Goal: Task Accomplishment & Management: Manage account settings

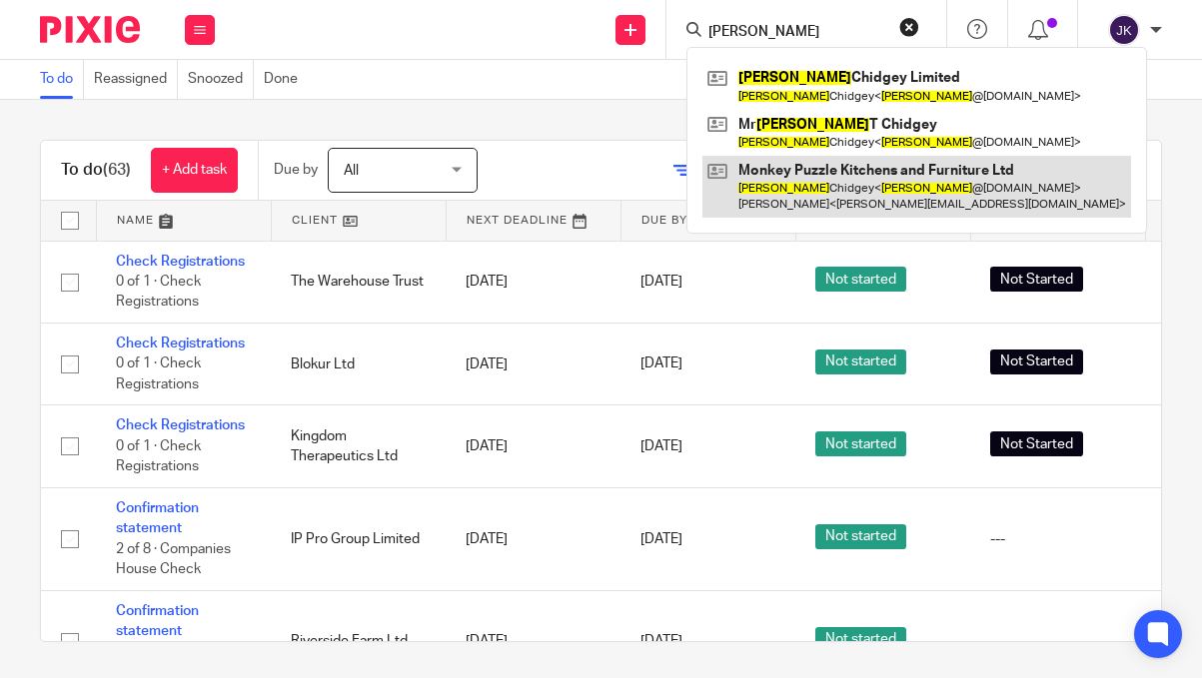
type input "[PERSON_NAME]"
click at [788, 196] on link at bounding box center [916, 187] width 429 height 62
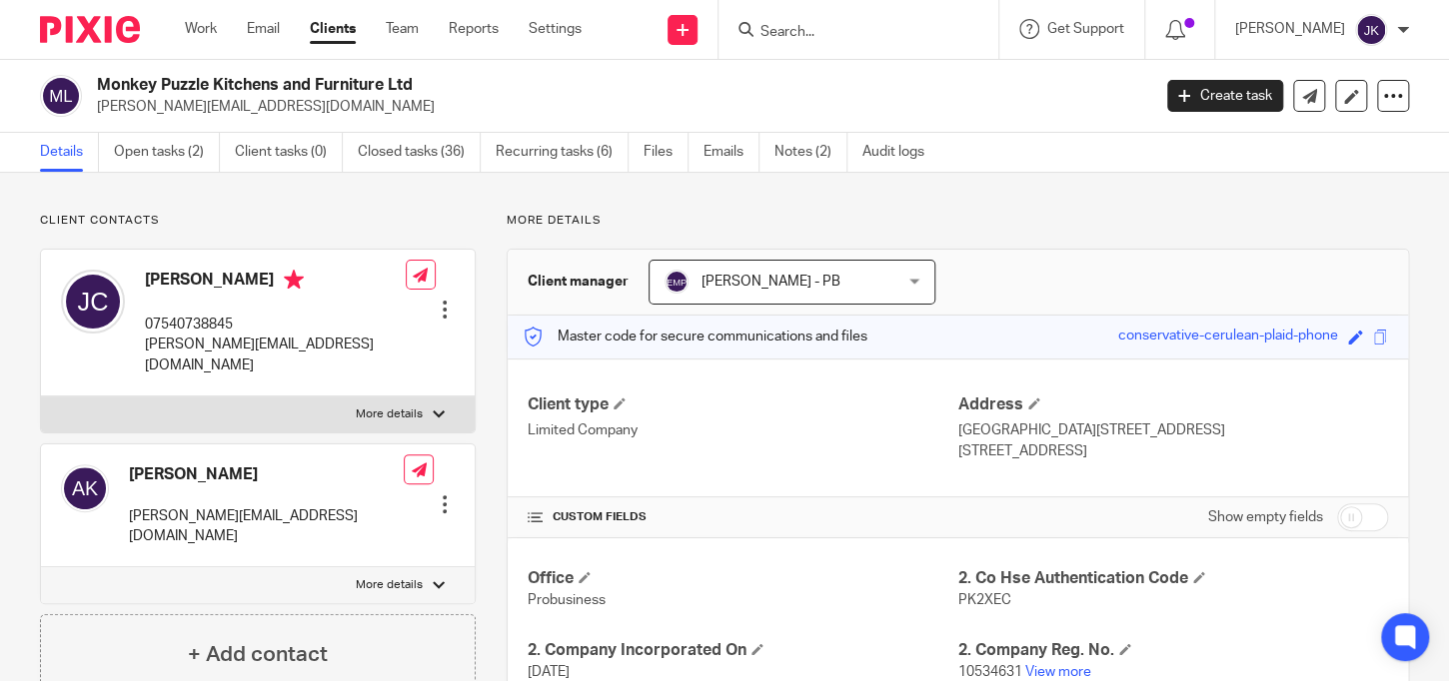
click at [795, 33] on input "Search" at bounding box center [848, 33] width 180 height 18
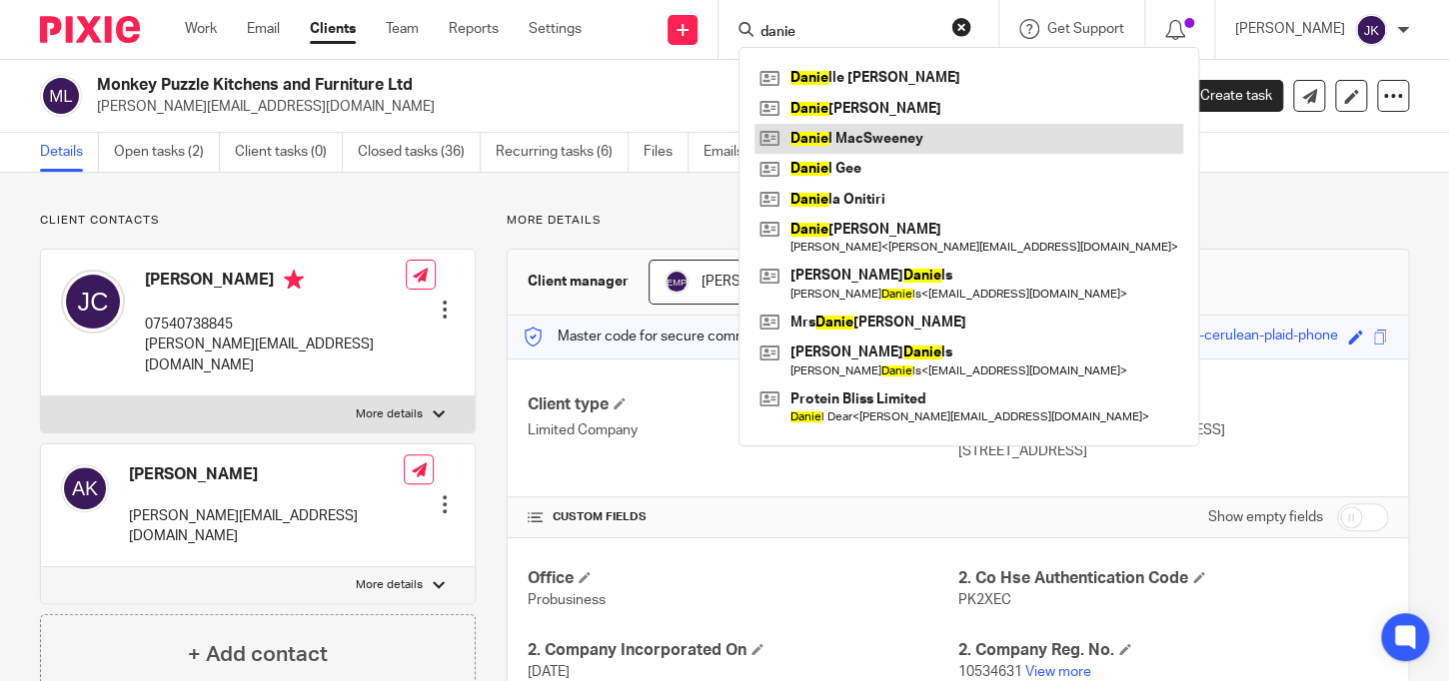
type input "danie"
click at [892, 149] on link at bounding box center [968, 139] width 429 height 30
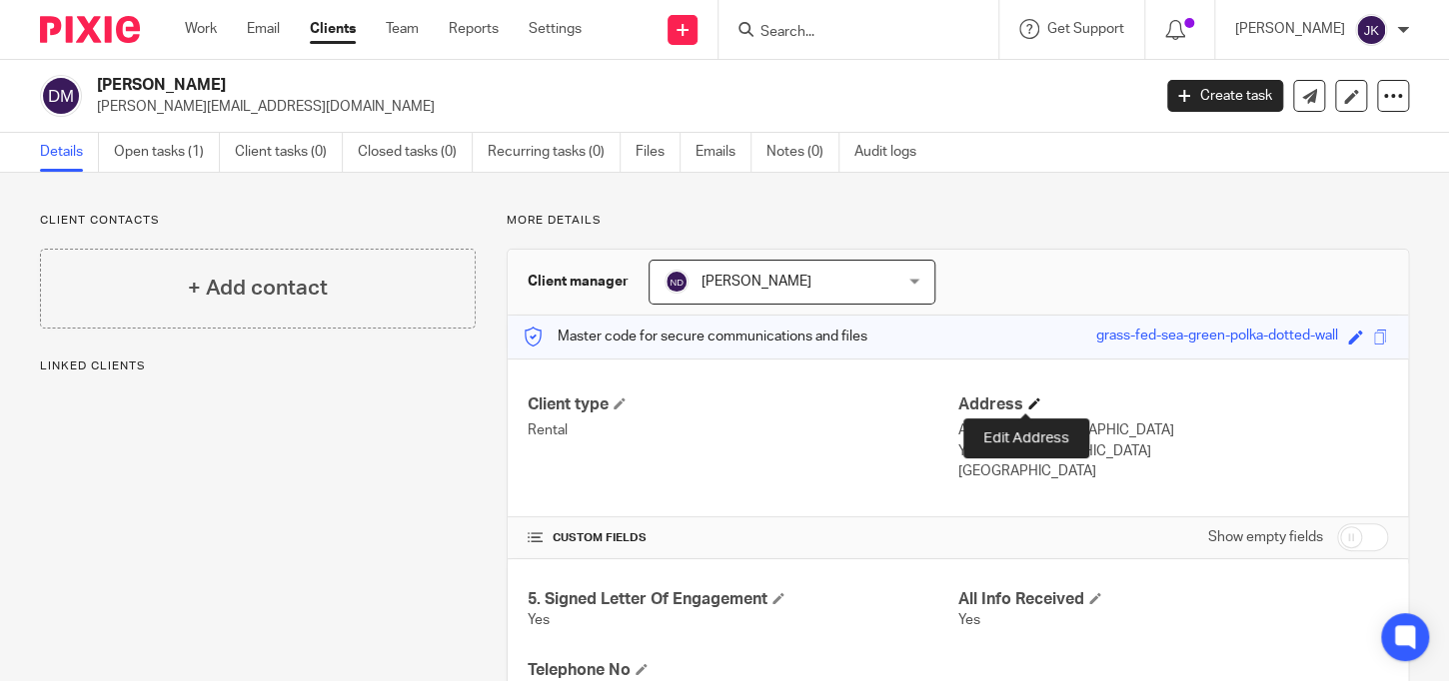
click at [1029, 409] on h4 "Address" at bounding box center [1173, 405] width 430 height 21
click at [1012, 407] on h4 "Address" at bounding box center [1173, 405] width 430 height 21
click at [1028, 405] on span at bounding box center [1034, 404] width 12 height 12
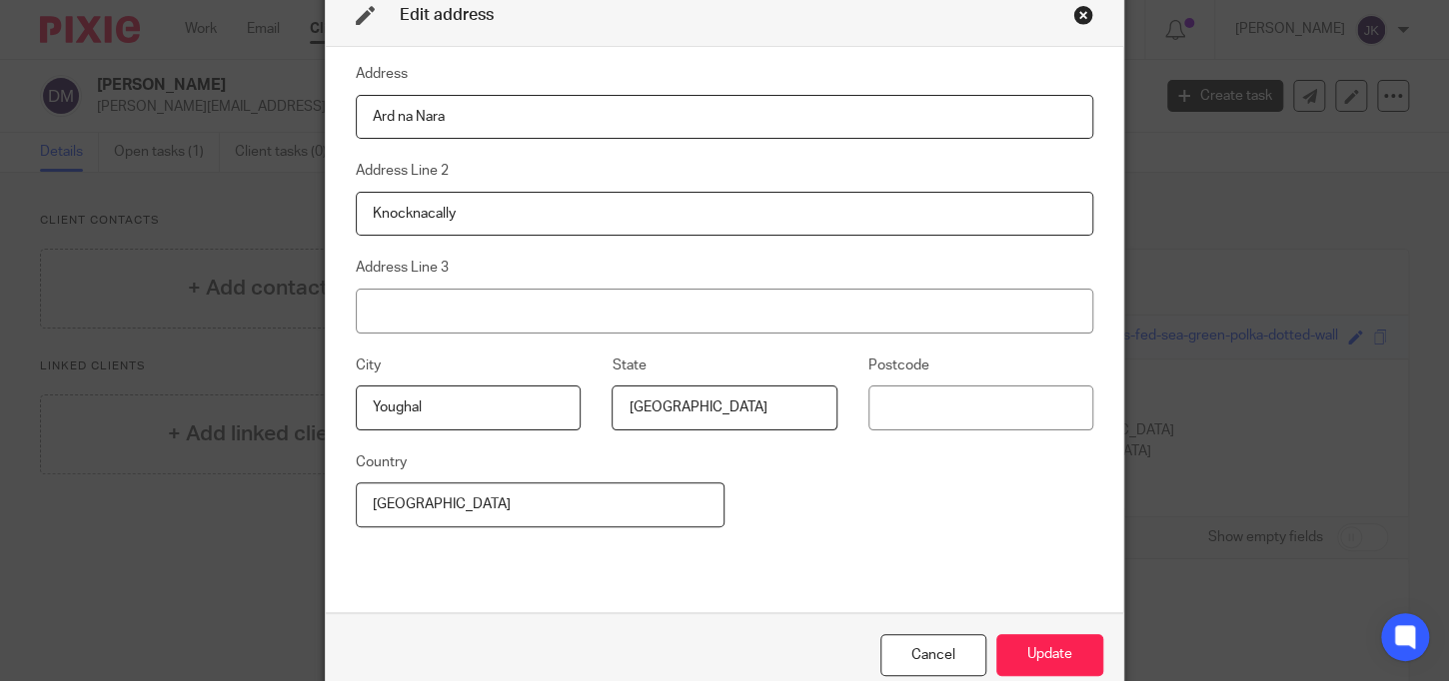
drag, startPoint x: 504, startPoint y: 117, endPoint x: 232, endPoint y: 105, distance: 272.0
click at [232, 105] on div "Edit address Address Ard na Nara Address Line 2 Knocknacally Address Line 3 Cit…" at bounding box center [724, 340] width 1449 height 681
type input "10 Poddle Green Kimmage Dublin D12 KW6H Ireland"
drag, startPoint x: 487, startPoint y: 207, endPoint x: 268, endPoint y: 217, distance: 219.1
click at [268, 217] on div "Edit address Address 10 Poddle Green Kimmage Dublin D12 KW6H Ireland Address Li…" at bounding box center [724, 340] width 1449 height 681
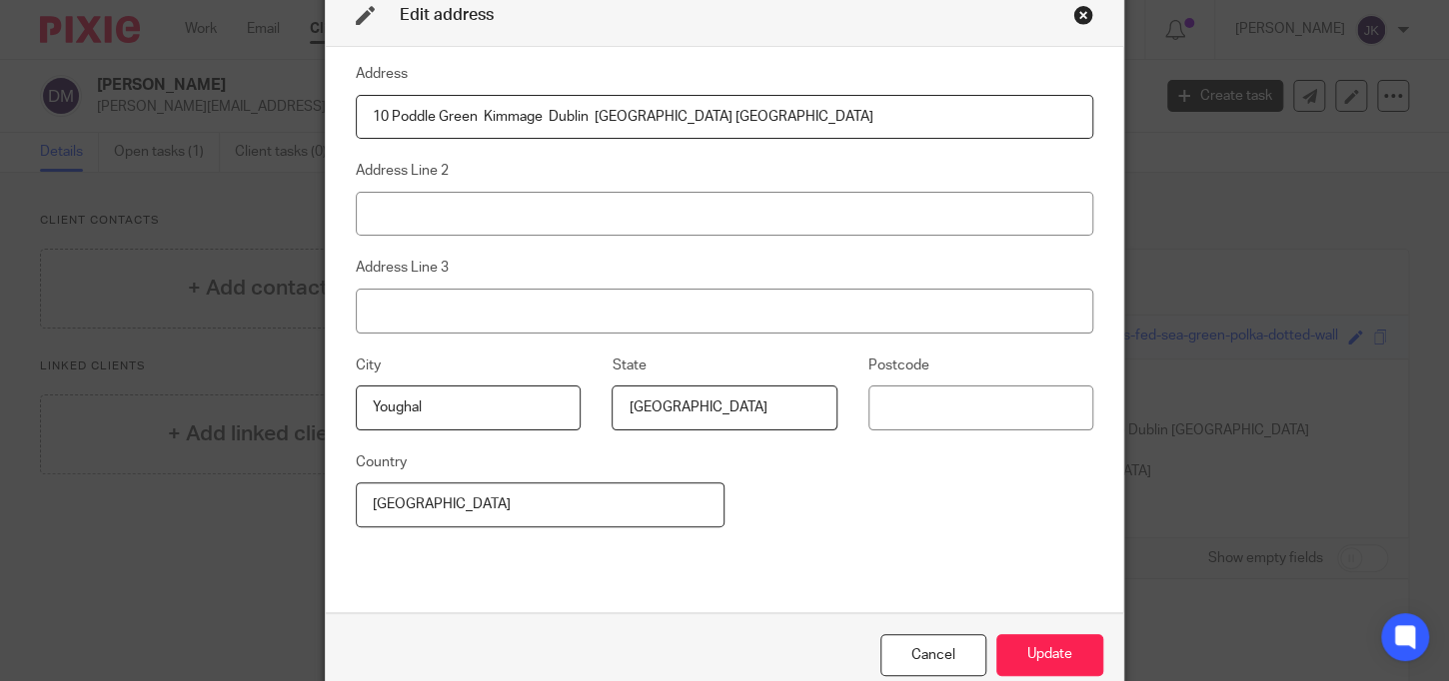
drag, startPoint x: 528, startPoint y: 413, endPoint x: 196, endPoint y: 379, distance: 333.5
click at [194, 379] on div "Edit address Address 10 Poddle Green Kimmage Dublin D12 KW6H Ireland Address Li…" at bounding box center [724, 340] width 1449 height 681
drag, startPoint x: 665, startPoint y: 404, endPoint x: 511, endPoint y: 405, distance: 154.9
click at [511, 405] on div "City State Cork Postcode" at bounding box center [709, 402] width 768 height 97
click at [850, 485] on div "Address 10 Poddle Green Kimmage Dublin D12 KW6H Ireland Address Line 2 Address …" at bounding box center [724, 330] width 737 height 536
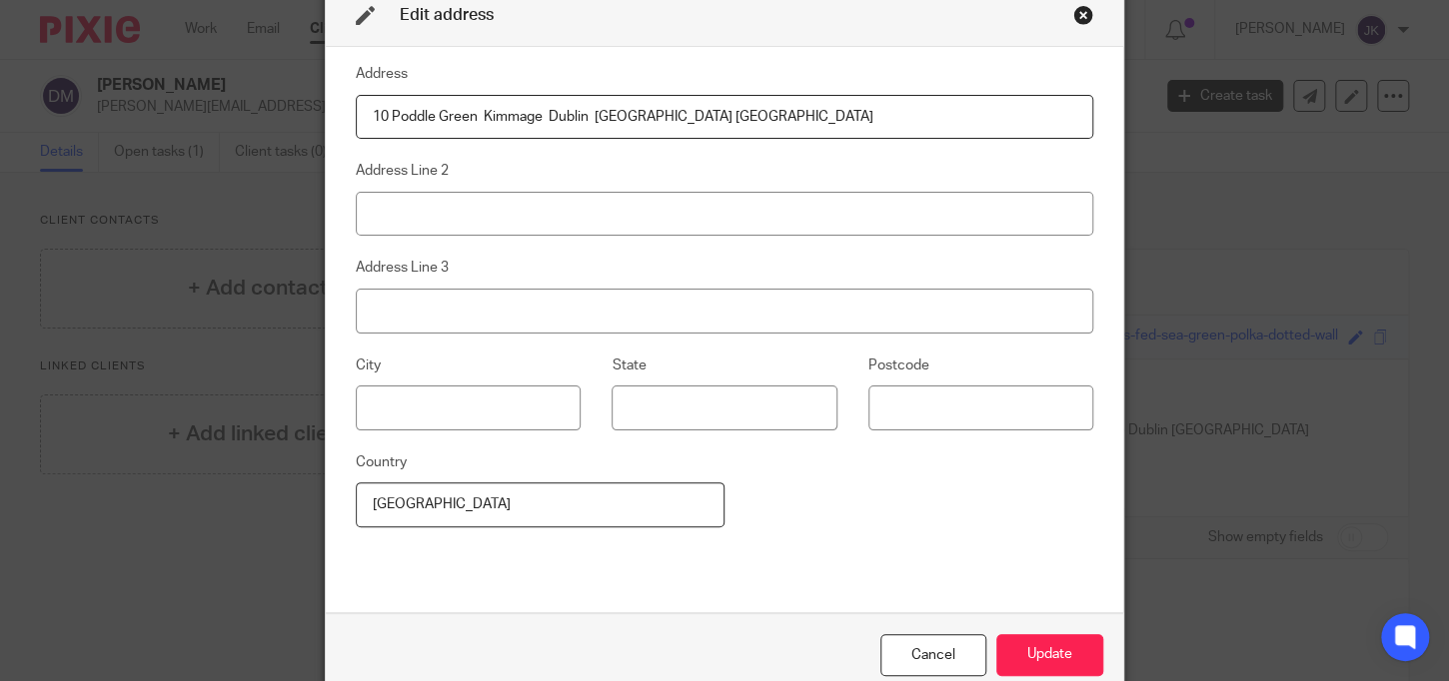
click at [848, 481] on div "Address 10 Poddle Green Kimmage Dublin D12 KW6H Ireland Address Line 2 Address …" at bounding box center [724, 330] width 737 height 536
click at [659, 521] on input "Ireland" at bounding box center [540, 505] width 369 height 45
click at [1020, 640] on button "Update" at bounding box center [1049, 655] width 107 height 43
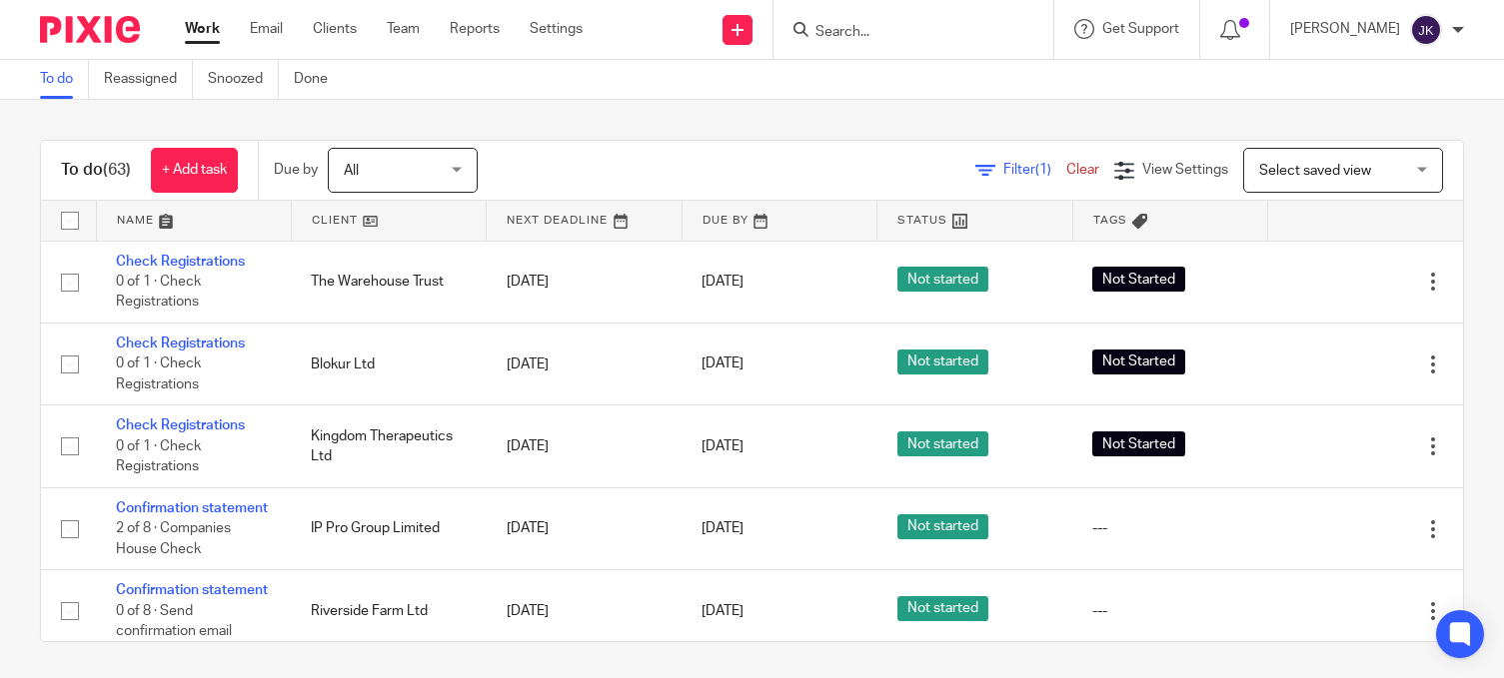
click at [813, 33] on input "Search" at bounding box center [903, 33] width 180 height 18
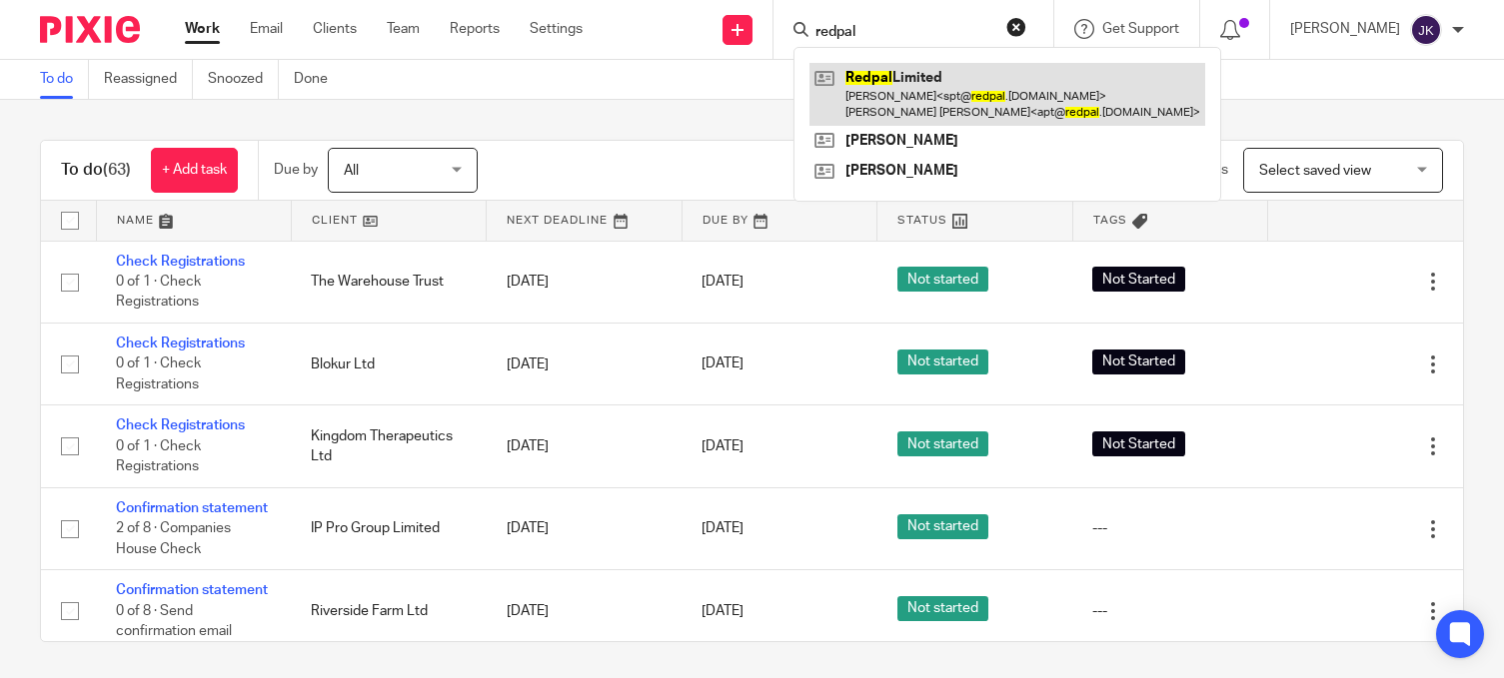
type input "redpal"
click at [873, 66] on link at bounding box center [1007, 94] width 396 height 62
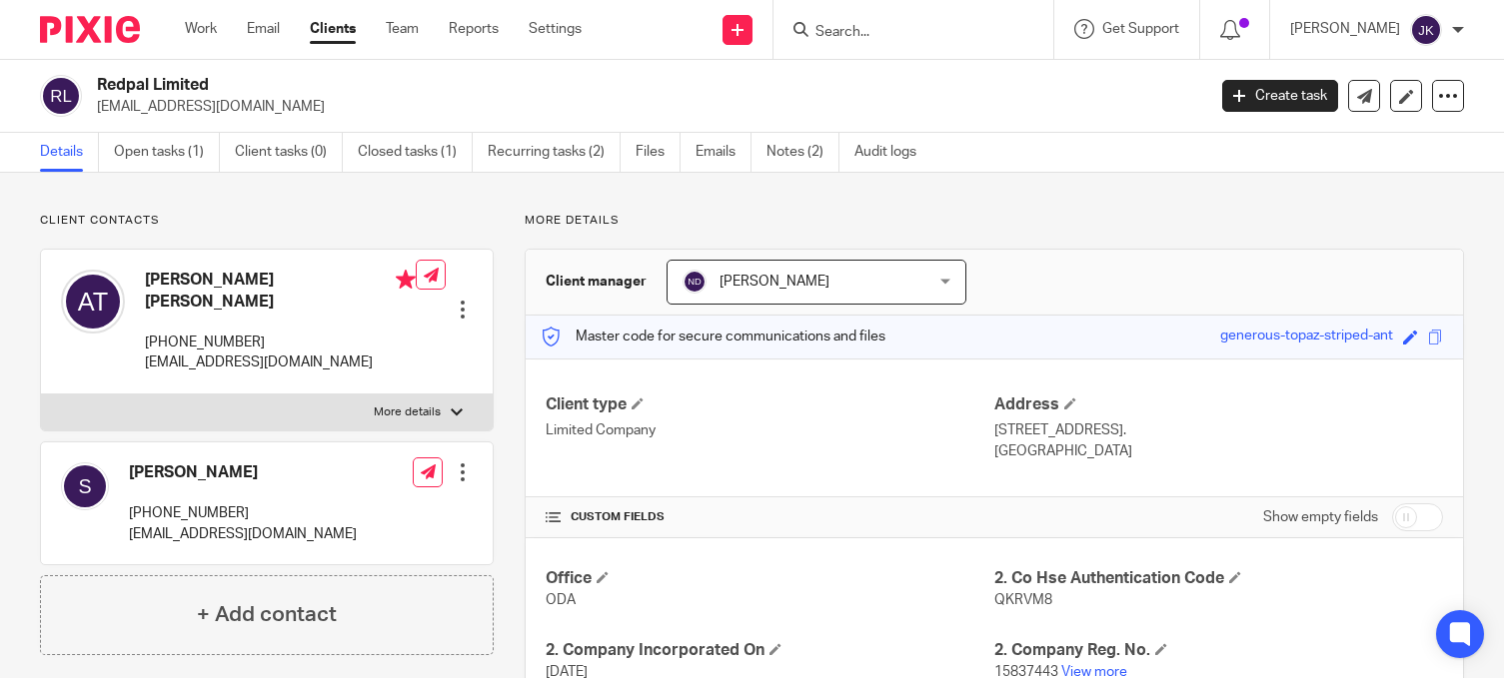
click at [461, 292] on div "Edit contact Create client from contact Export data Delete contact" at bounding box center [444, 310] width 57 height 40
click at [461, 300] on div at bounding box center [463, 310] width 20 height 20
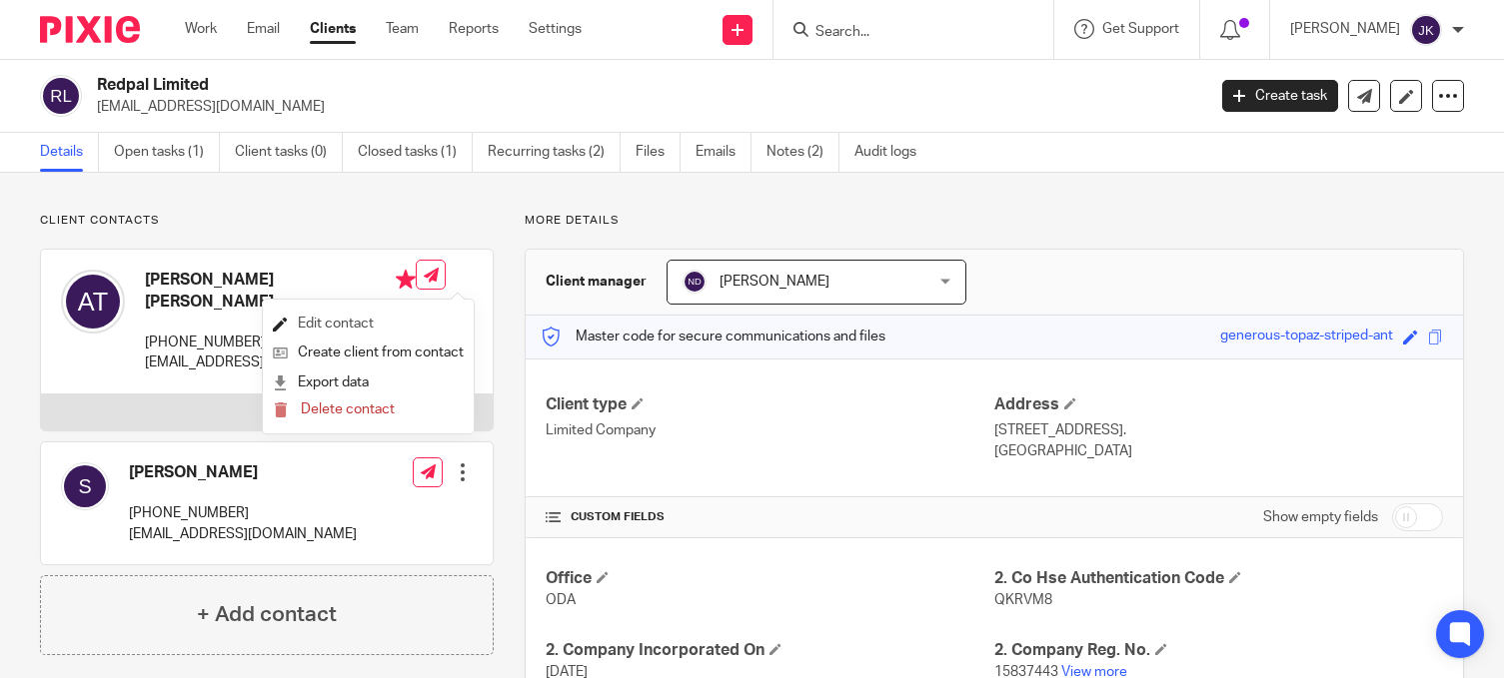
click at [398, 327] on link "Edit contact" at bounding box center [368, 324] width 191 height 29
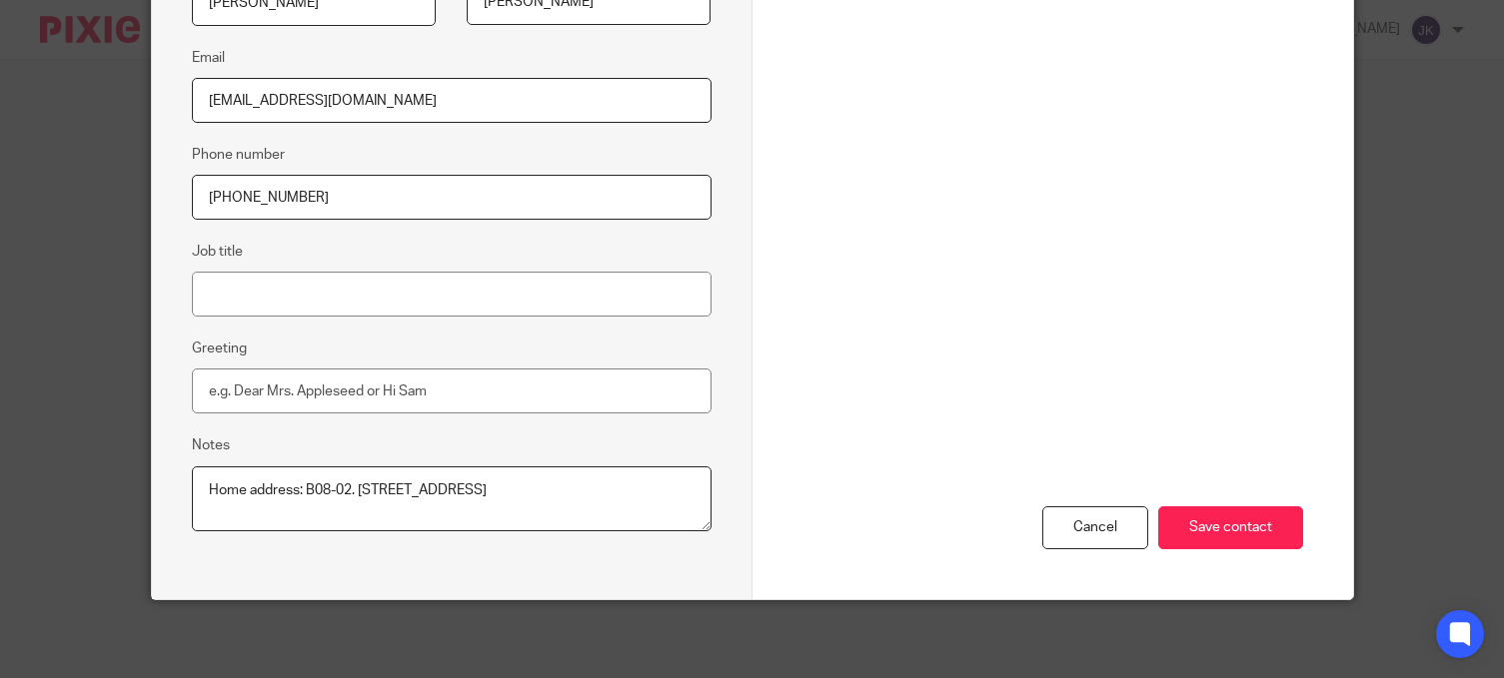
scroll to position [454, 0]
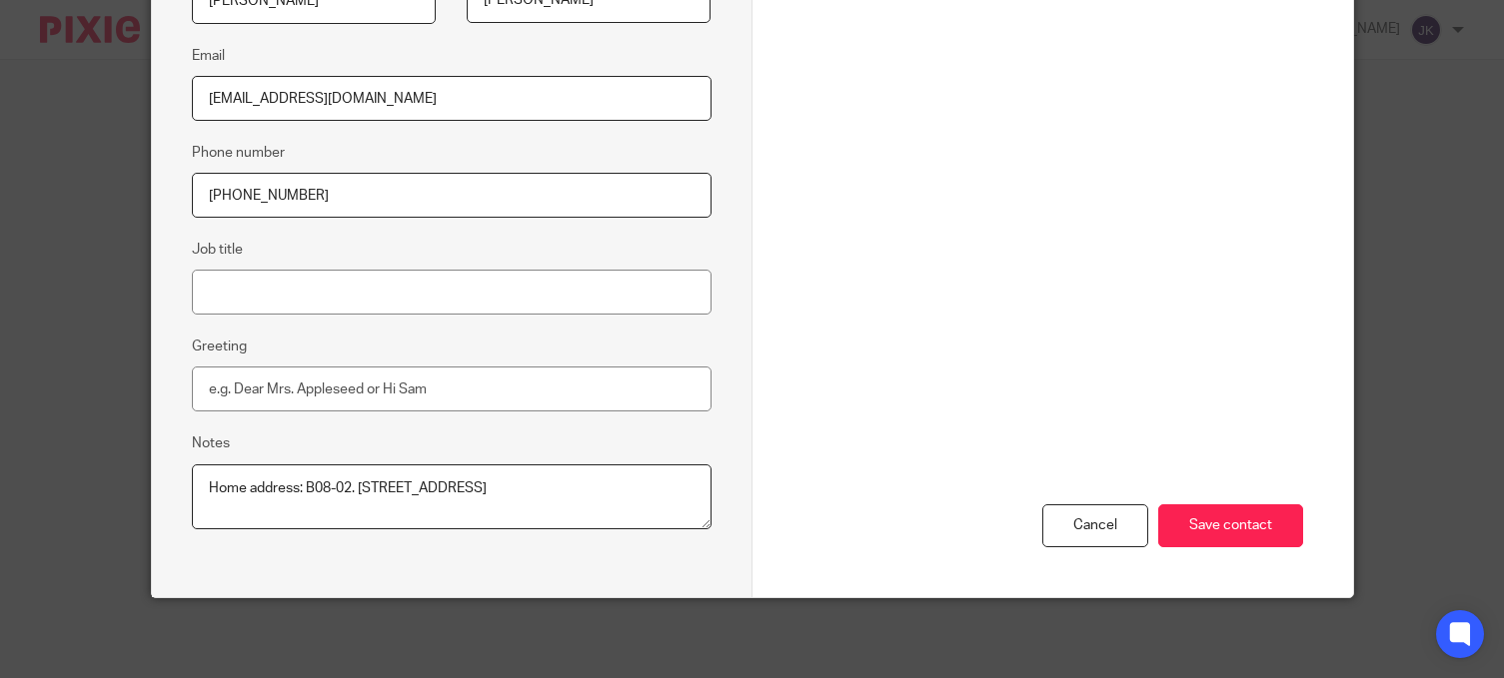
drag, startPoint x: 393, startPoint y: 504, endPoint x: 301, endPoint y: 487, distance: 93.5
click at [301, 487] on textarea "Home address: B08-02. The Astaka, Astaka Boulevard, One Bukit Senyum, 80300, Jo…" at bounding box center [452, 498] width 520 height 66
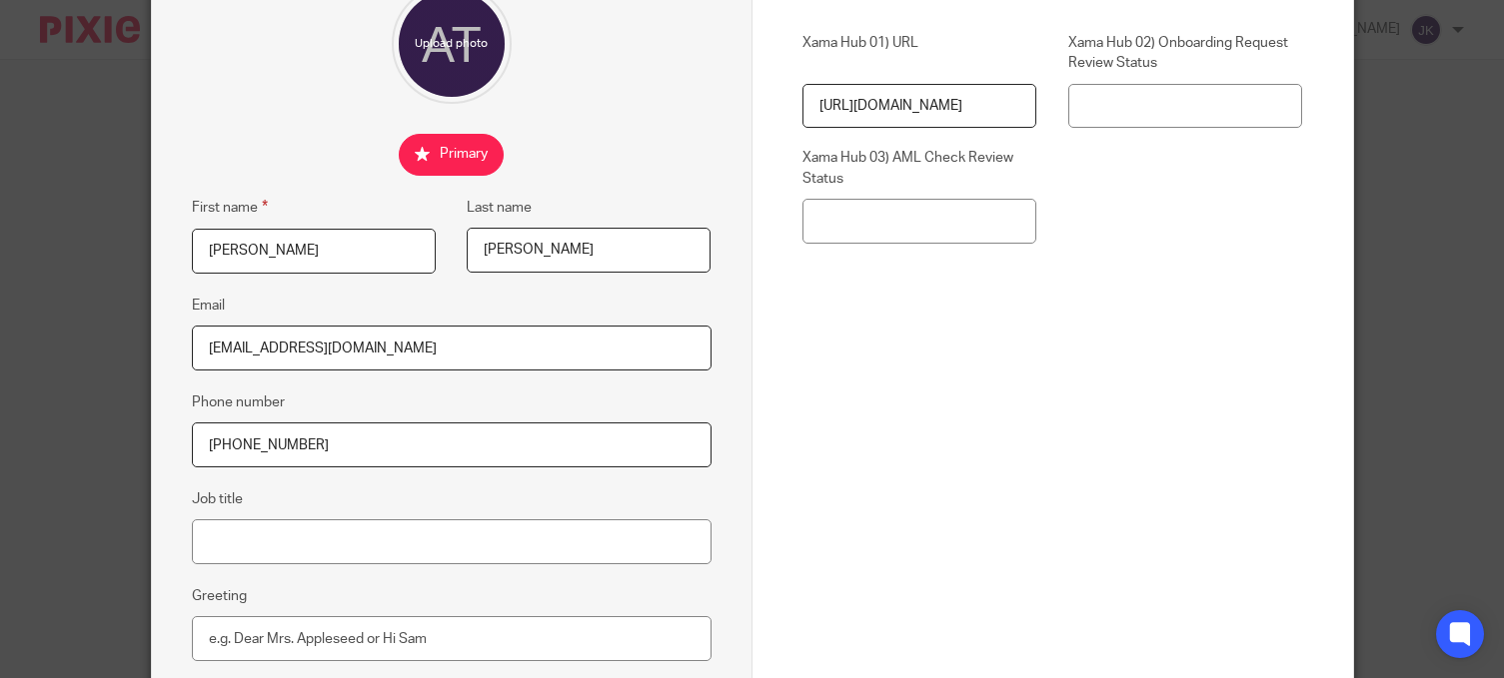
scroll to position [0, 0]
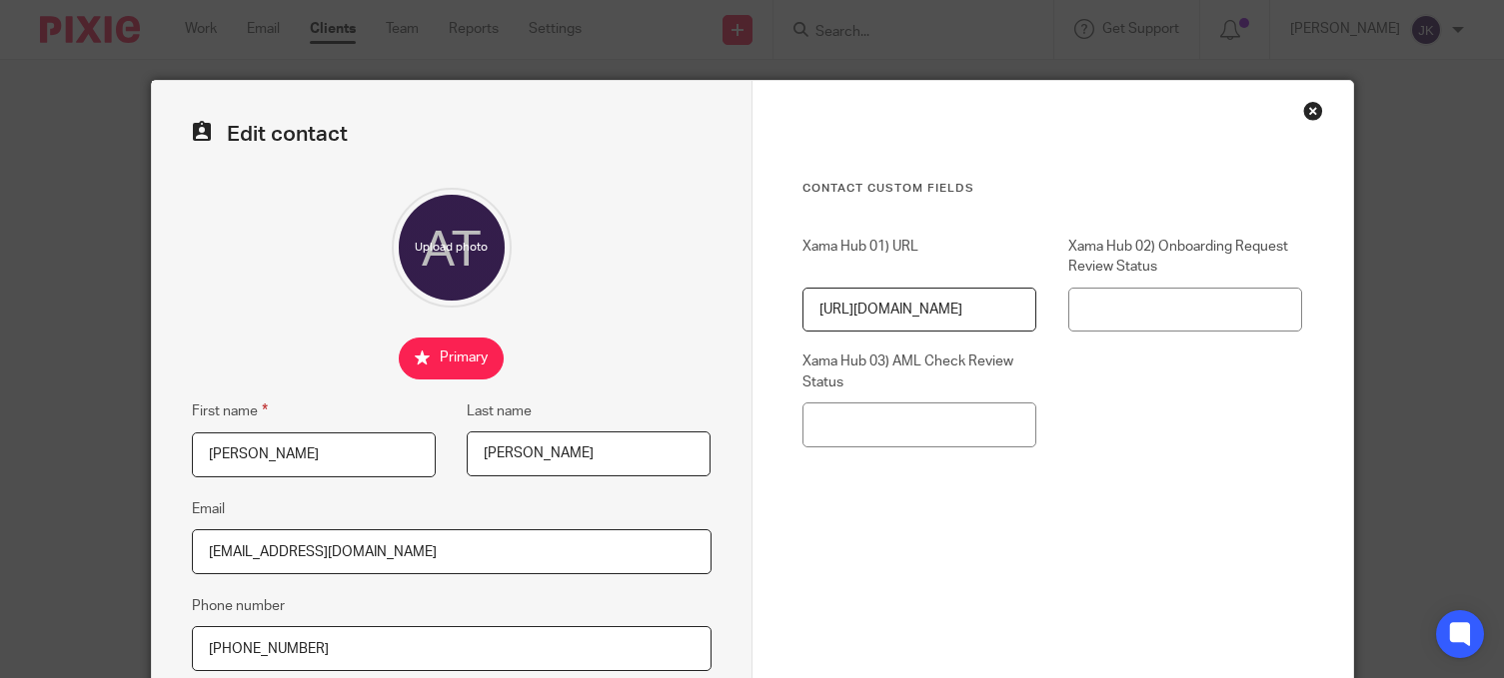
click at [1303, 104] on div "Close this dialog window" at bounding box center [1313, 111] width 20 height 20
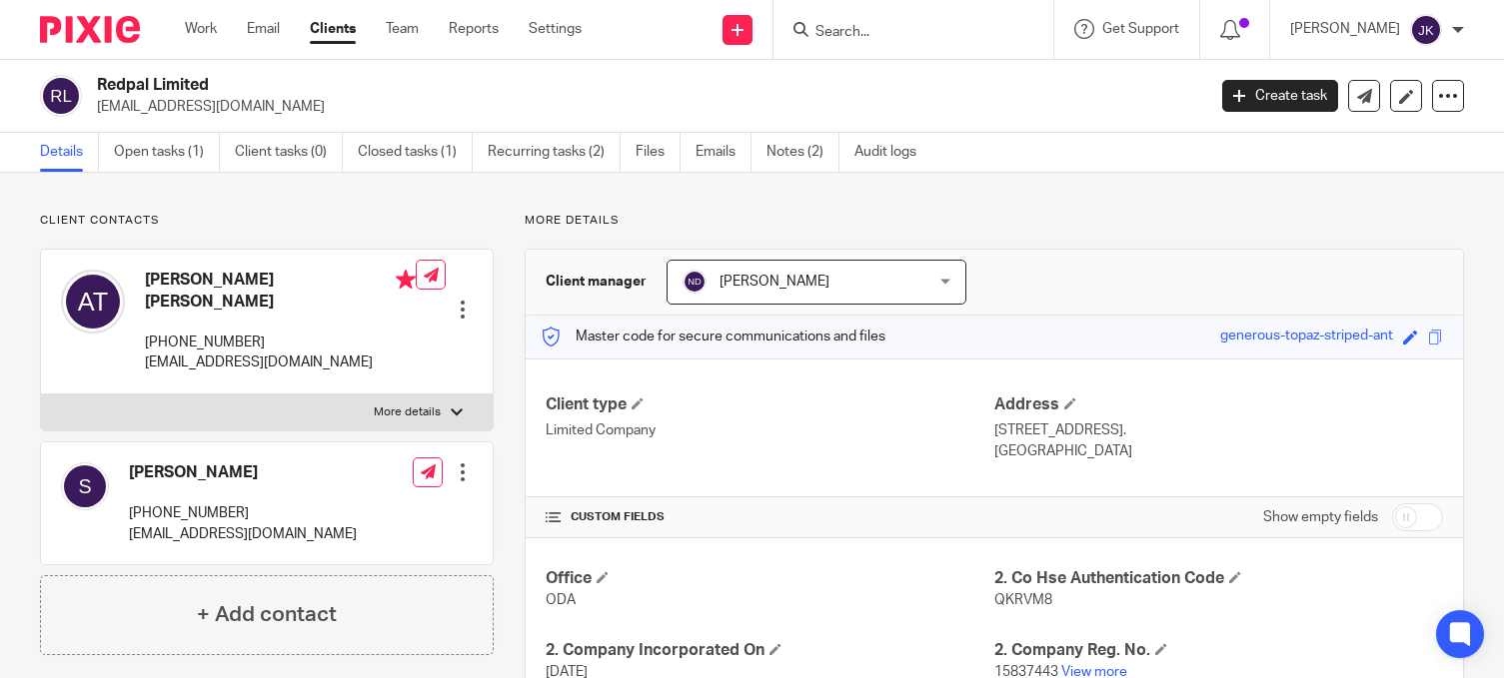
click at [463, 300] on div at bounding box center [463, 310] width 20 height 20
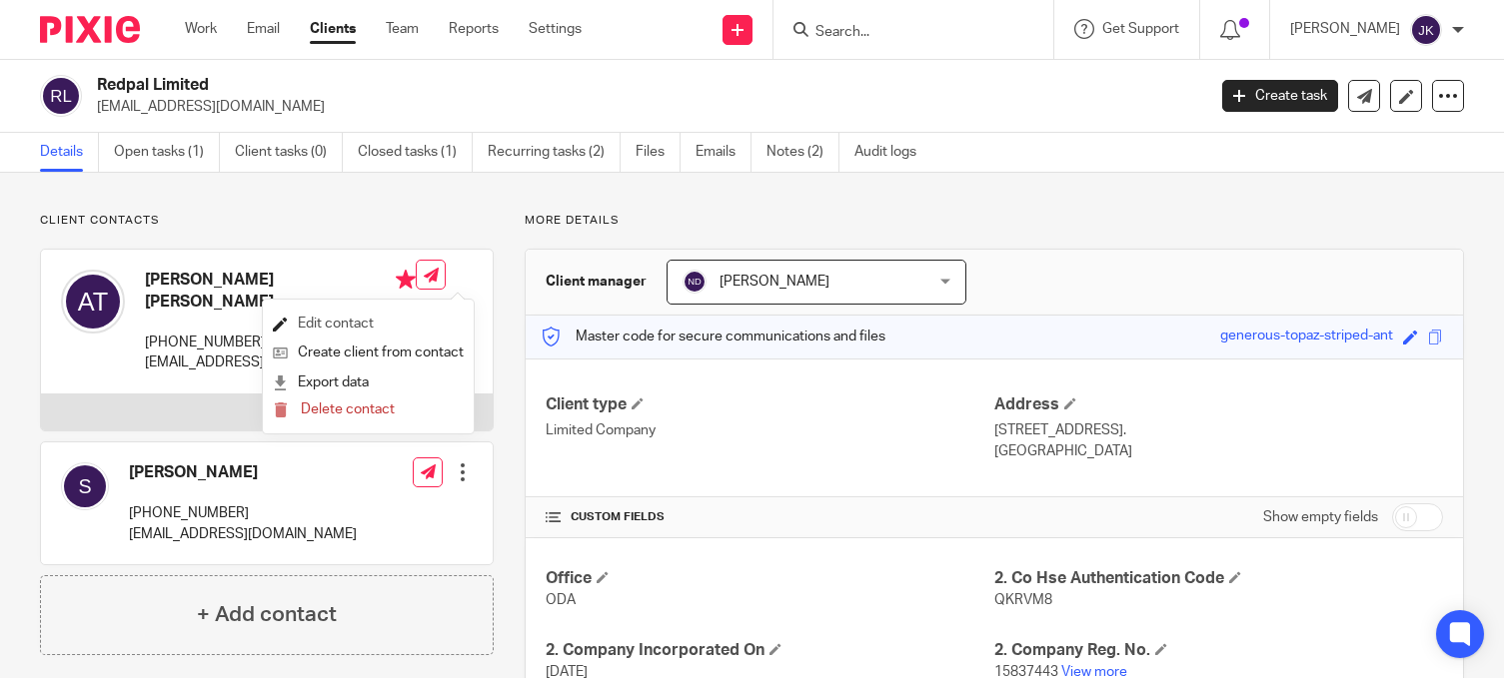
click at [388, 331] on link "Edit contact" at bounding box center [368, 324] width 191 height 29
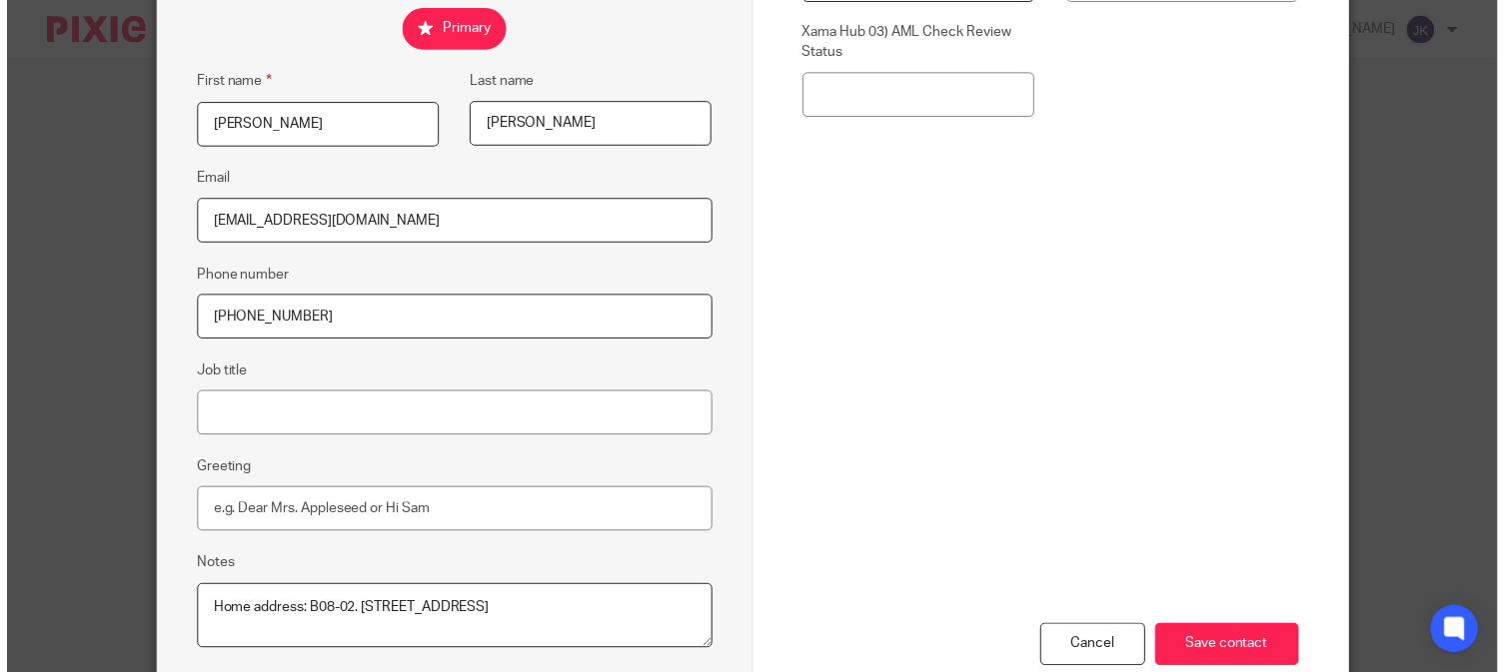
scroll to position [400, 0]
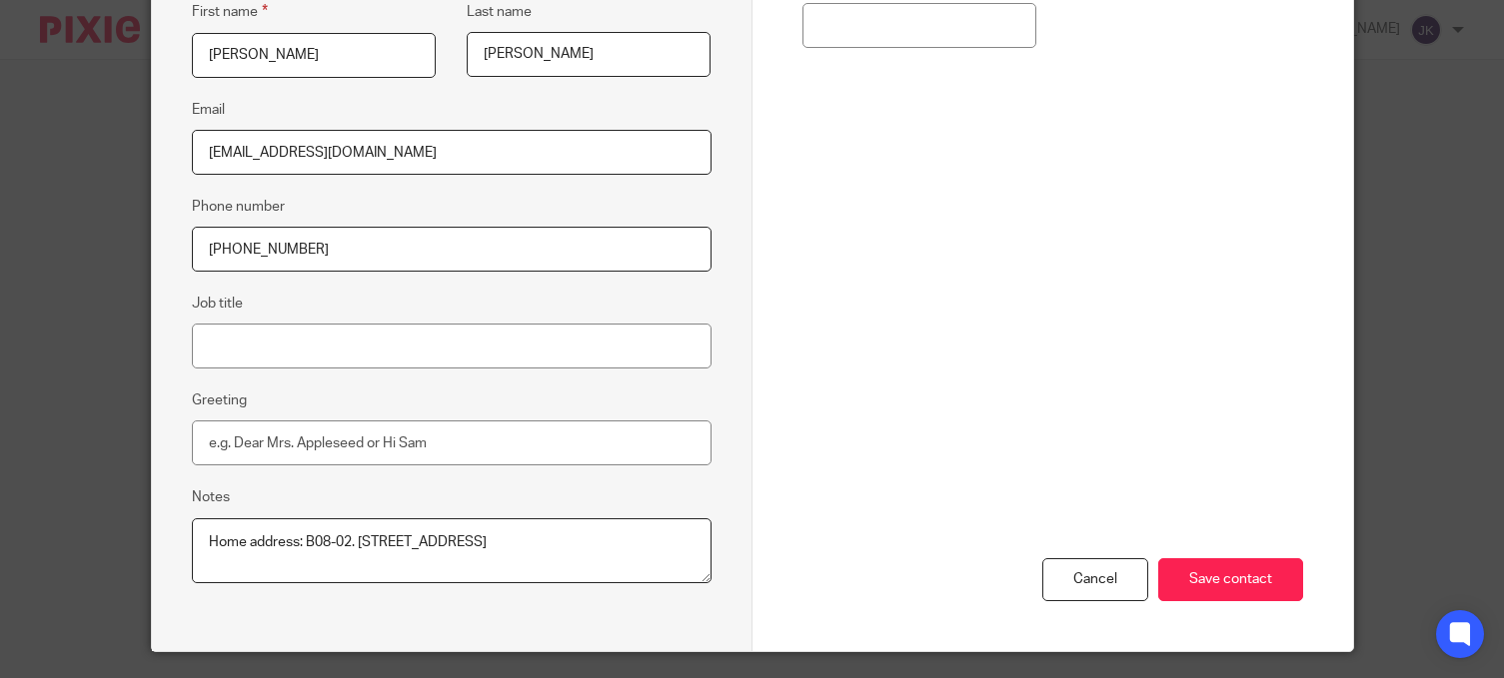
drag, startPoint x: 544, startPoint y: 540, endPoint x: 600, endPoint y: 591, distance: 75.7
click at [600, 591] on fieldset "Notes Home address: B08-02. The Astaka, Astaka Boulevard, One Bukit Senyum, 803…" at bounding box center [452, 539] width 520 height 106
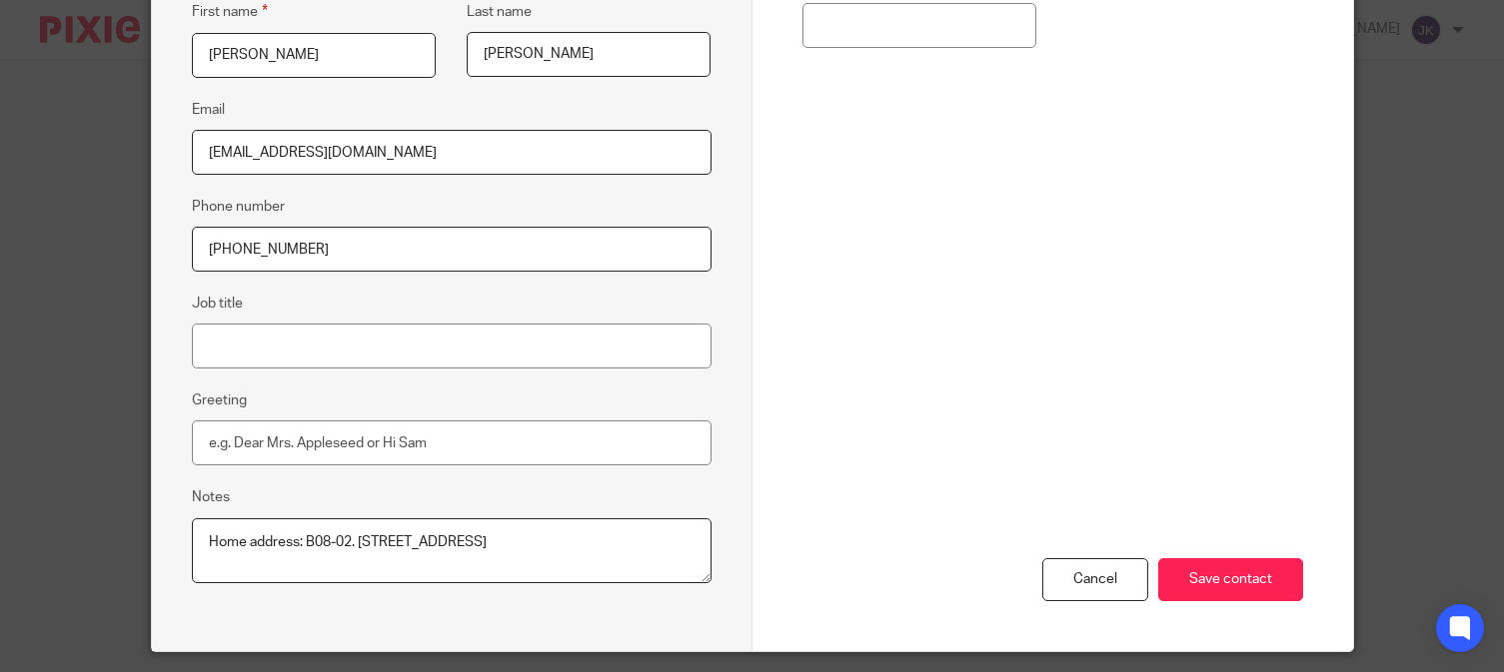
click at [251, 564] on textarea "Home address: B08-02. The Astaka, Astaka Boulevard, One Bukit Senyum, 80300, Jo…" at bounding box center [452, 552] width 520 height 66
drag, startPoint x: 238, startPoint y: 560, endPoint x: 192, endPoint y: 560, distance: 46.0
click at [192, 560] on textarea "Home address: B08-02. The Astaka, Astaka Boulevard, One Bukit Senyum, 80300, Jo…" at bounding box center [452, 552] width 520 height 66
click at [367, 559] on textarea "Home address: B08-02. The Astaka, Astaka Boulevard, One Bukit Senyum, 80300, Jo…" at bounding box center [452, 552] width 520 height 66
click at [322, 561] on textarea "Home address: B08-02. The Astaka, Astaka Boulevard, One Bukit Senyum, 80300, Jo…" at bounding box center [452, 552] width 520 height 66
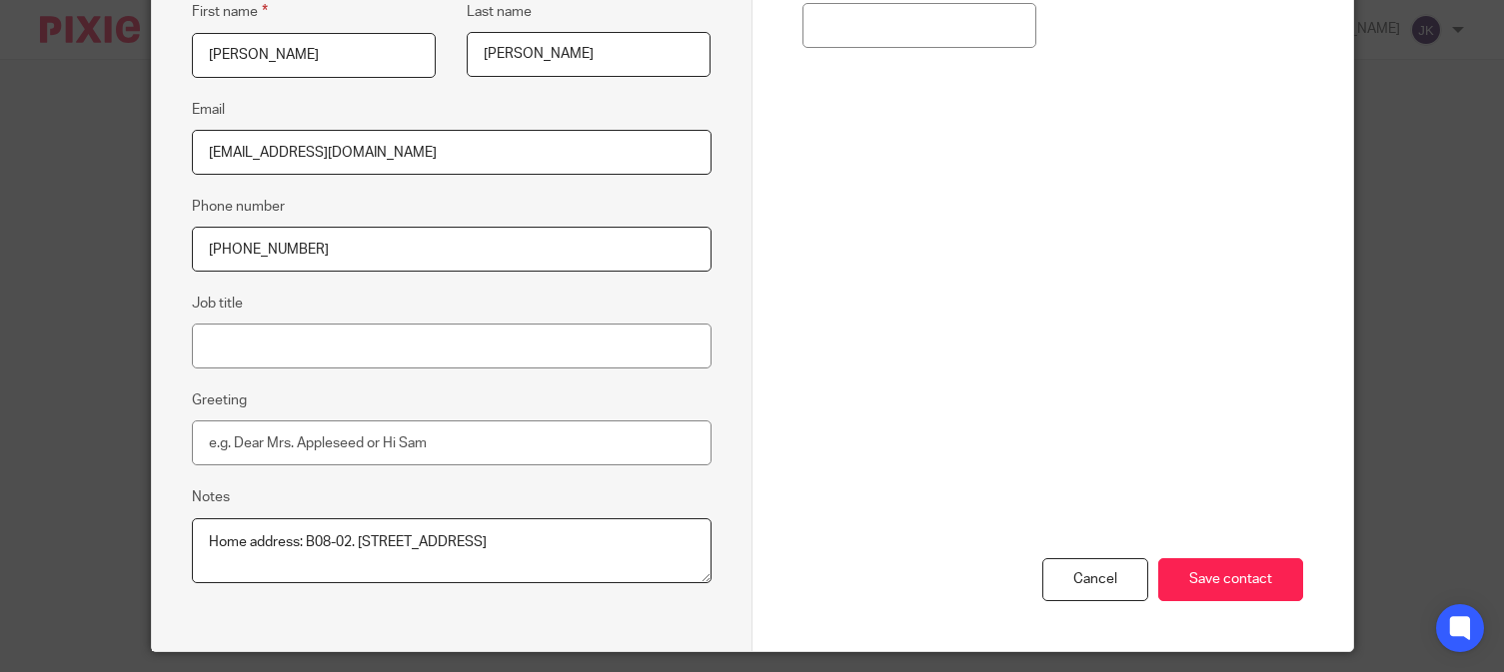
drag, startPoint x: 324, startPoint y: 559, endPoint x: 251, endPoint y: 562, distance: 73.0
click at [251, 562] on textarea "Home address: B08-02. The Astaka, Astaka Boulevard, One Bukit Senyum, 80300, Jo…" at bounding box center [452, 552] width 520 height 66
drag, startPoint x: 390, startPoint y: 564, endPoint x: 331, endPoint y: 563, distance: 59.0
click at [331, 563] on textarea "Home address: B08-02. The Astaka, Astaka Boulevard, One Bukit Senyum, 80300, Jo…" at bounding box center [452, 552] width 520 height 66
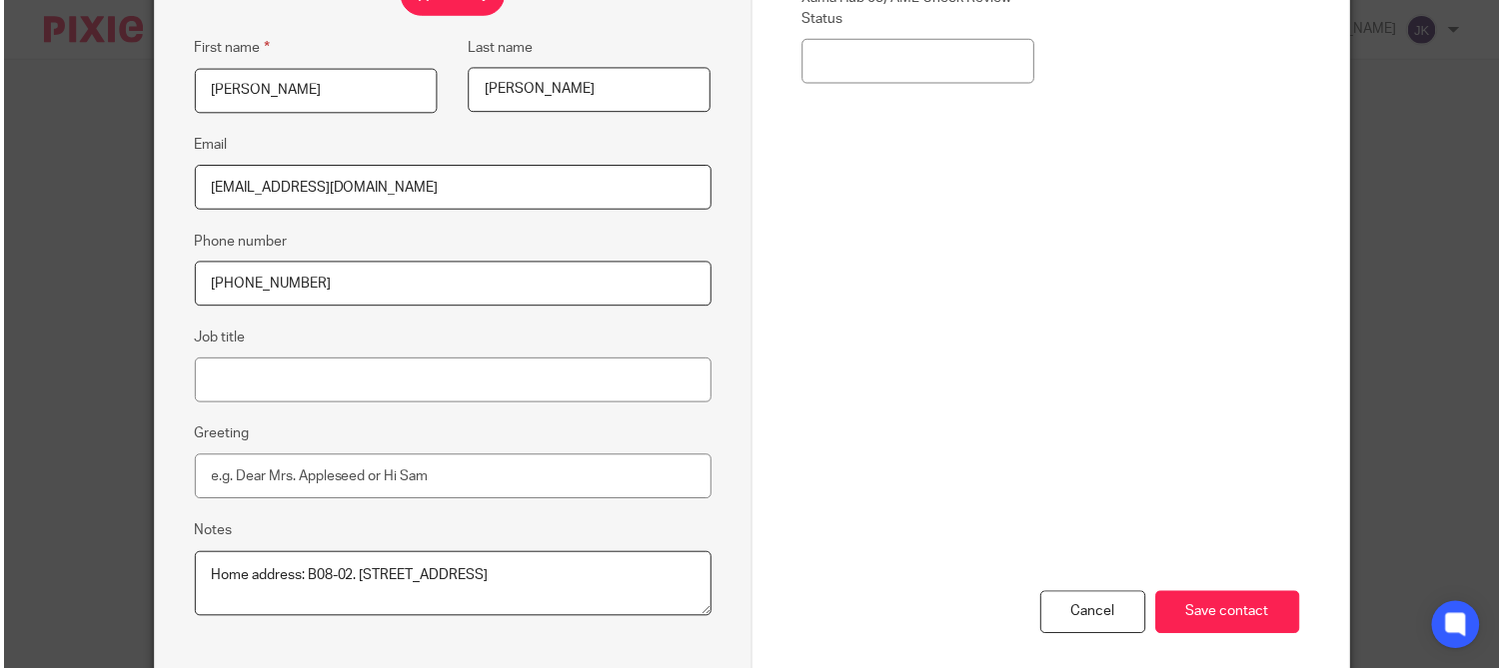
scroll to position [460, 0]
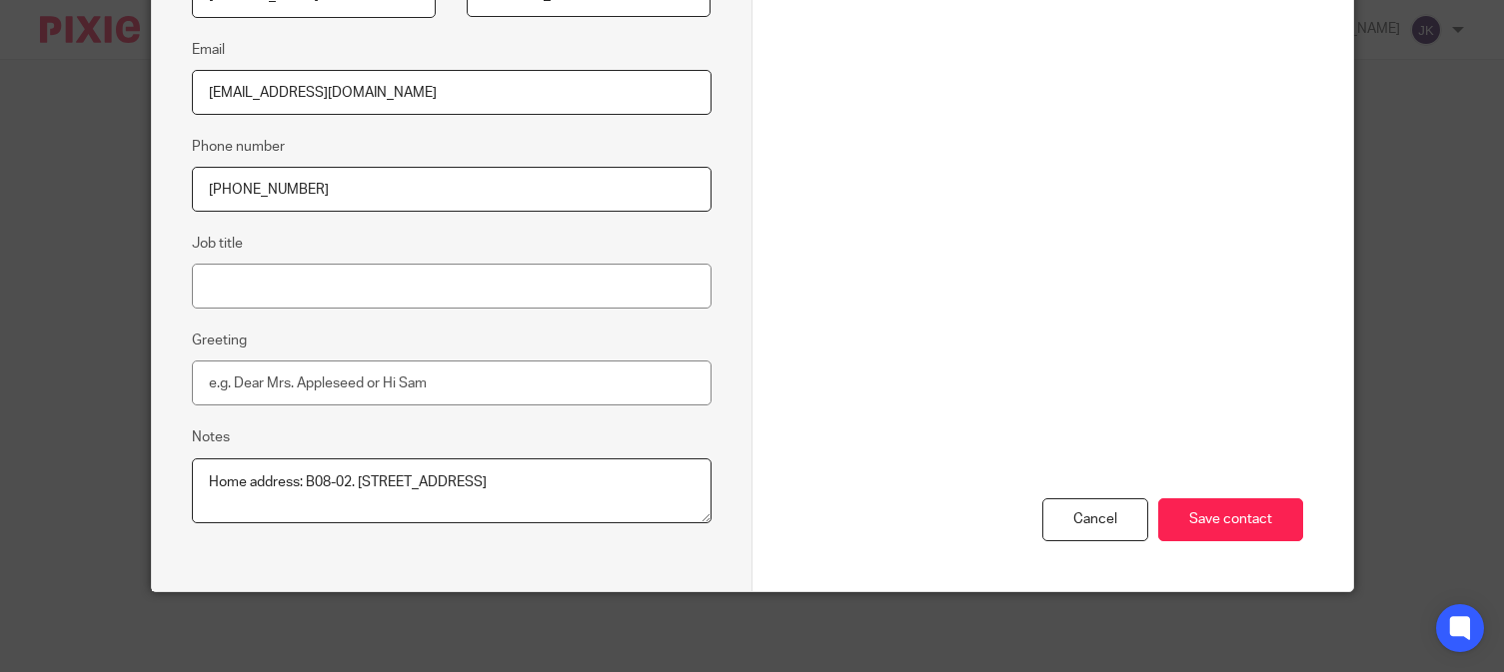
click at [414, 506] on textarea "Home address: B08-02. The Astaka, Astaka Boulevard, One Bukit Senyum, 80300, Jo…" at bounding box center [452, 492] width 520 height 66
drag, startPoint x: 428, startPoint y: 502, endPoint x: 164, endPoint y: 463, distance: 266.7
click at [164, 463] on div "Edit contact First name Andrew Last name Penrice Tyrie Email apt@redpal.co.uk P…" at bounding box center [452, 106] width 601 height 970
click at [389, 510] on textarea "Home address: B08-02. The Astaka, Astaka Boulevard, One Bukit Senyum, 80300, Jo…" at bounding box center [452, 492] width 520 height 66
drag, startPoint x: 406, startPoint y: 505, endPoint x: 303, endPoint y: 481, distance: 105.7
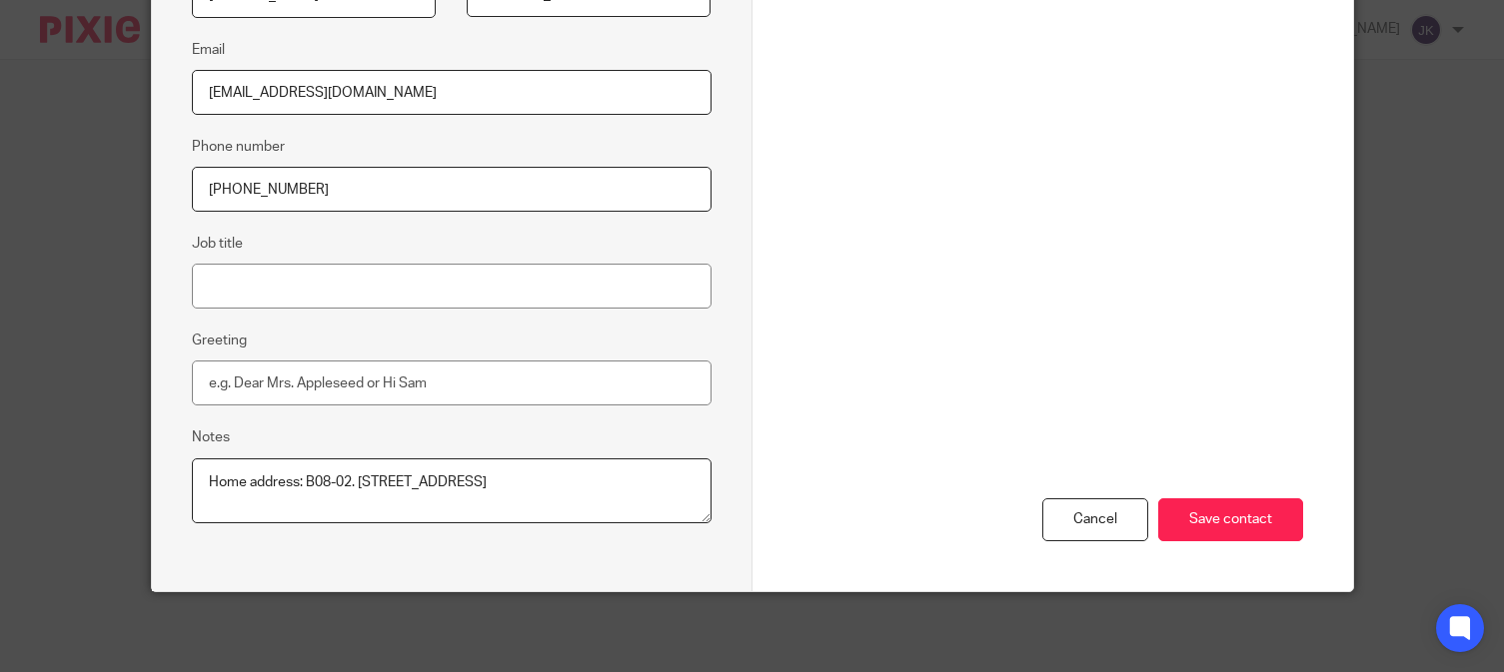
click at [303, 481] on textarea "Home address: B08-02. The Astaka, Astaka Boulevard, One Bukit Senyum, 80300, Jo…" at bounding box center [452, 492] width 520 height 66
click at [480, 512] on textarea "Home address: B08-02. The Astaka, Astaka Boulevard, One Bukit Senyum, 80300, Jo…" at bounding box center [452, 492] width 520 height 66
click at [539, 491] on textarea "Home address: B08-02. The Astaka, Astaka Boulevard, One Bukit Senyum, 80300, Jo…" at bounding box center [452, 492] width 520 height 66
click at [553, 482] on textarea "Home address: B08-02. The Astaka, Astaka Boulevard, One Bukit Senyum, 80300, Jo…" at bounding box center [452, 492] width 520 height 66
drag, startPoint x: 546, startPoint y: 478, endPoint x: 659, endPoint y: 486, distance: 114.2
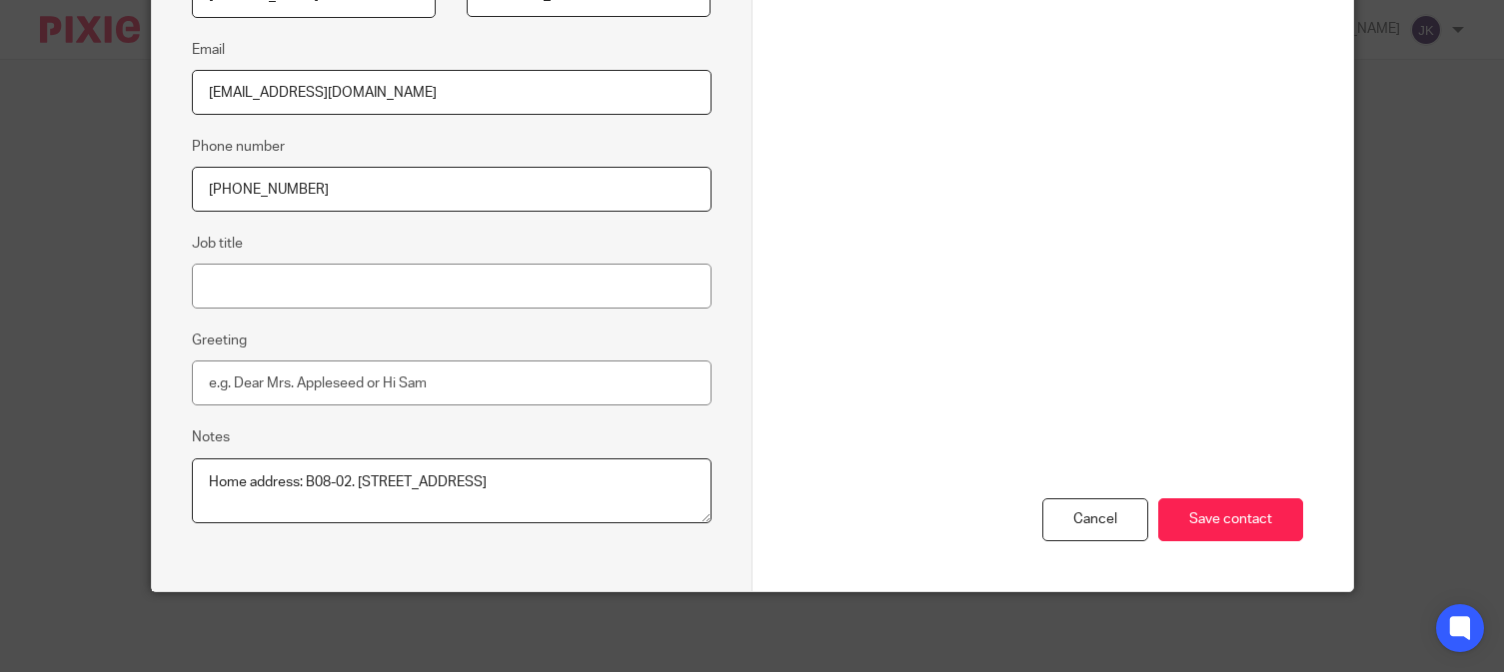
click at [659, 486] on textarea "Home address: B08-02. The Astaka, Astaka Boulevard, One Bukit Senyum, 80300, Jo…" at bounding box center [452, 492] width 520 height 66
drag, startPoint x: 197, startPoint y: 496, endPoint x: 242, endPoint y: 498, distance: 45.0
click at [242, 498] on textarea "Home address: B08-02. The Astaka, Astaka Boulevard, One Bukit Senyum, 80300, Jo…" at bounding box center [452, 492] width 520 height 66
click at [322, 506] on textarea "Home address: B08-02. The Astaka, Astaka Boulevard, One Bukit Senyum, 80300, Jo…" at bounding box center [452, 492] width 520 height 66
click at [327, 501] on textarea "Home address: B08-02. The Astaka, Astaka Boulevard, One Bukit Senyum, 80300, Jo…" at bounding box center [452, 492] width 520 height 66
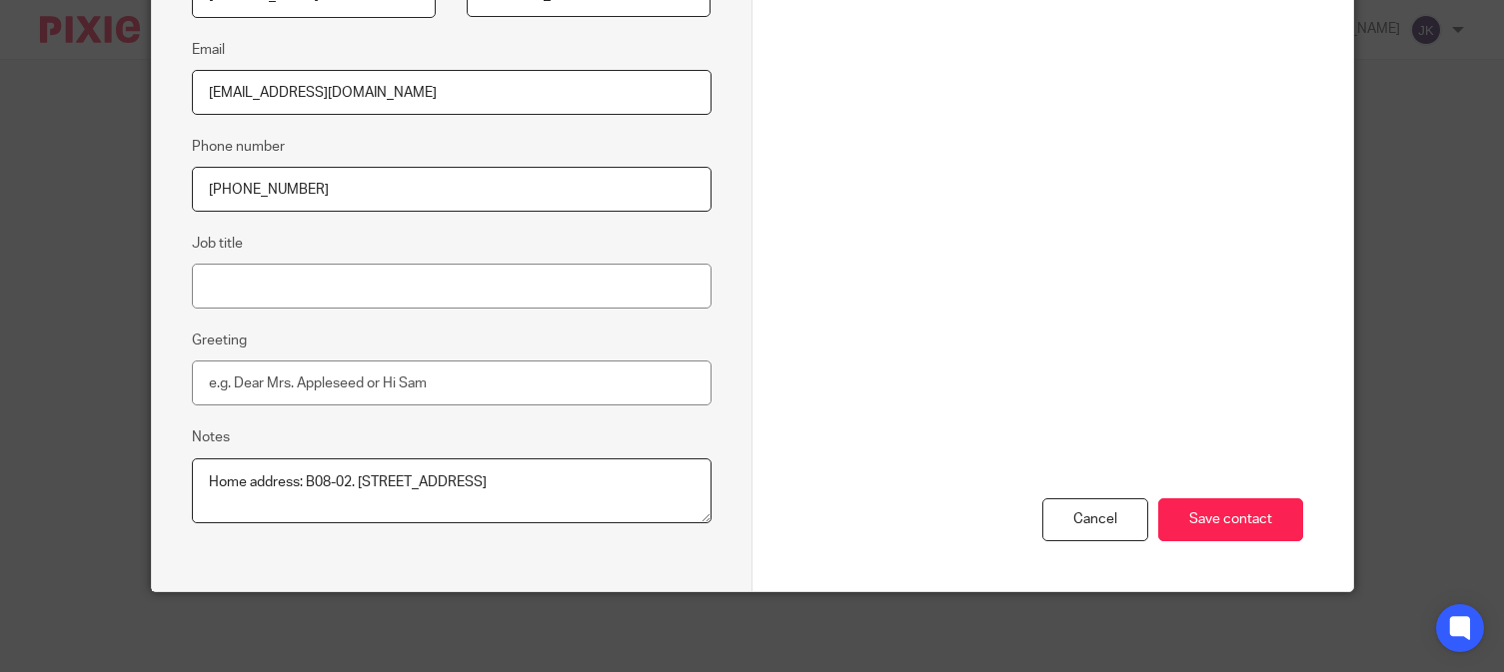
click at [327, 501] on textarea "Home address: B08-02. The Astaka, Astaka Boulevard, One Bukit Senyum, 80300, Jo…" at bounding box center [452, 492] width 520 height 66
drag, startPoint x: 323, startPoint y: 500, endPoint x: 250, endPoint y: 501, distance: 72.9
click at [250, 501] on textarea "Home address: B08-02. The Astaka, Astaka Boulevard, One Bukit Senyum, 80300, Jo…" at bounding box center [452, 492] width 520 height 66
drag, startPoint x: 396, startPoint y: 500, endPoint x: 336, endPoint y: 505, distance: 60.2
click at [336, 505] on textarea "Home address: B08-02. The Astaka, Astaka Boulevard, One Bukit Senyum, 80300, Jo…" at bounding box center [452, 492] width 520 height 66
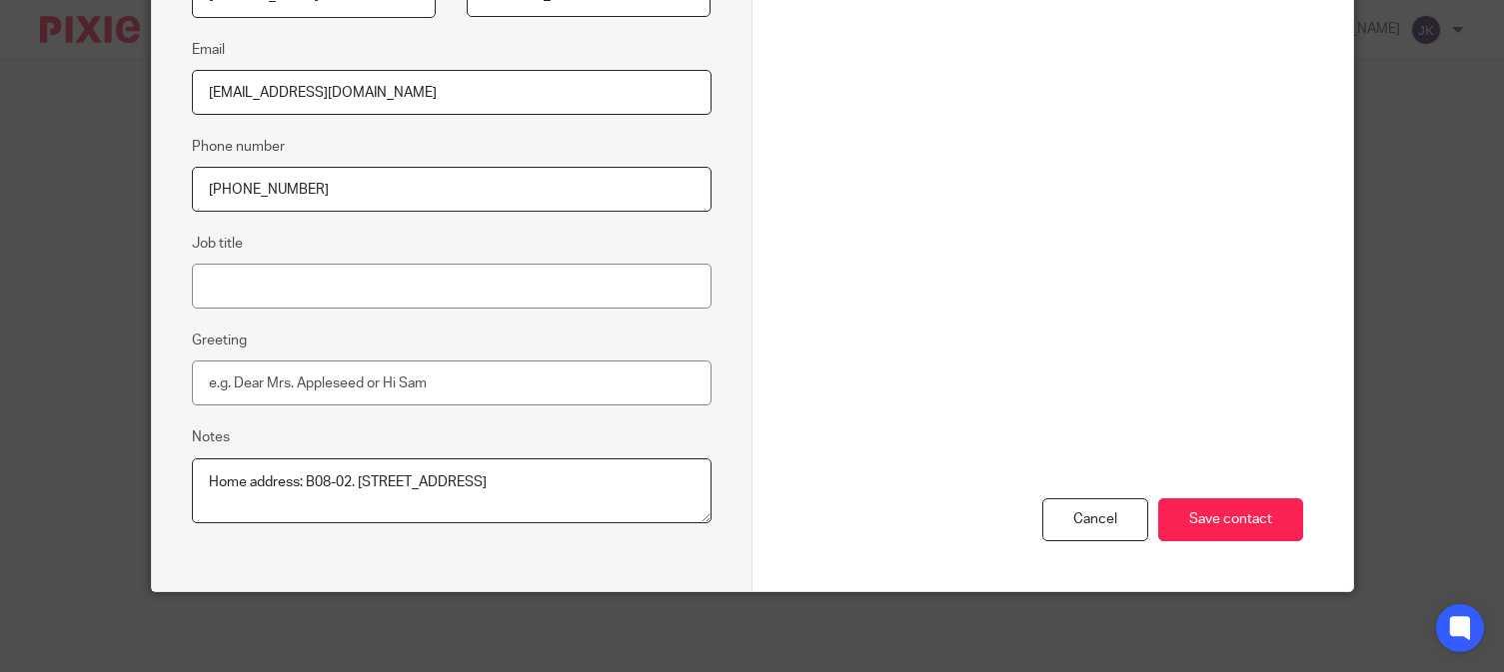
click at [430, 502] on textarea "Home address: B08-02. The Astaka, Astaka Boulevard, One Bukit Senyum, 80300, Jo…" at bounding box center [452, 492] width 520 height 66
drag, startPoint x: 409, startPoint y: 506, endPoint x: 303, endPoint y: 484, distance: 108.2
click at [303, 484] on textarea "Home address: B08-02. The Astaka, Astaka Boulevard, One Bukit Senyum, 80300, Jo…" at bounding box center [452, 492] width 520 height 66
drag, startPoint x: 498, startPoint y: 522, endPoint x: 522, endPoint y: 515, distance: 25.0
click at [499, 522] on textarea "Home address: B08-02. The Astaka, Astaka Boulevard, One Bukit Senyum, 80300, Jo…" at bounding box center [452, 492] width 520 height 66
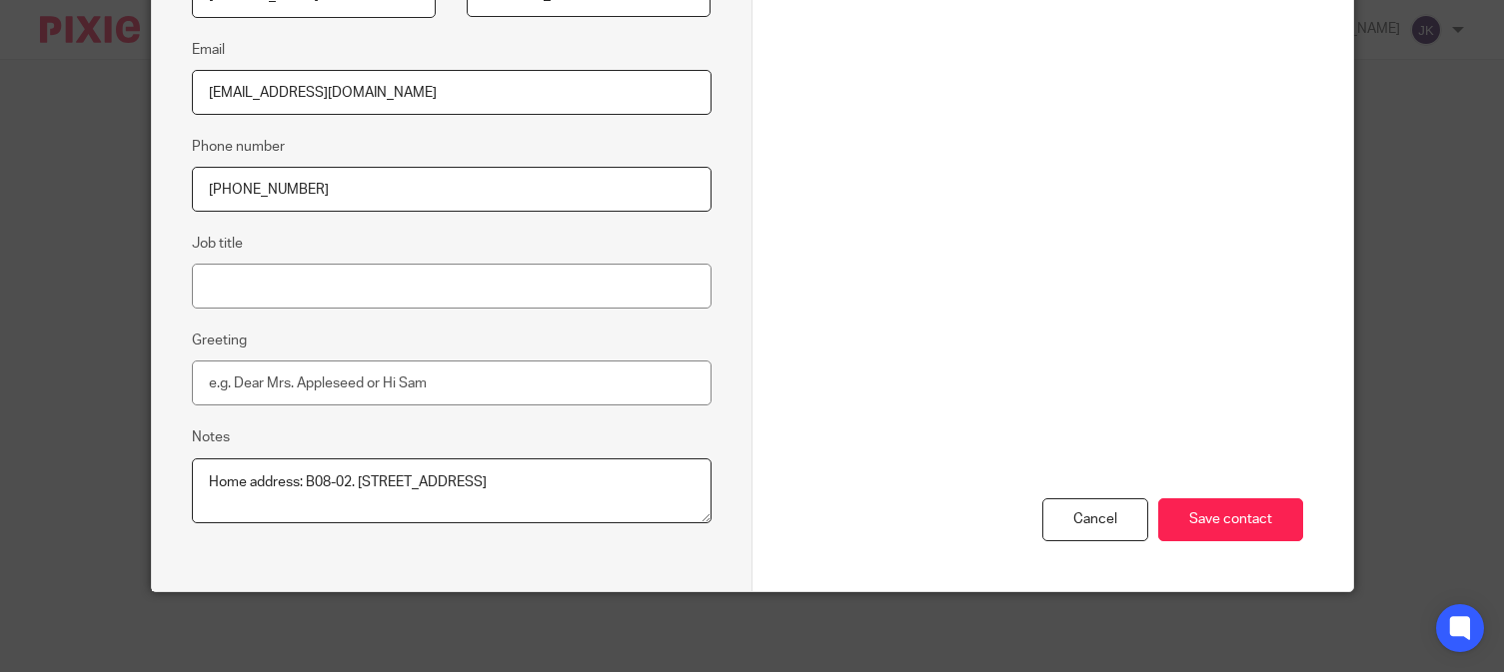
click at [556, 505] on textarea "Home address: B08-02. The Astaka, Astaka Boulevard, One Bukit Senyum, 80300, Jo…" at bounding box center [452, 492] width 520 height 66
drag, startPoint x: 547, startPoint y: 481, endPoint x: 657, endPoint y: 480, distance: 110.9
click at [657, 480] on textarea "Home address: B08-02. The Astaka, Astaka Boulevard, One Bukit Senyum, 80300, Jo…" at bounding box center [452, 492] width 520 height 66
drag, startPoint x: 196, startPoint y: 499, endPoint x: 240, endPoint y: 502, distance: 44.1
click at [240, 502] on textarea "Home address: B08-02. The Astaka, Astaka Boulevard, One Bukit Senyum, 80300, Jo…" at bounding box center [452, 492] width 520 height 66
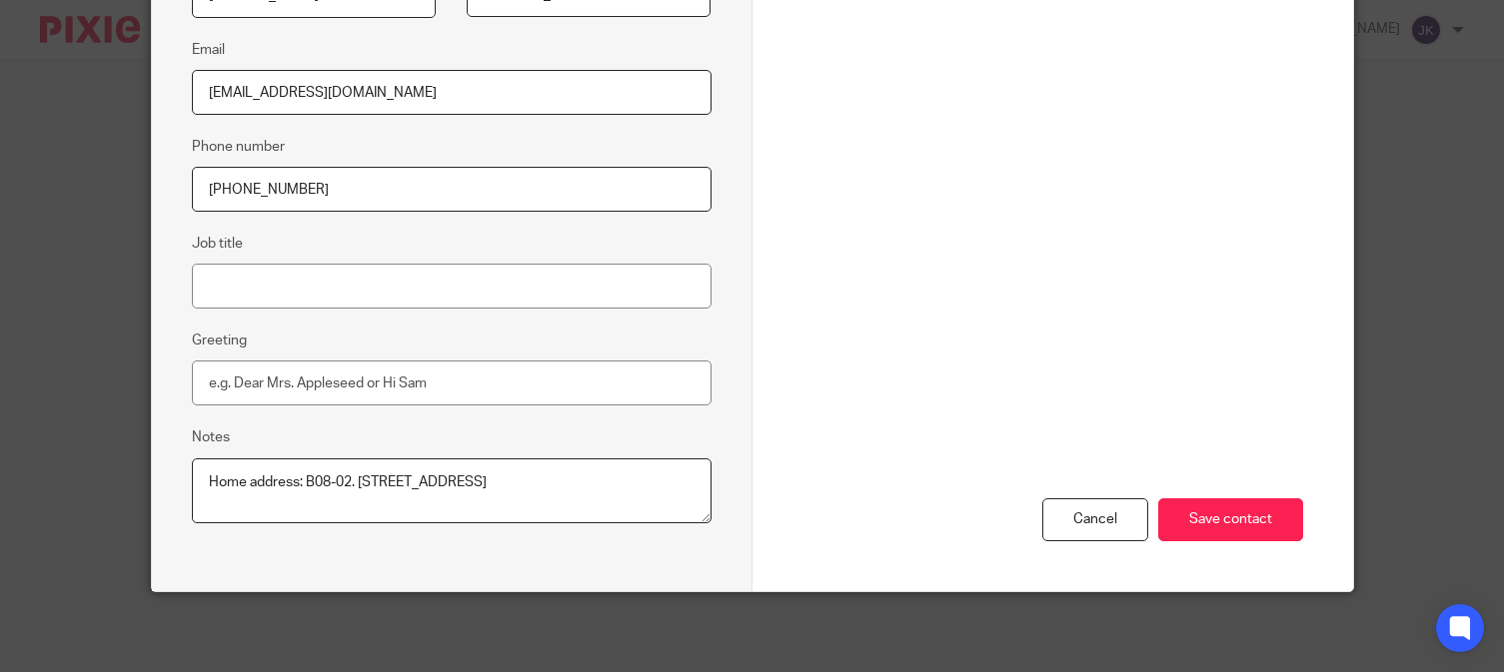
drag, startPoint x: 253, startPoint y: 500, endPoint x: 308, endPoint y: 500, distance: 55.0
click at [316, 500] on textarea "Home address: B08-02. The Astaka, Astaka Boulevard, One Bukit Senyum, 80300, Jo…" at bounding box center [452, 492] width 520 height 66
click at [248, 495] on textarea "Home address: B08-02. The Astaka, Astaka Boulevard, One Bukit Senyum, 80300, Jo…" at bounding box center [452, 492] width 520 height 66
drag, startPoint x: 249, startPoint y: 497, endPoint x: 323, endPoint y: 507, distance: 74.6
click at [323, 507] on textarea "Home address: B08-02. The Astaka, Astaka Boulevard, One Bukit Senyum, 80300, Jo…" at bounding box center [452, 492] width 520 height 66
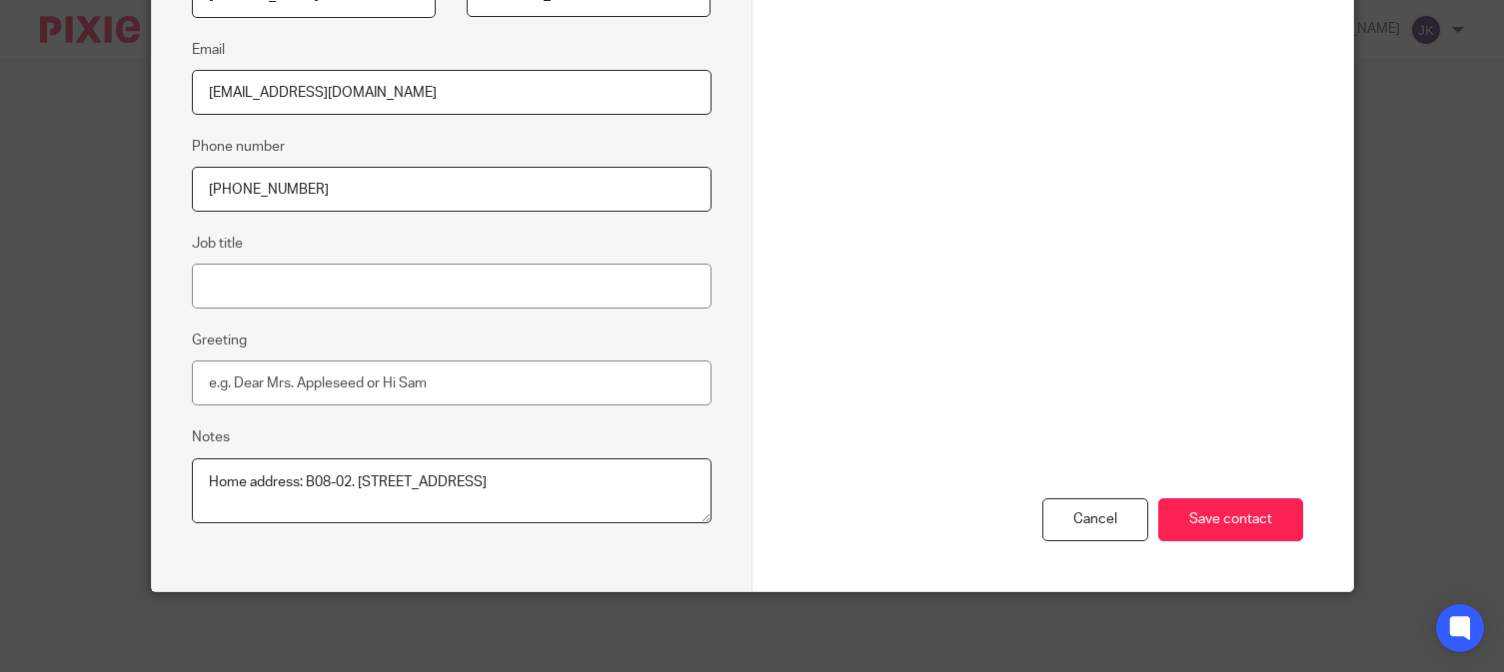
drag, startPoint x: 335, startPoint y: 502, endPoint x: 395, endPoint y: 503, distance: 60.0
click at [395, 503] on textarea "Home address: B08-02. The Astaka, Astaka Boulevard, One Bukit Senyum, 80300, Jo…" at bounding box center [452, 492] width 520 height 66
click at [410, 504] on textarea "Home address: B08-02. The Astaka, Astaka Boulevard, One Bukit Senyum, 80300, Jo…" at bounding box center [452, 492] width 520 height 66
click at [429, 501] on textarea "Home address: B08-02. The Astaka, Astaka Boulevard, One Bukit Senyum, 80300, Jo…" at bounding box center [452, 492] width 520 height 66
drag, startPoint x: 422, startPoint y: 505, endPoint x: 297, endPoint y: 483, distance: 126.8
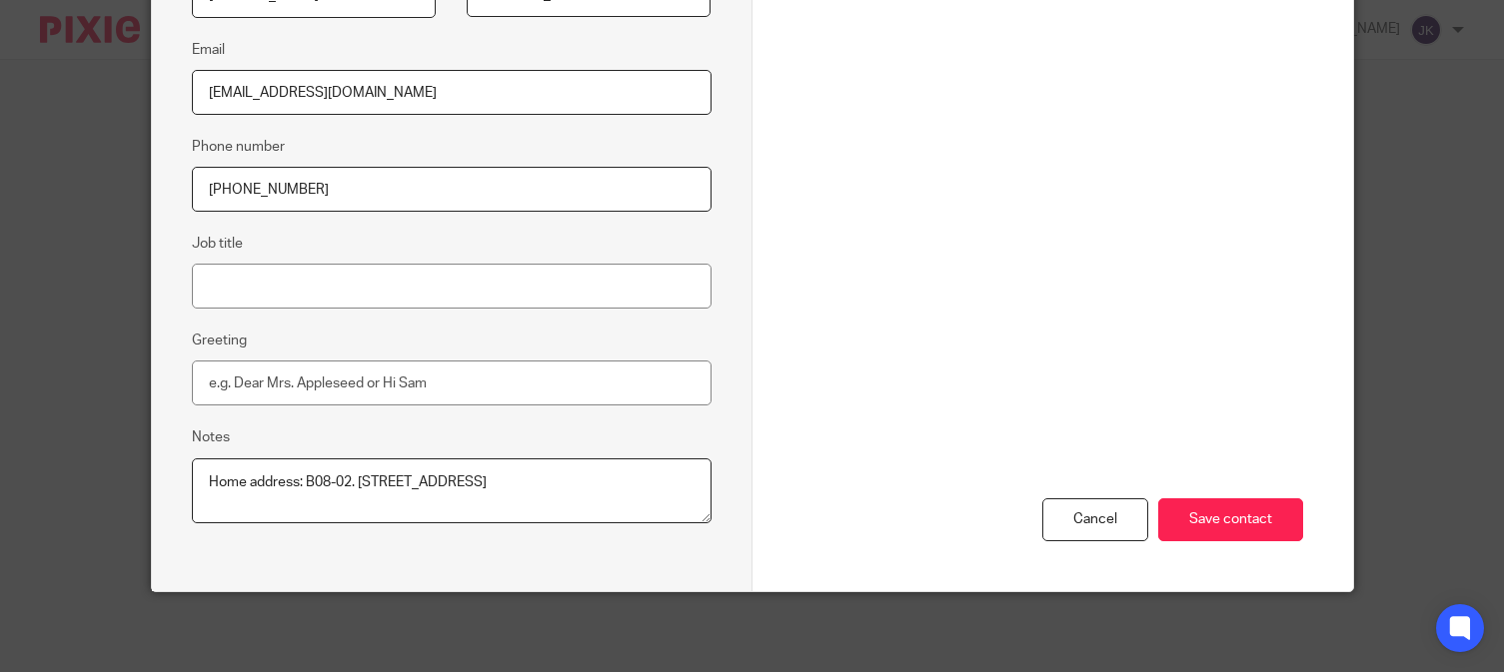
click at [297, 483] on textarea "Home address: B08-02. The Astaka, Astaka Boulevard, One Bukit Senyum, 80300, Jo…" at bounding box center [452, 492] width 520 height 66
click at [369, 524] on textarea "Home address: B08-02. The Astaka, Astaka Boulevard, One Bukit Senyum, 80300, Jo…" at bounding box center [452, 492] width 520 height 66
drag, startPoint x: 240, startPoint y: 499, endPoint x: 202, endPoint y: 500, distance: 38.0
click at [202, 500] on textarea "Home address: B08-02. The Astaka, Astaka Boulevard, One Bukit Senyum, 80300, Jo…" at bounding box center [452, 492] width 520 height 66
drag, startPoint x: 432, startPoint y: 482, endPoint x: 539, endPoint y: 482, distance: 106.9
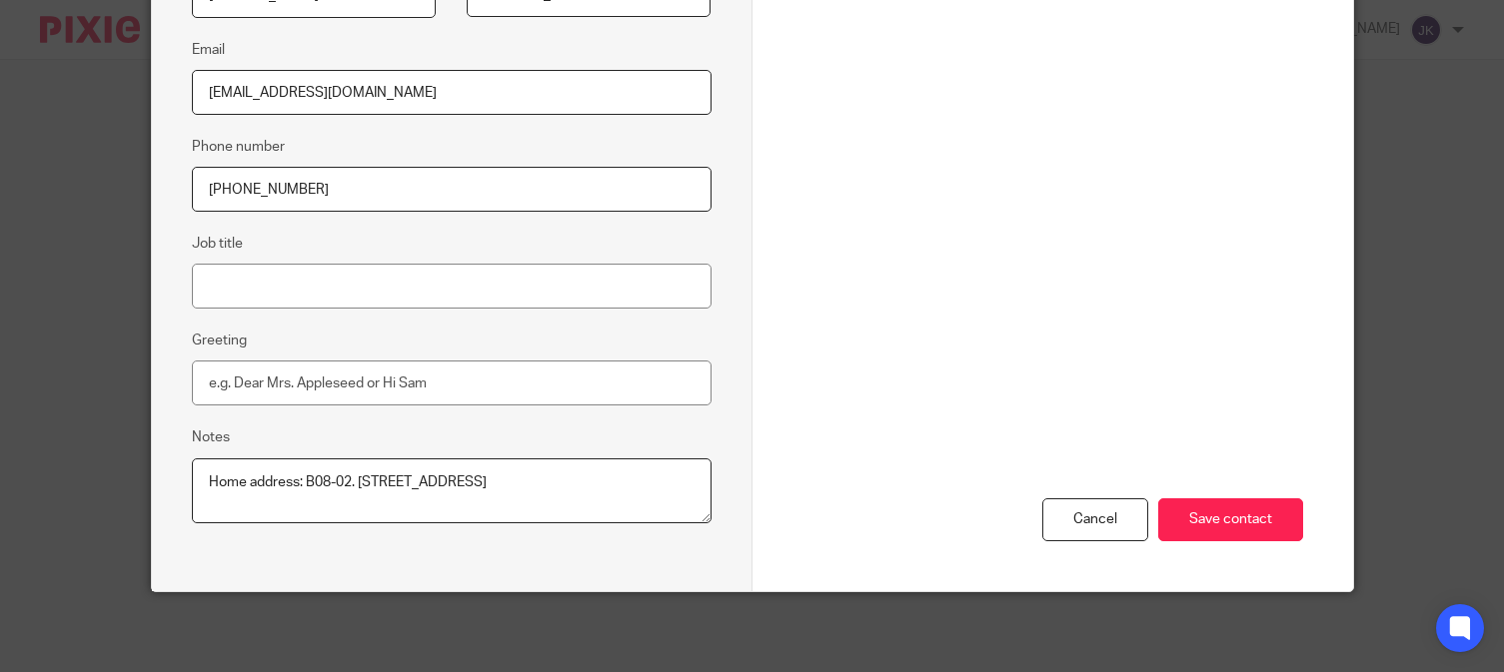
click at [539, 482] on textarea "Home address: B08-02. The Astaka, Astaka Boulevard, One Bukit Senyum, 80300, Jo…" at bounding box center [452, 492] width 520 height 66
click at [550, 496] on textarea "Home address: B08-02. The Astaka, Astaka Boulevard, One Bukit Senyum, 80300, Jo…" at bounding box center [452, 492] width 520 height 66
drag, startPoint x: 547, startPoint y: 482, endPoint x: 655, endPoint y: 487, distance: 109.0
click at [655, 487] on textarea "Home address: B08-02. The Astaka, Astaka Boulevard, One Bukit Senyum, 80300, Jo…" at bounding box center [452, 492] width 520 height 66
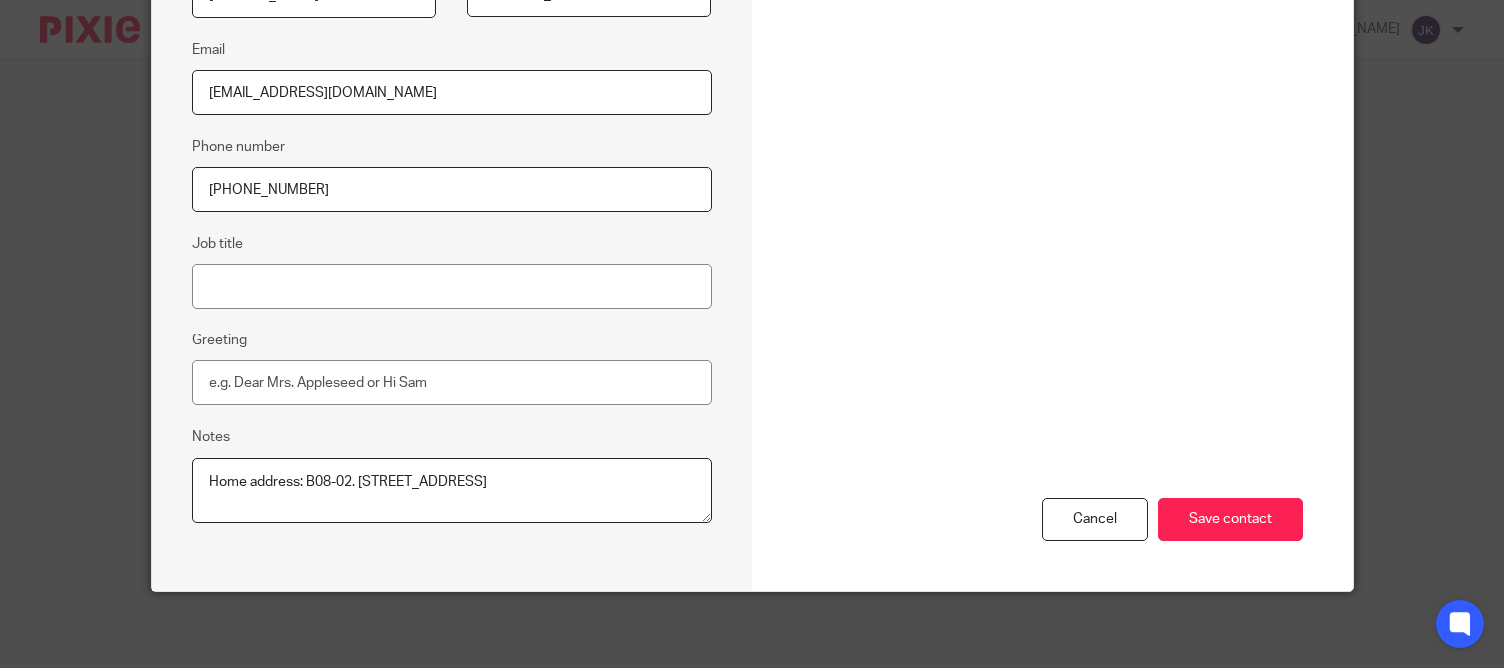
drag, startPoint x: 251, startPoint y: 498, endPoint x: 323, endPoint y: 498, distance: 71.9
click at [323, 498] on textarea "Home address: B08-02. The Astaka, Astaka Boulevard, One Bukit Senyum, 80300, Jo…" at bounding box center [452, 492] width 520 height 66
drag, startPoint x: 332, startPoint y: 500, endPoint x: 406, endPoint y: 500, distance: 73.9
click at [406, 500] on textarea "Home address: B08-02. The Astaka, Astaka Boulevard, One Bukit Senyum, 80300, Jo…" at bounding box center [452, 492] width 520 height 66
click at [421, 518] on textarea "Home address: B08-02. The Astaka, Astaka Boulevard, One Bukit Senyum, 80300, Jo…" at bounding box center [452, 492] width 520 height 66
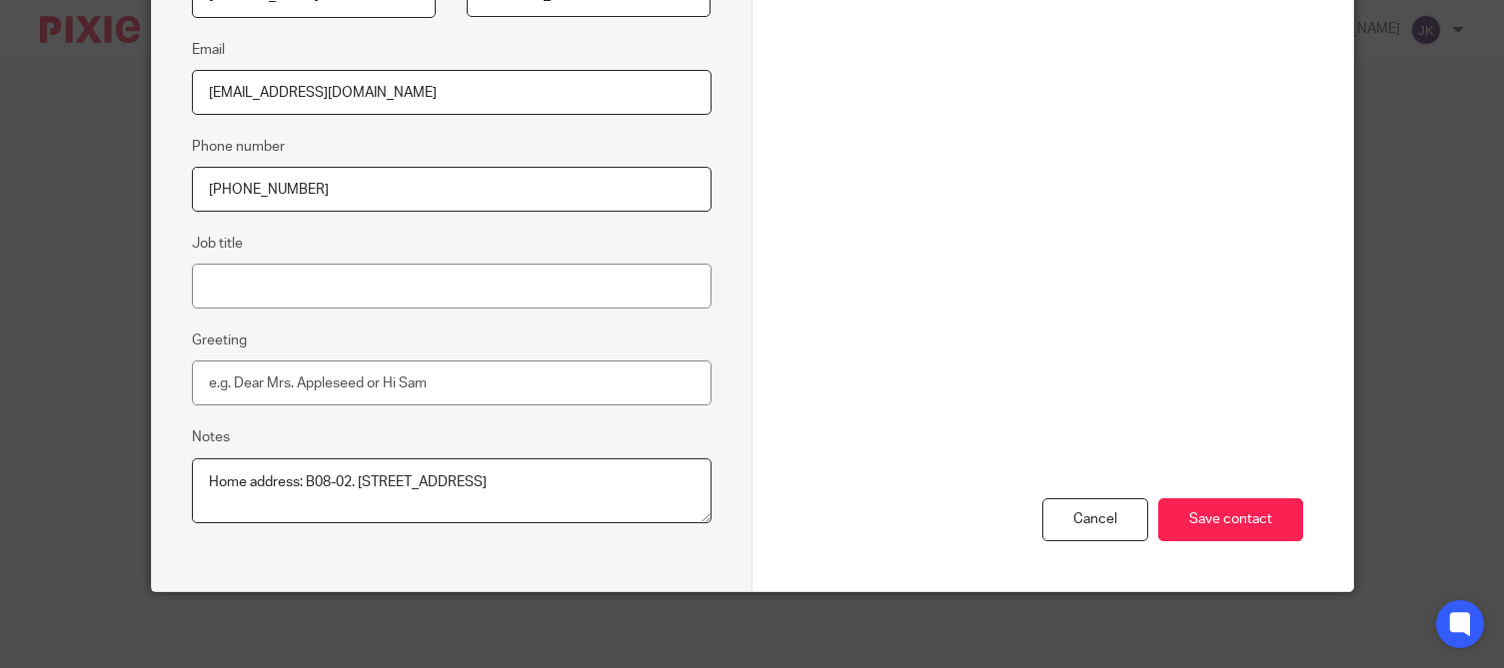
drag, startPoint x: 416, startPoint y: 508, endPoint x: 299, endPoint y: 481, distance: 120.0
click at [299, 481] on textarea "Home address: B08-02. The Astaka, Astaka Boulevard, One Bukit Senyum, 80300, Jo…" at bounding box center [452, 492] width 520 height 66
click at [502, 498] on textarea "Home address: B08-02. The Astaka, Astaka Boulevard, One Bukit Senyum, 80300, Jo…" at bounding box center [452, 492] width 520 height 66
click at [524, 508] on textarea "Home address: B08-02. The Astaka, Astaka Boulevard, One Bukit Senyum, 80300, Jo…" at bounding box center [452, 492] width 520 height 66
drag, startPoint x: 547, startPoint y: 481, endPoint x: 657, endPoint y: 483, distance: 110.9
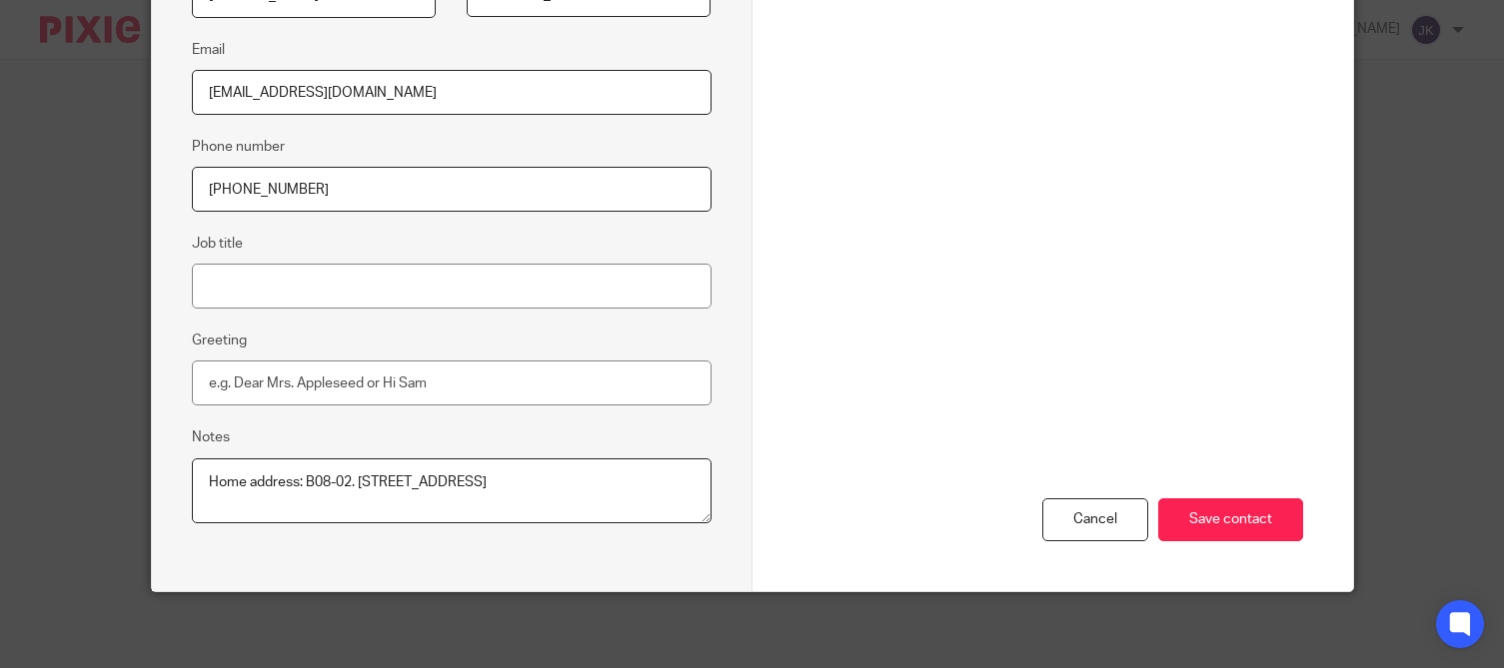
click at [657, 483] on textarea "Home address: B08-02. The Astaka, Astaka Boulevard, One Bukit Senyum, 80300, Jo…" at bounding box center [452, 492] width 520 height 66
drag, startPoint x: 203, startPoint y: 497, endPoint x: 240, endPoint y: 497, distance: 37.0
click at [240, 497] on textarea "Home address: B08-02. The Astaka, Astaka Boulevard, One Bukit Senyum, 80300, Jo…" at bounding box center [452, 492] width 520 height 66
drag, startPoint x: 253, startPoint y: 500, endPoint x: 279, endPoint y: 499, distance: 26.0
click at [279, 499] on textarea "Home address: B08-02. The Astaka, Astaka Boulevard, One Bukit Senyum, 80300, Jo…" at bounding box center [452, 492] width 520 height 66
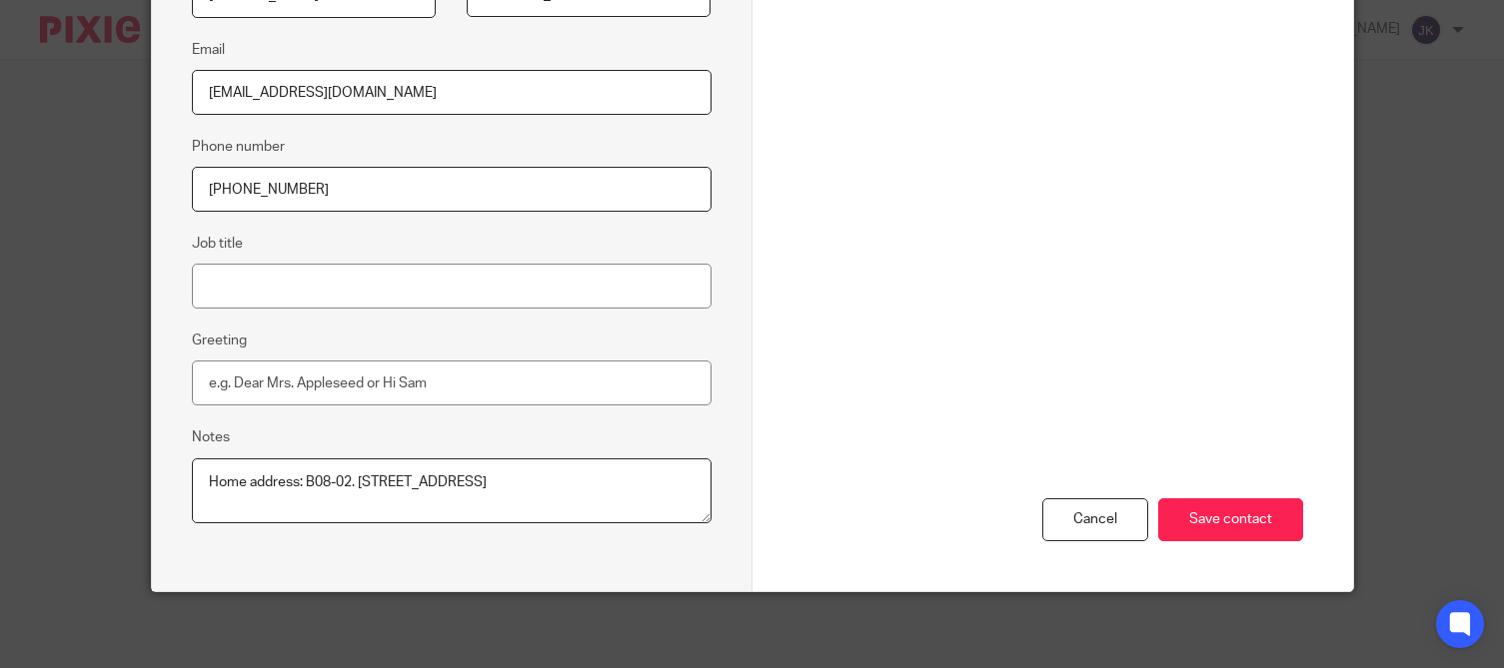
drag, startPoint x: 249, startPoint y: 497, endPoint x: 323, endPoint y: 500, distance: 74.0
click at [323, 500] on textarea "Home address: B08-02. The Astaka, Astaka Boulevard, One Bukit Senyum, 80300, Jo…" at bounding box center [452, 492] width 520 height 66
drag, startPoint x: 332, startPoint y: 500, endPoint x: 427, endPoint y: 498, distance: 94.9
click at [427, 498] on textarea "Home address: B08-02. The Astaka, Astaka Boulevard, One Bukit Senyum, 80300, Jo…" at bounding box center [452, 492] width 520 height 66
click at [1062, 515] on div "Cancel" at bounding box center [1095, 520] width 106 height 43
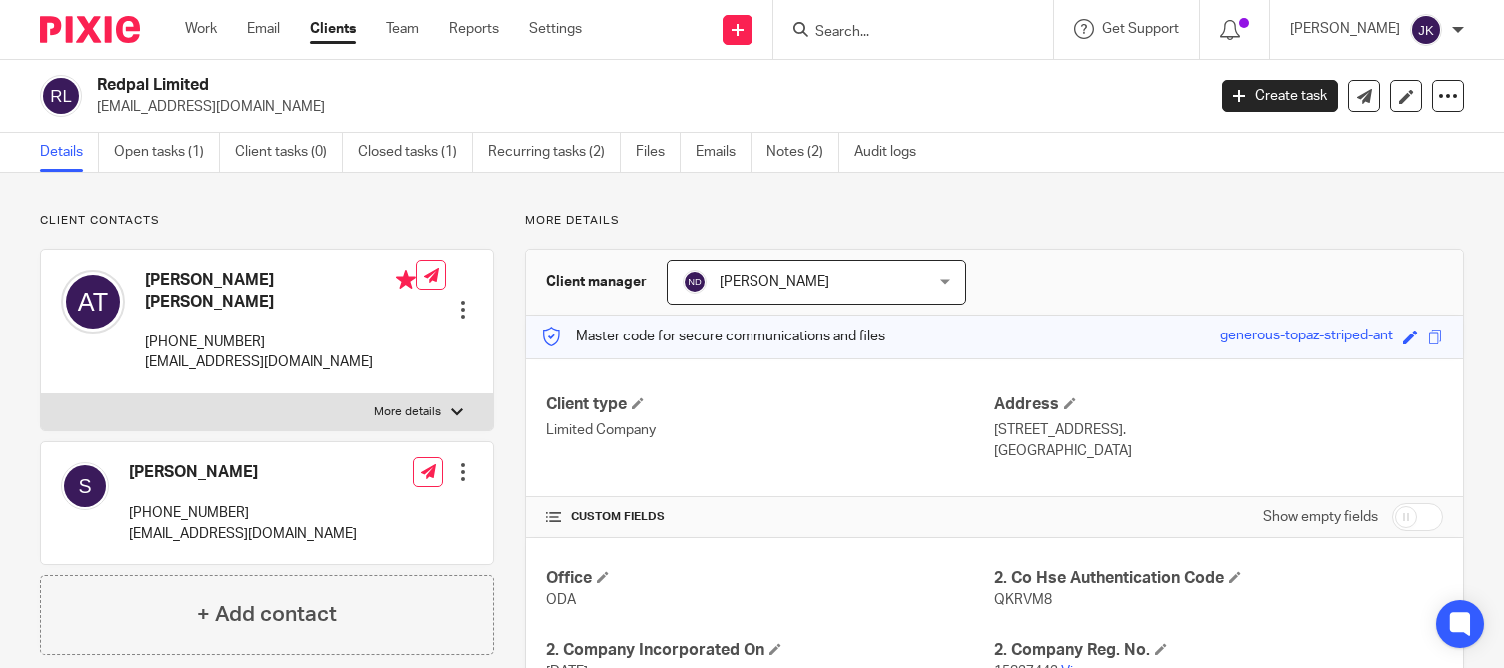
click at [862, 27] on input "Search" at bounding box center [903, 33] width 180 height 18
type input "clh"
click at [884, 87] on link at bounding box center [933, 78] width 248 height 30
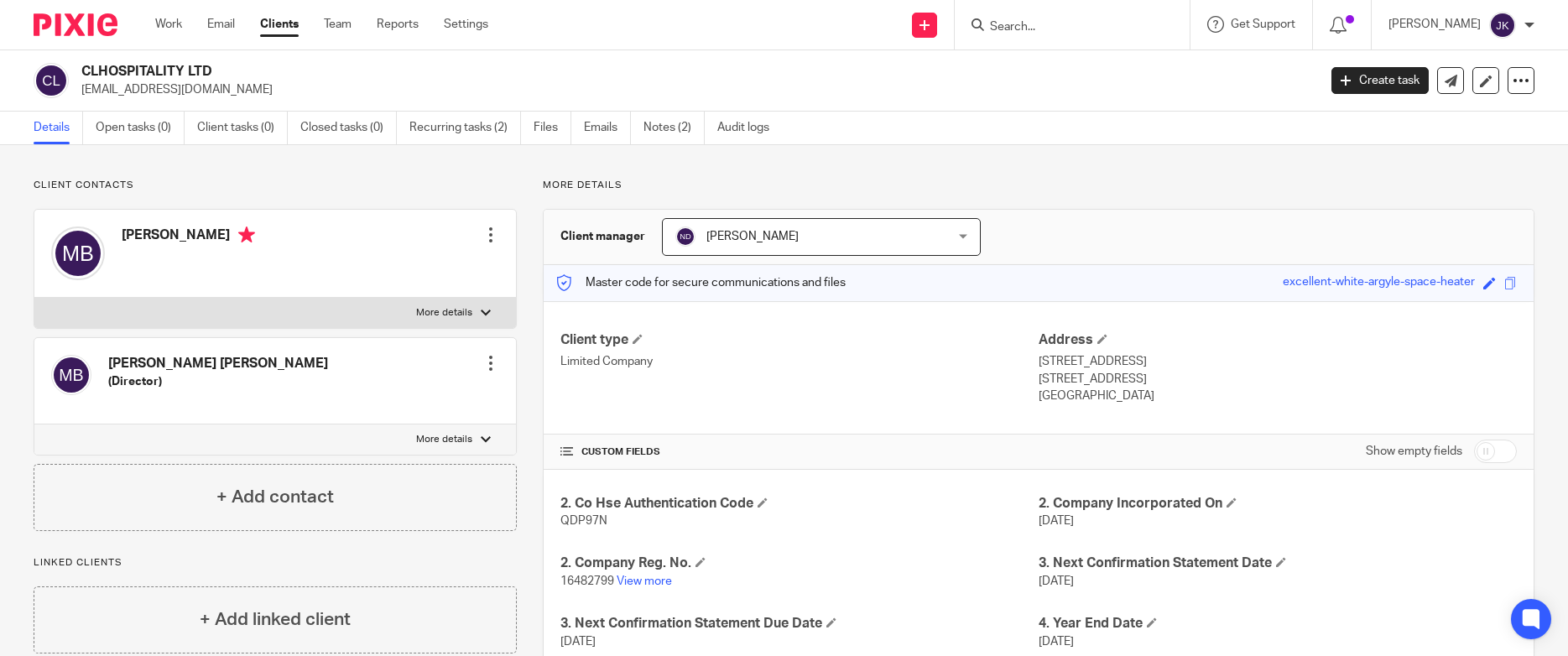
click at [1008, 25] on input "Search" at bounding box center [1064, 28] width 151 height 15
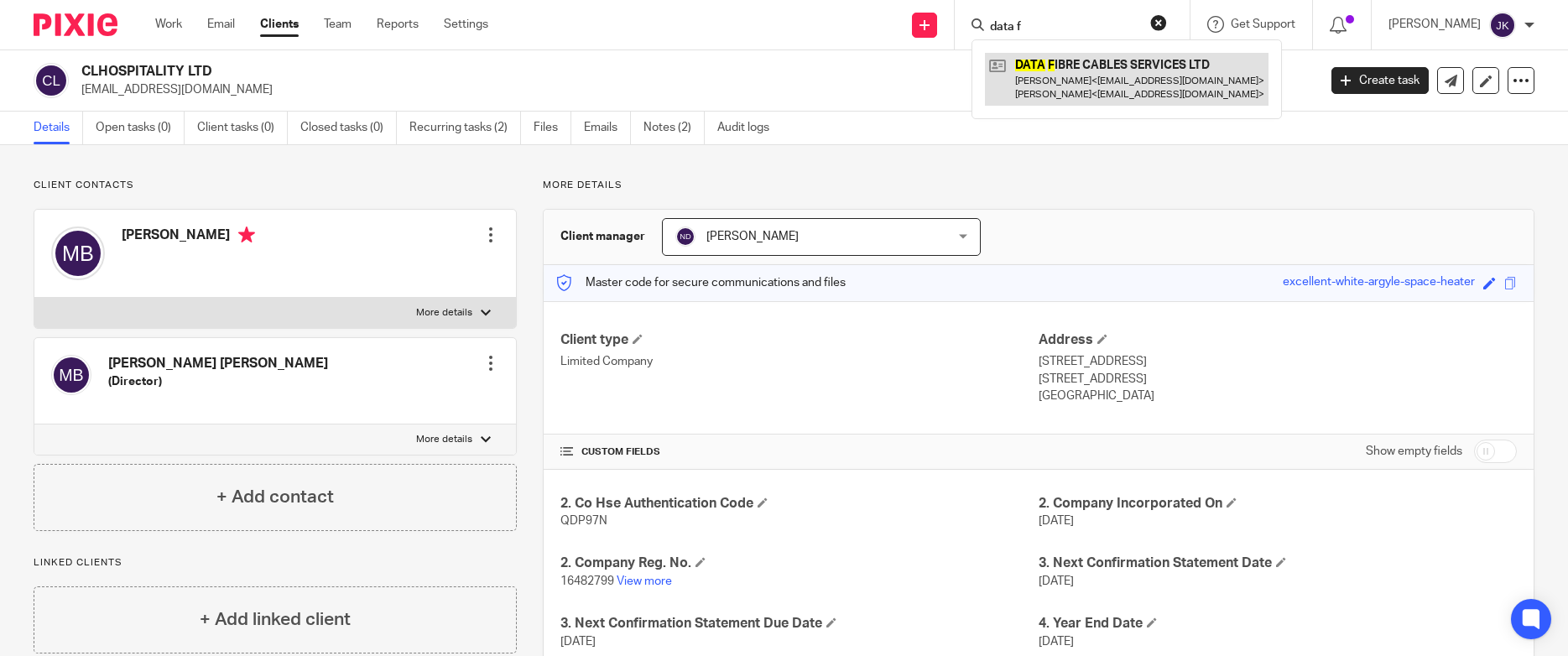
type input "data f"
click at [1058, 87] on link at bounding box center [1126, 79] width 284 height 52
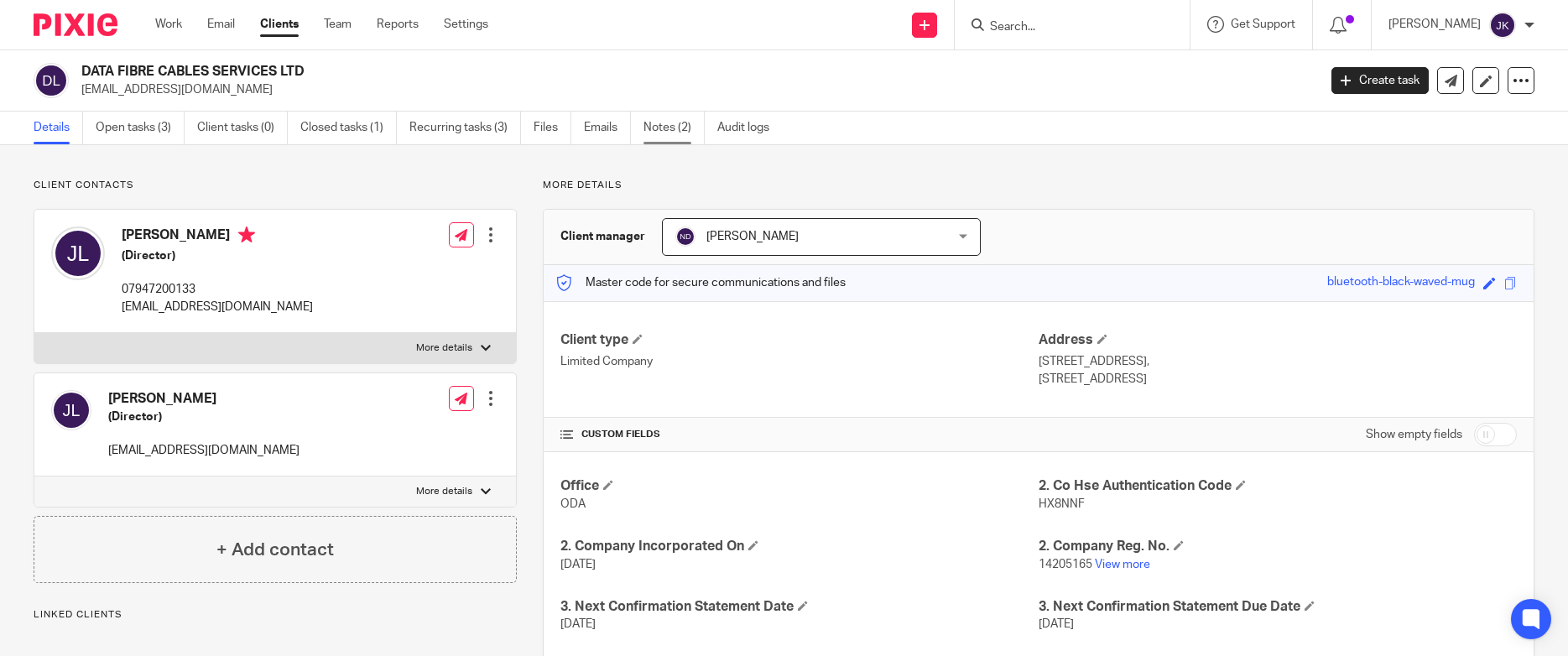
click at [645, 118] on link "Notes (2)" at bounding box center [673, 128] width 61 height 33
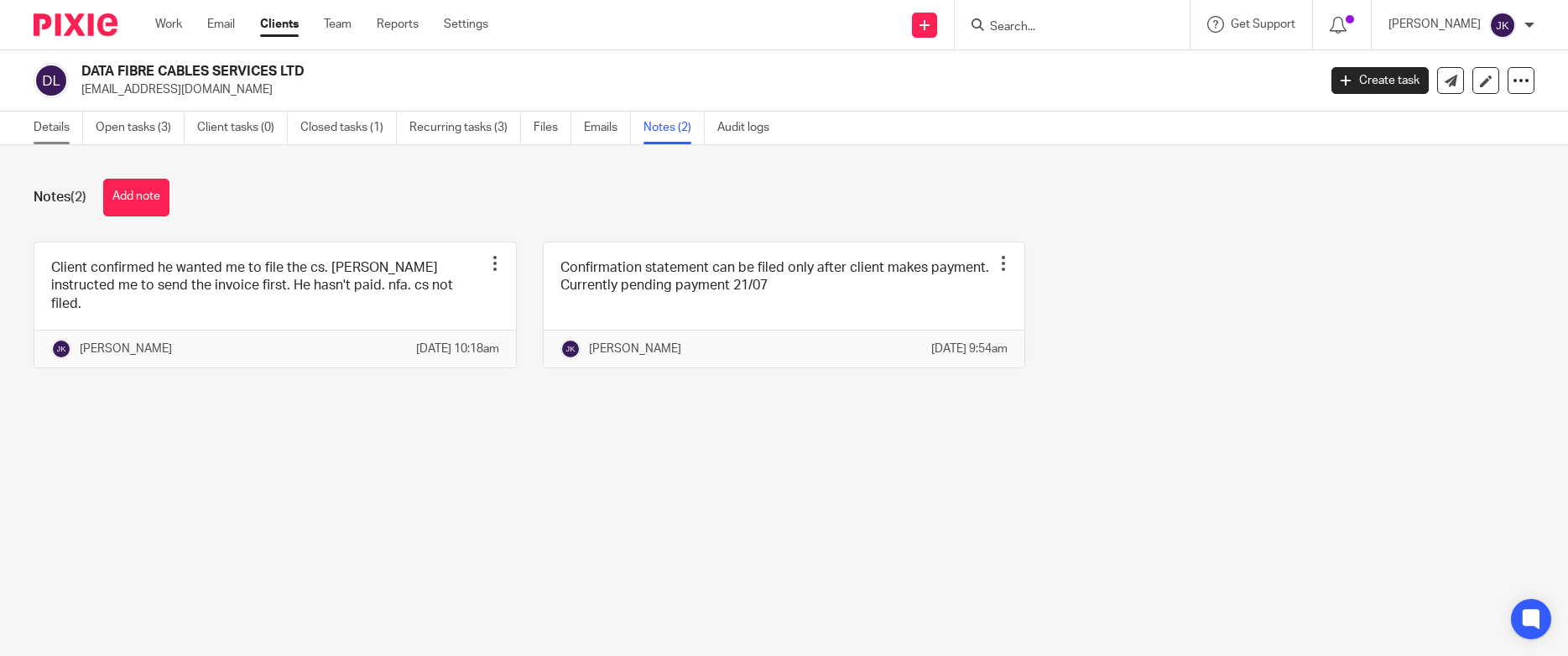
click at [41, 136] on link "Details" at bounding box center [58, 128] width 50 height 33
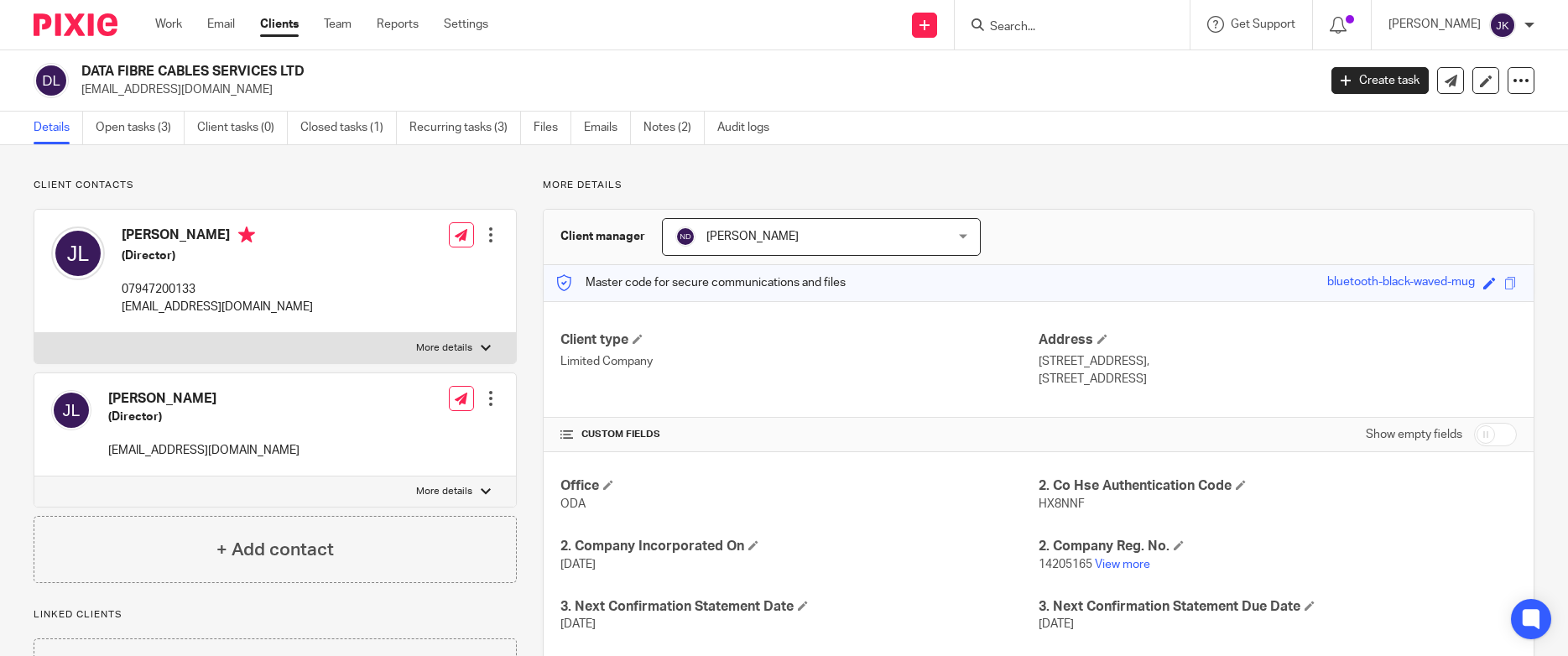
drag, startPoint x: 325, startPoint y: 74, endPoint x: 54, endPoint y: 60, distance: 271.4
click at [54, 60] on div "DATA FIBRE CABLES SERVICES LTD dfcs.ltd8@gmail.com Create task Update from Comp…" at bounding box center [784, 81] width 1568 height 61
click at [274, 69] on h2 "DATA FIBRE CABLES SERVICES LTD" at bounding box center [571, 71] width 980 height 18
click at [339, 69] on h2 "DATA FIBRE CABLES SERVICES LTD" at bounding box center [571, 71] width 980 height 18
drag, startPoint x: 325, startPoint y: 69, endPoint x: 86, endPoint y: 68, distance: 239.0
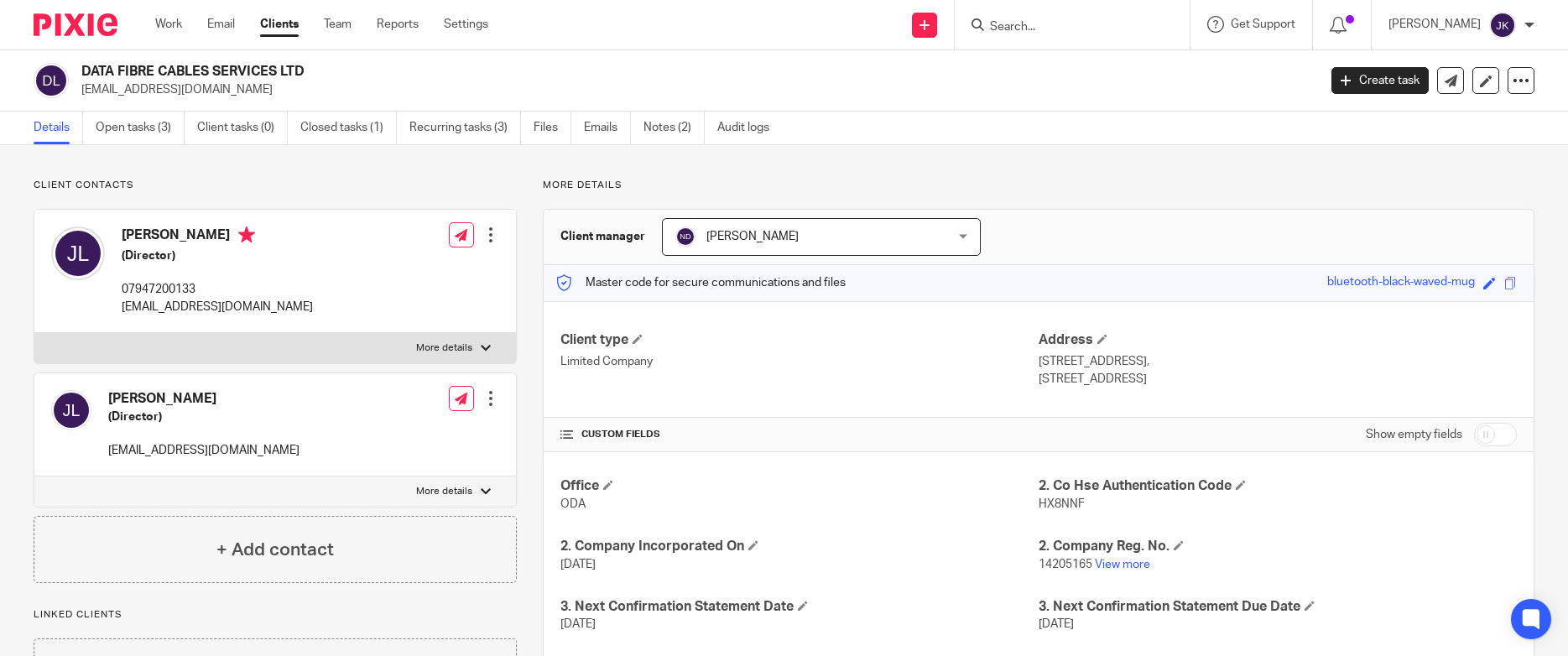
click at [86, 68] on h2 "DATA FIBRE CABLES SERVICES LTD" at bounding box center [571, 71] width 980 height 18
copy h2 "DATA FIBRE CABLES SERVICES LTD"
click at [990, 31] on input "Search" at bounding box center [1064, 28] width 151 height 15
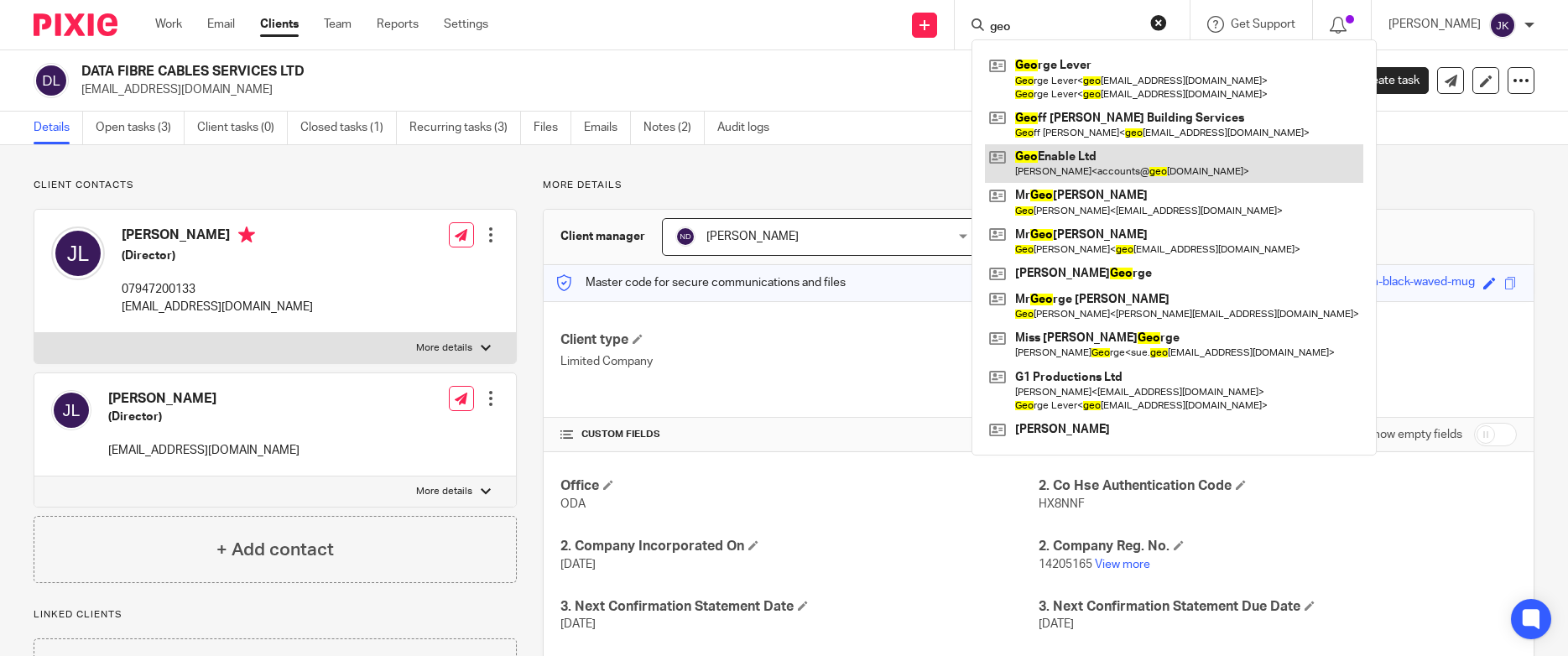
type input "geo"
click at [1037, 158] on link at bounding box center [1173, 164] width 379 height 39
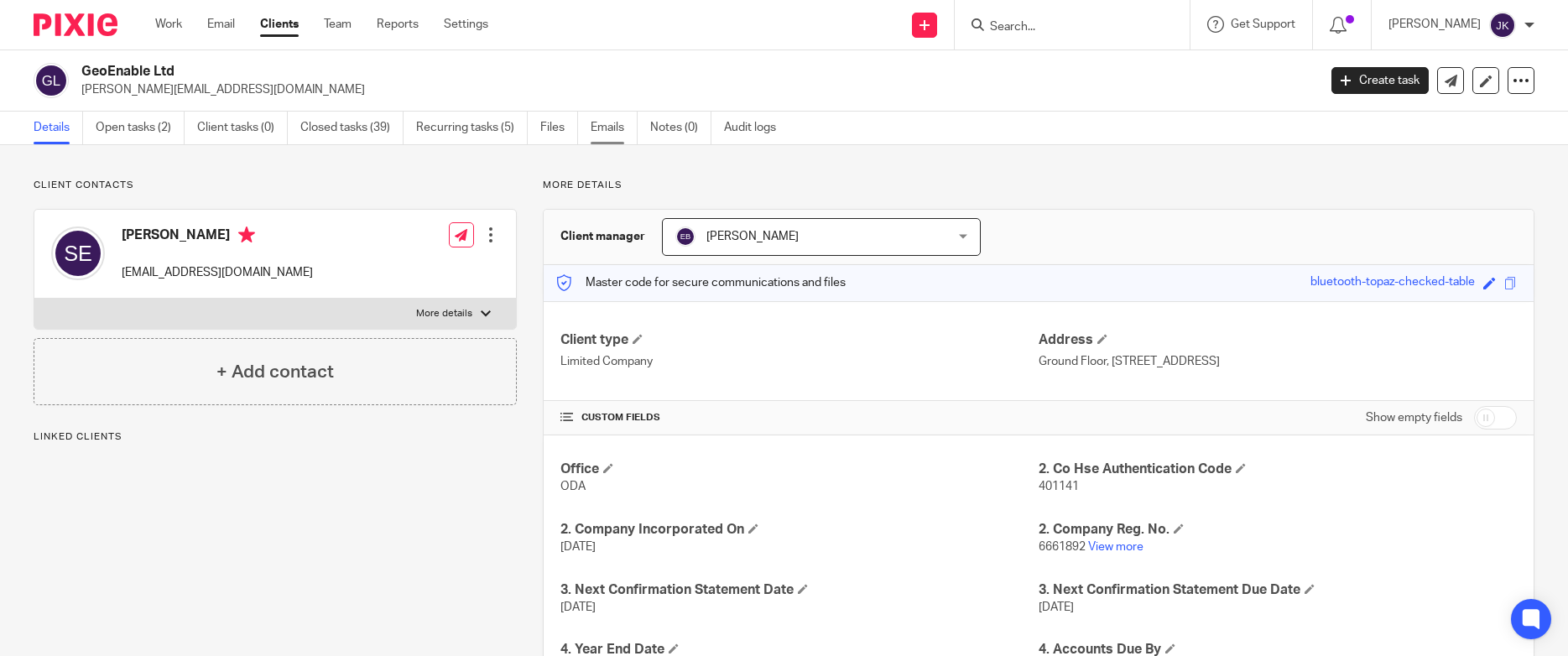
click at [625, 128] on link "Emails" at bounding box center [614, 128] width 47 height 33
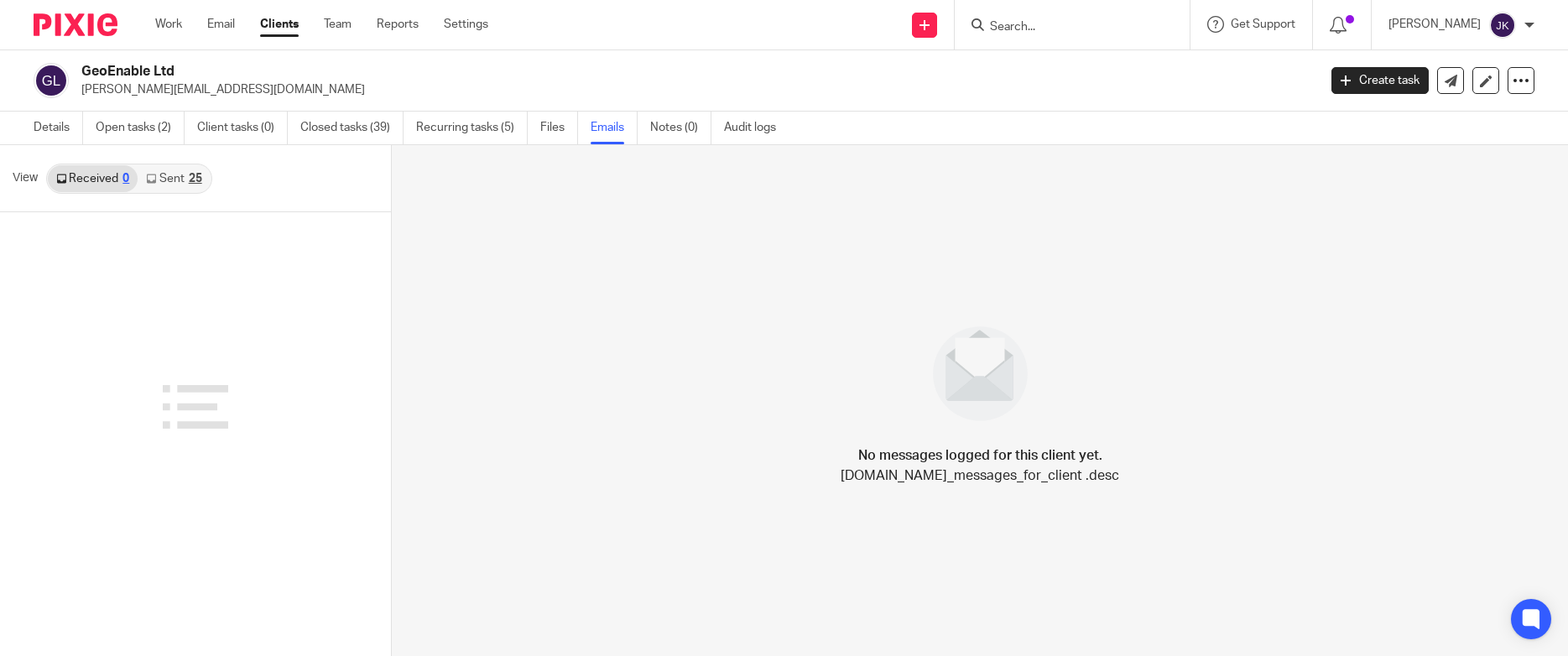
click at [147, 173] on link "Sent 25" at bounding box center [174, 179] width 72 height 27
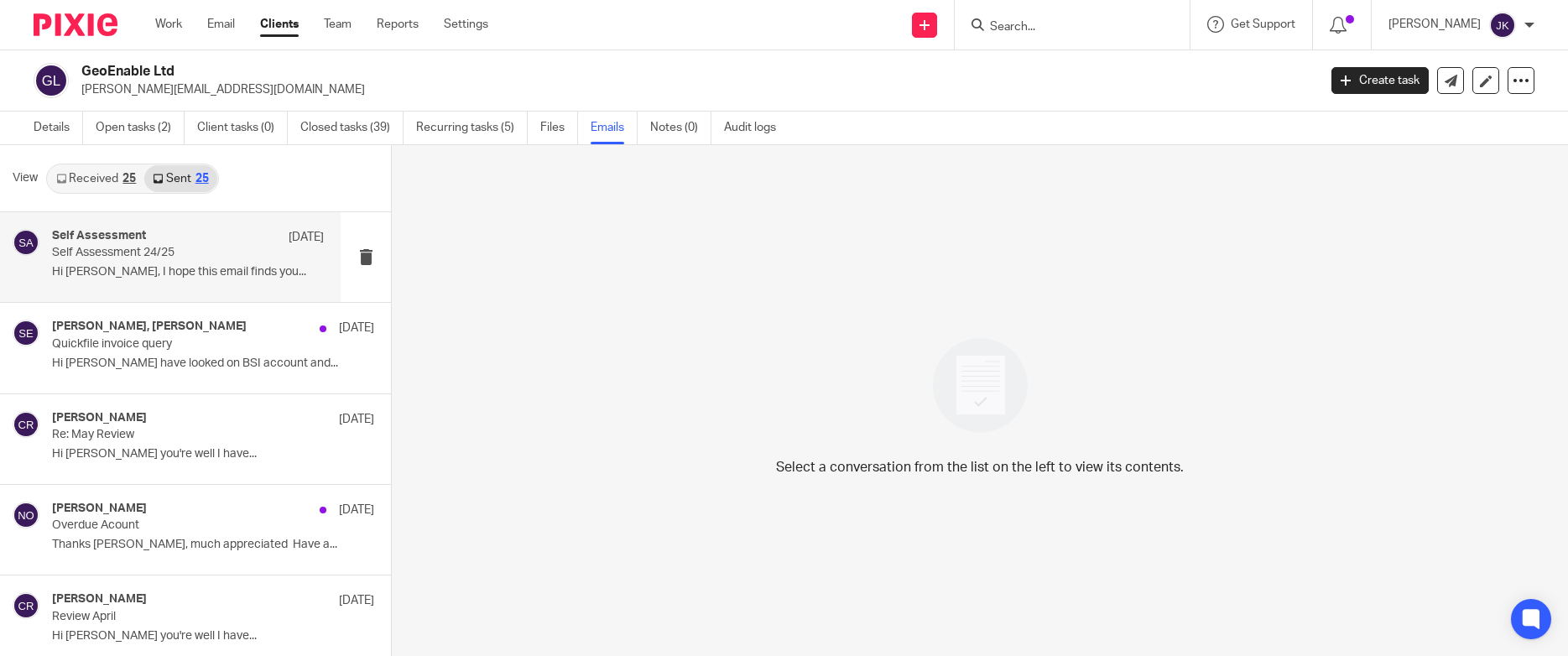
click at [235, 286] on div "Self Assessment [DATE] Self Assessment 24/25 Hi [PERSON_NAME], I hope this emai…" at bounding box center [188, 257] width 272 height 56
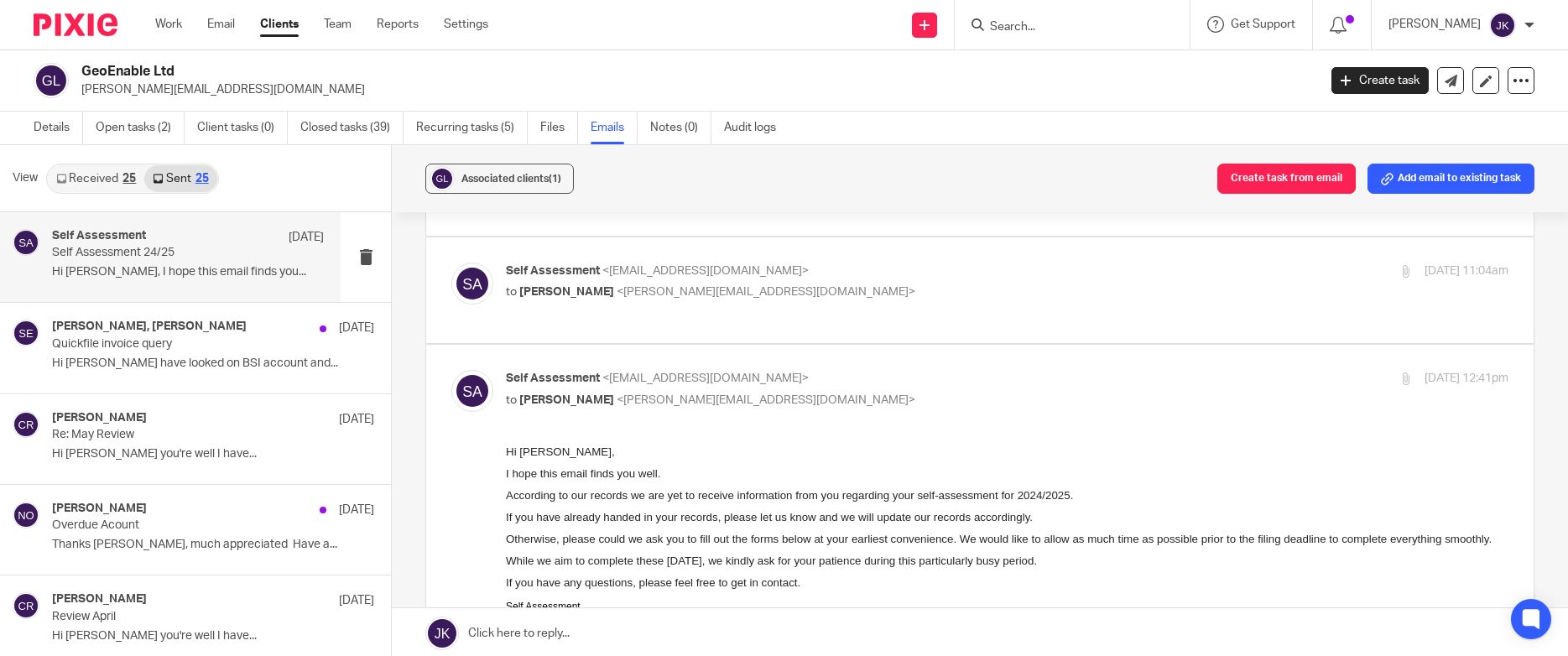
scroll to position [420, 0]
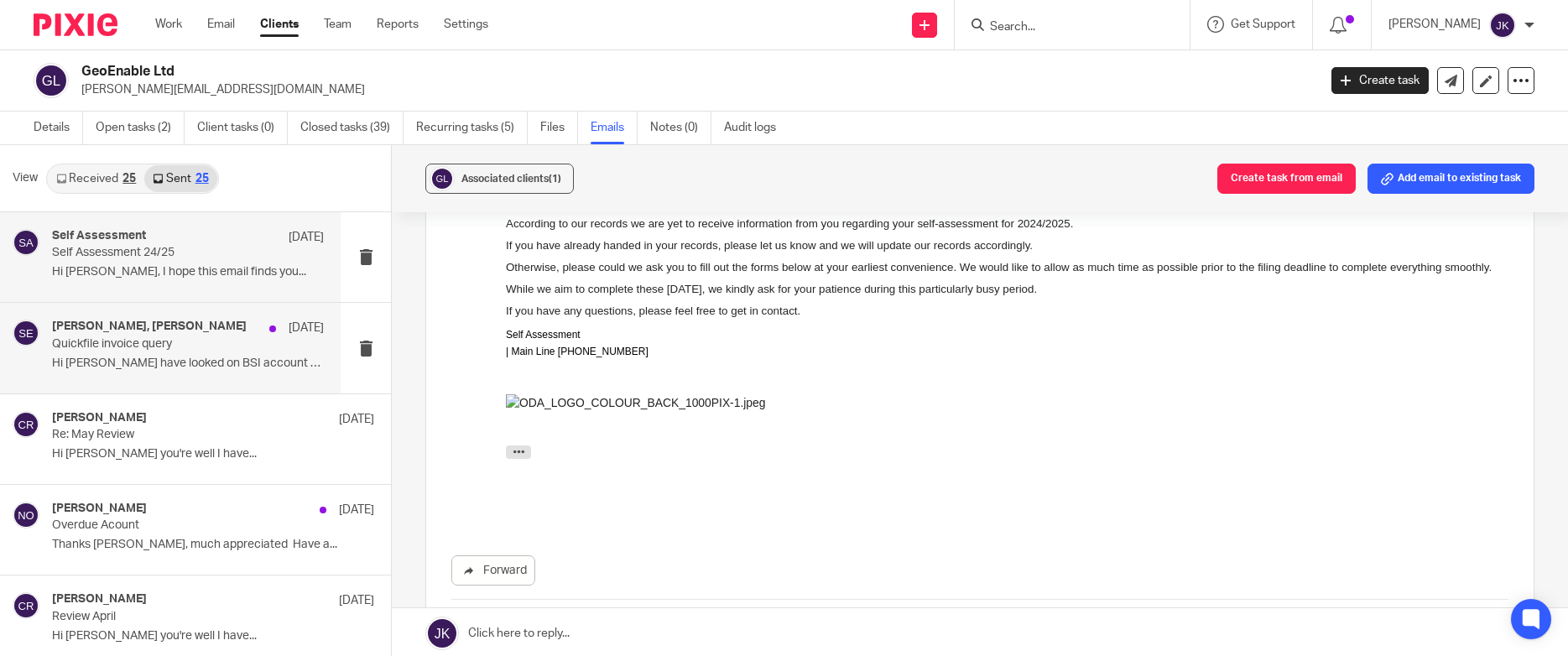
click at [123, 344] on p "Quickfile invoice query" at bounding box center [160, 344] width 217 height 14
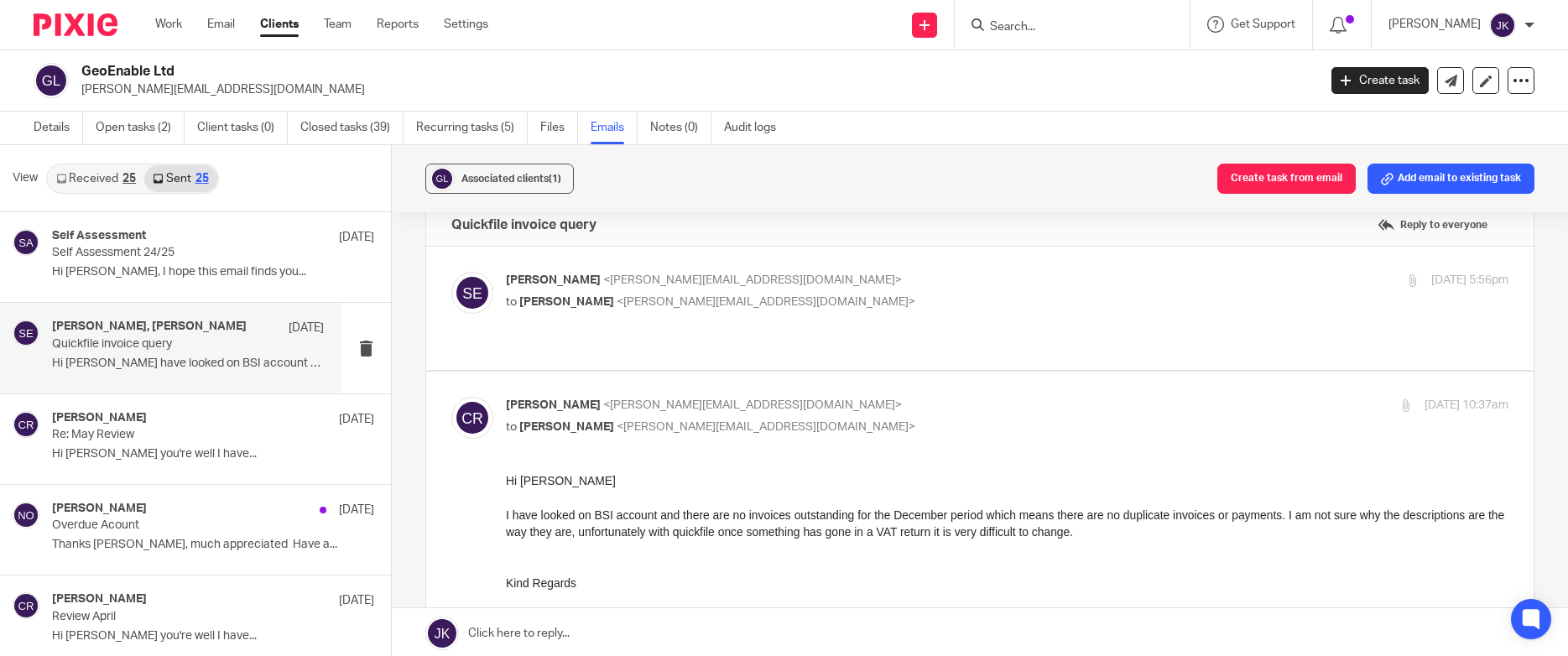
scroll to position [0, 0]
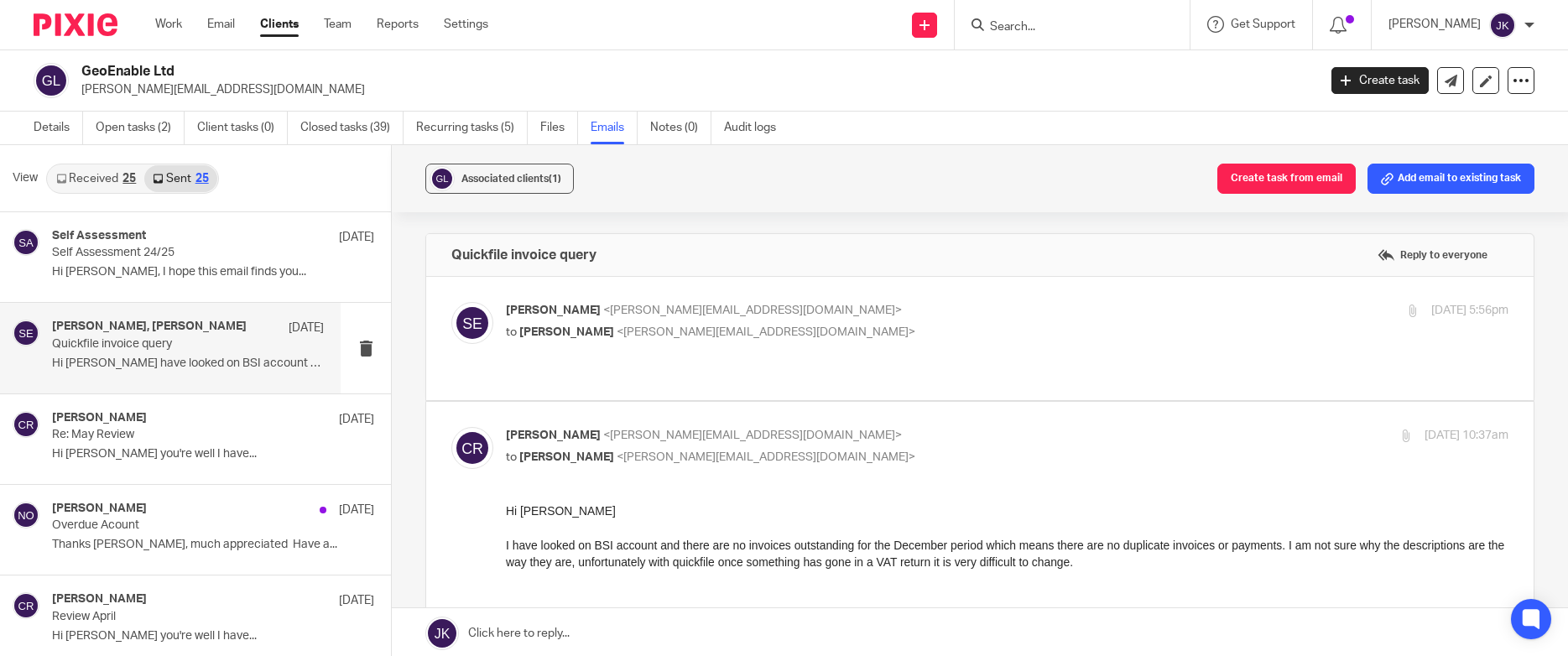
click at [1004, 360] on label at bounding box center [980, 338] width 1107 height 123
click at [452, 302] on input "checkbox" at bounding box center [451, 302] width 1 height 1
checkbox input "true"
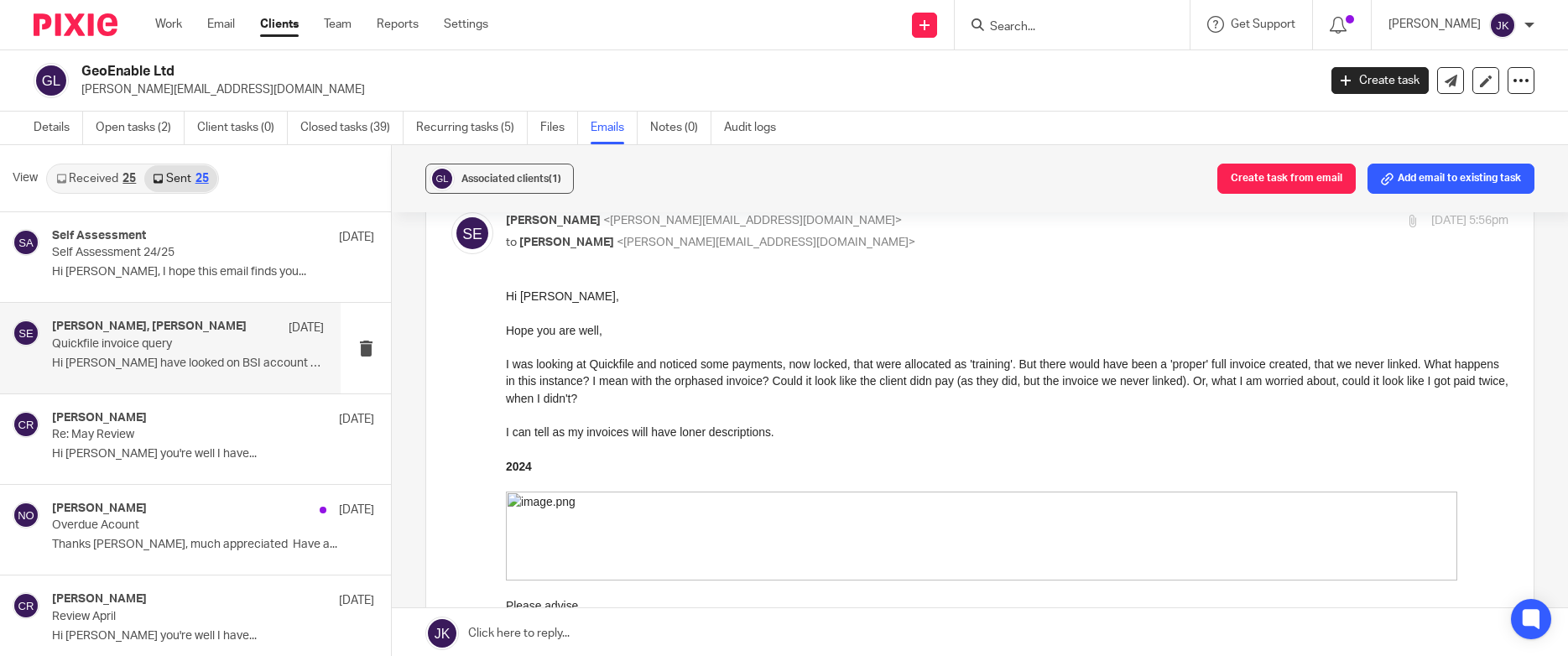
scroll to position [84, 0]
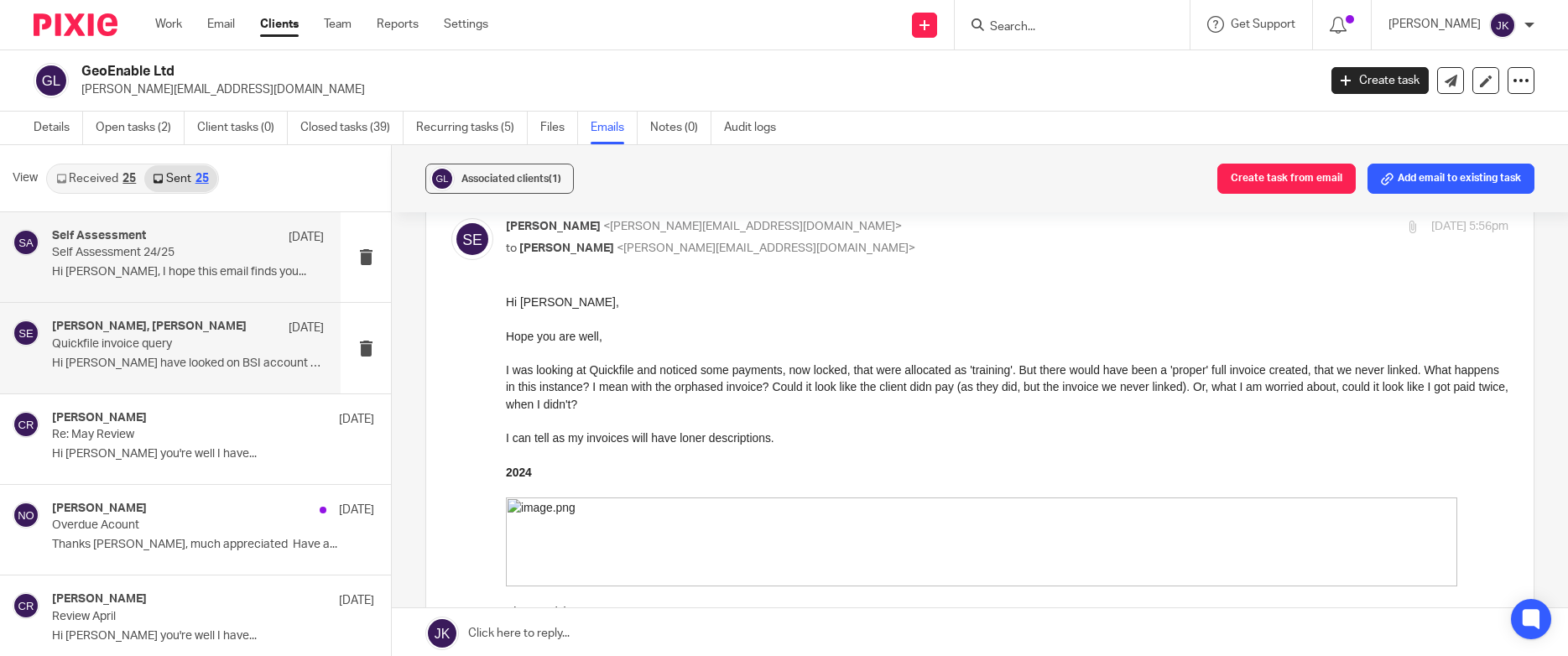
click at [109, 277] on p "Hi Steven, I hope this email finds you..." at bounding box center [188, 272] width 272 height 14
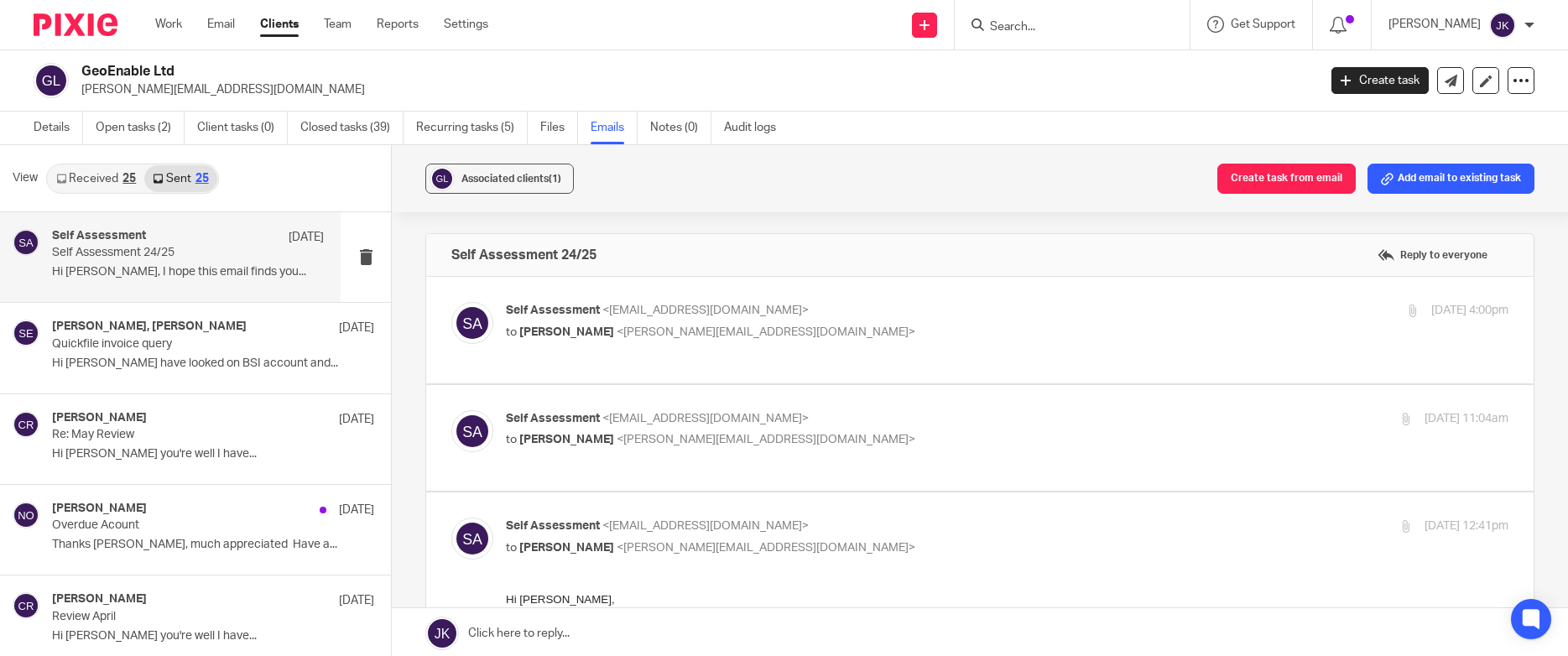
scroll to position [0, 0]
click at [90, 169] on link "Received 25" at bounding box center [96, 179] width 97 height 27
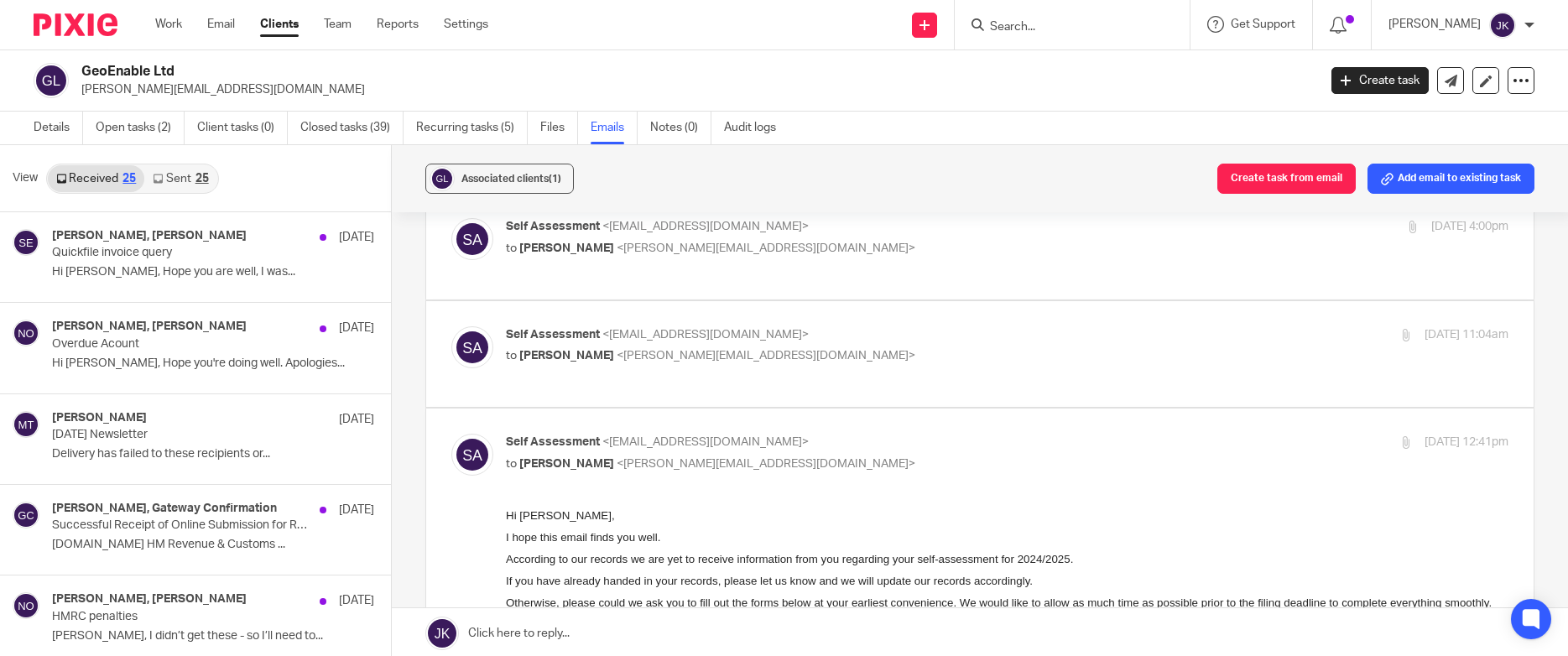
drag, startPoint x: 259, startPoint y: 92, endPoint x: 80, endPoint y: 98, distance: 179.1
click at [80, 98] on div "GeoEnable Ltd steven.eglinton@geoenable.com Create task Update from Companies H…" at bounding box center [784, 81] width 1568 height 61
copy p "steven.eglinton@geoenable.com"
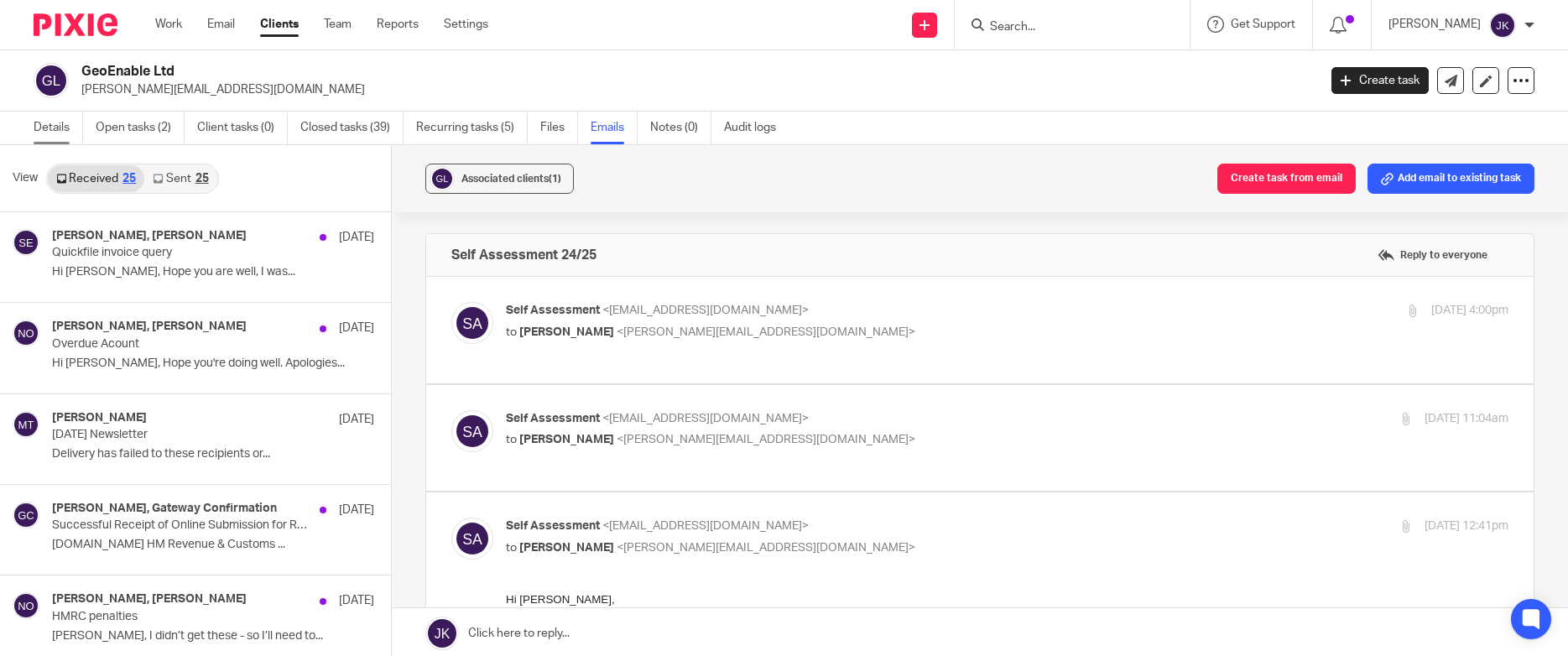
click at [57, 140] on link "Details" at bounding box center [58, 128] width 50 height 33
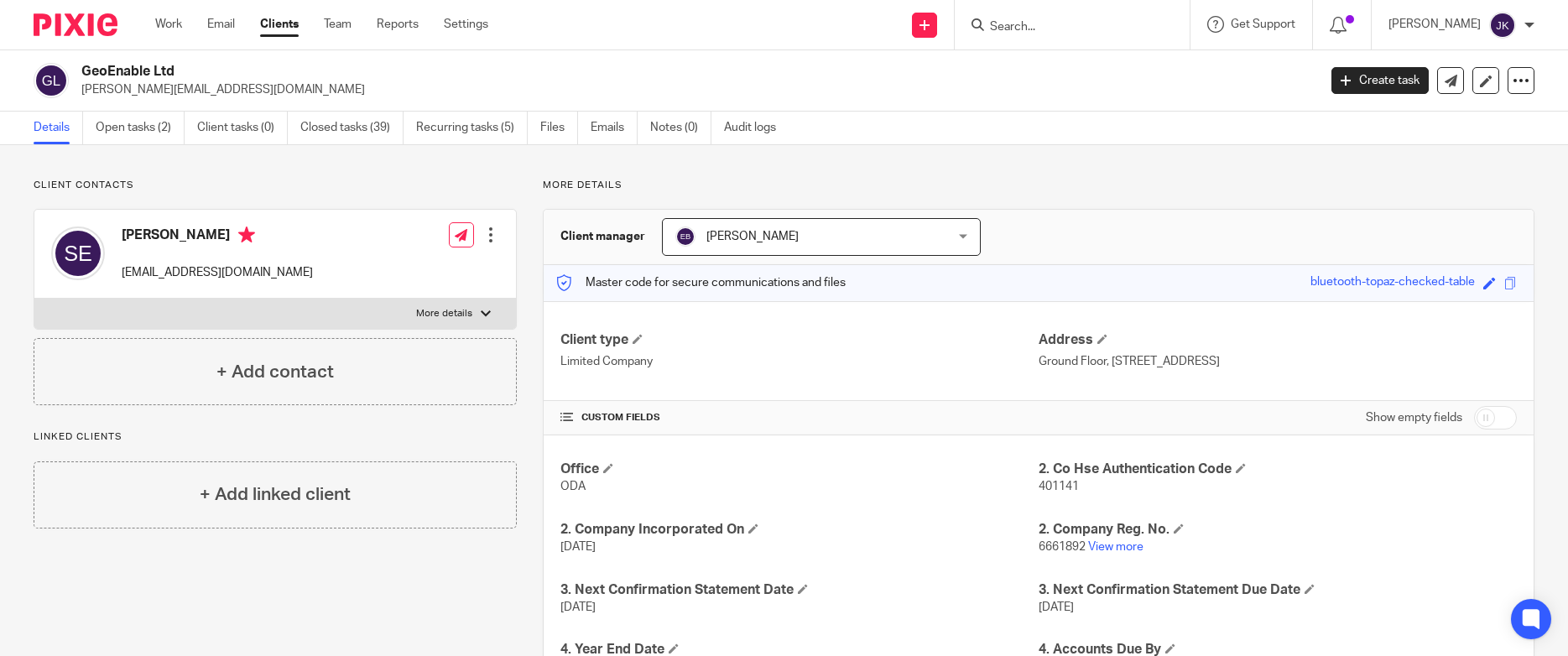
click at [209, 183] on p "Client contacts" at bounding box center [275, 186] width 483 height 13
click at [992, 21] on input "Search" at bounding box center [1064, 28] width 151 height 15
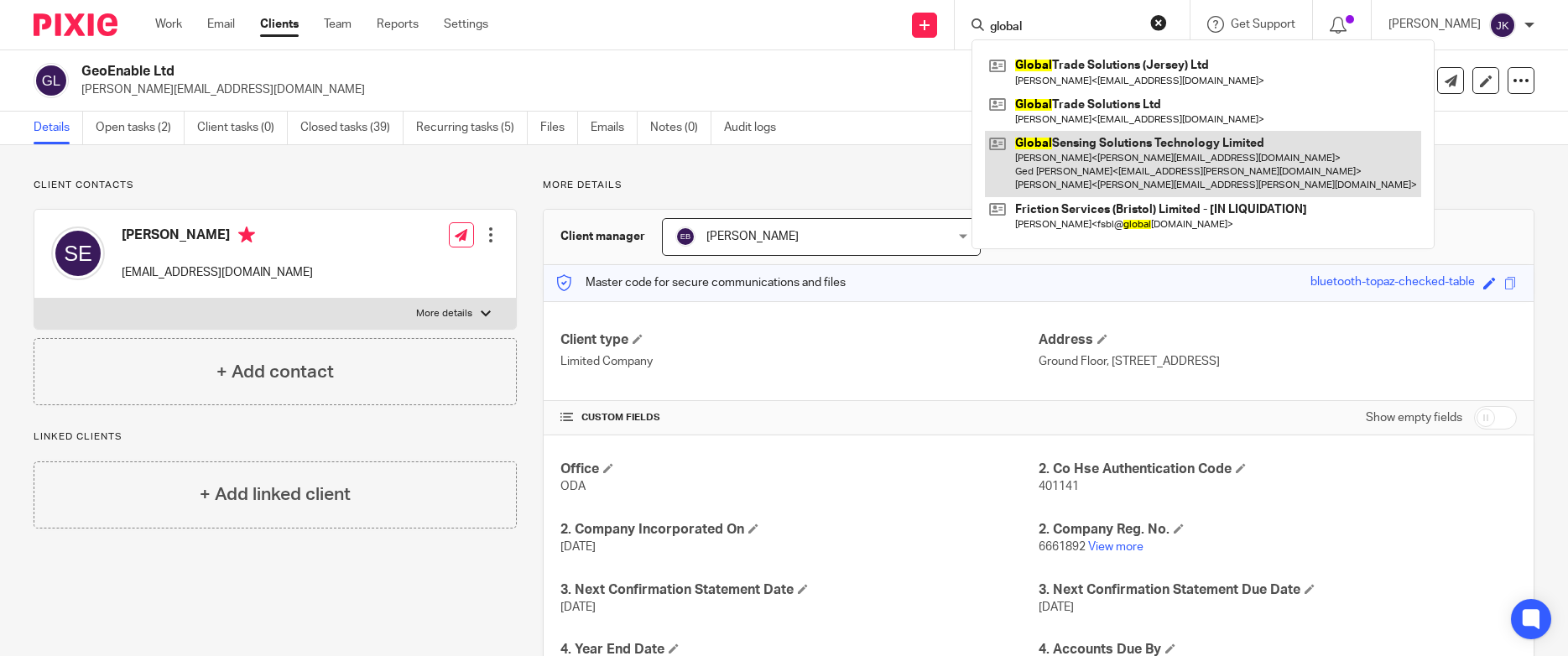
type input "global"
click at [1085, 179] on link at bounding box center [1203, 164] width 436 height 66
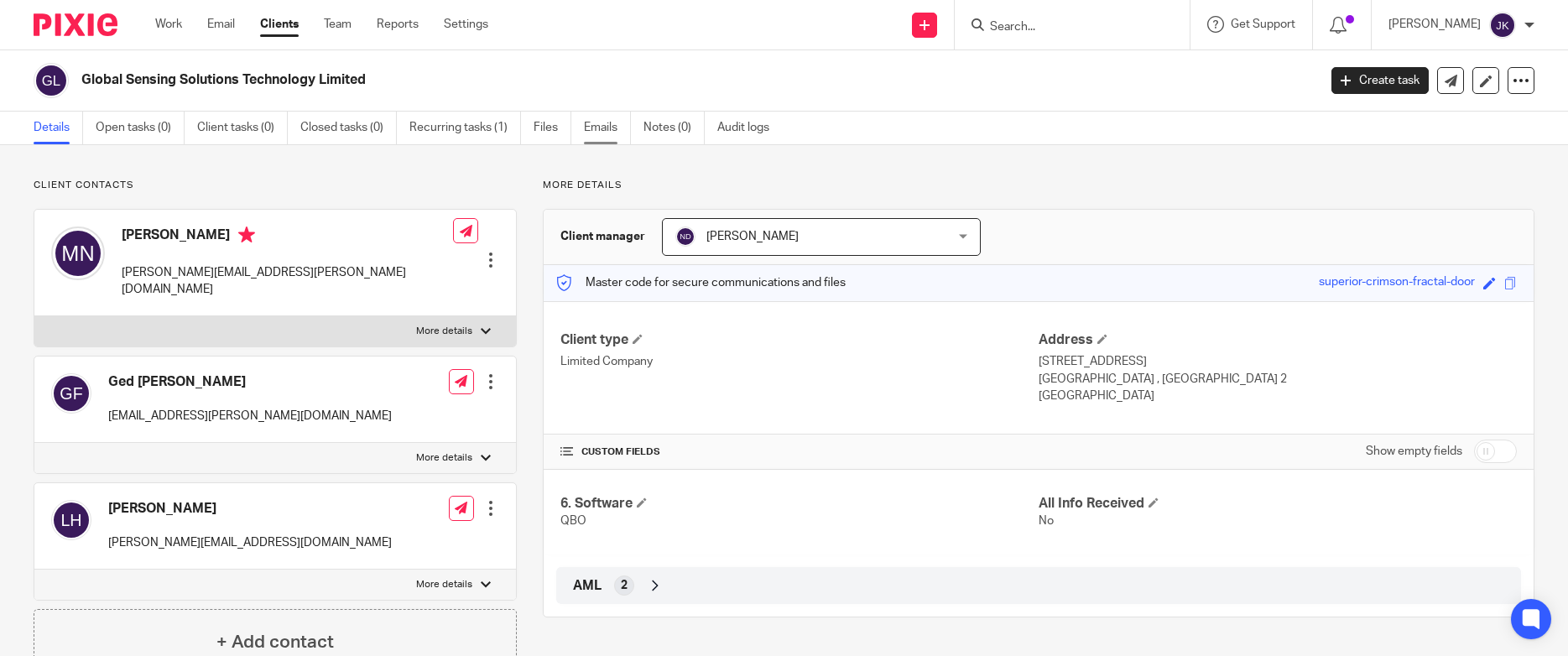
click at [610, 130] on link "Emails" at bounding box center [607, 128] width 47 height 33
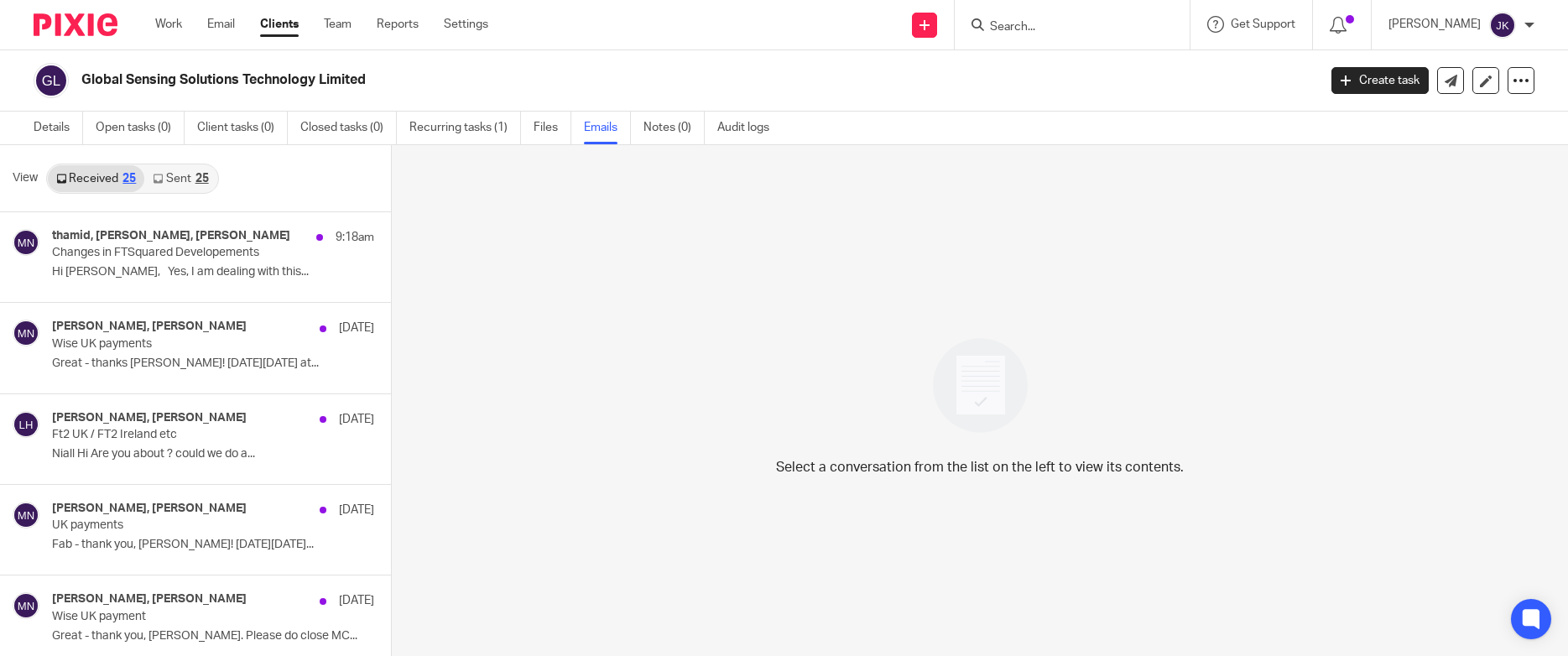
click at [179, 186] on link "Sent 25" at bounding box center [180, 179] width 72 height 27
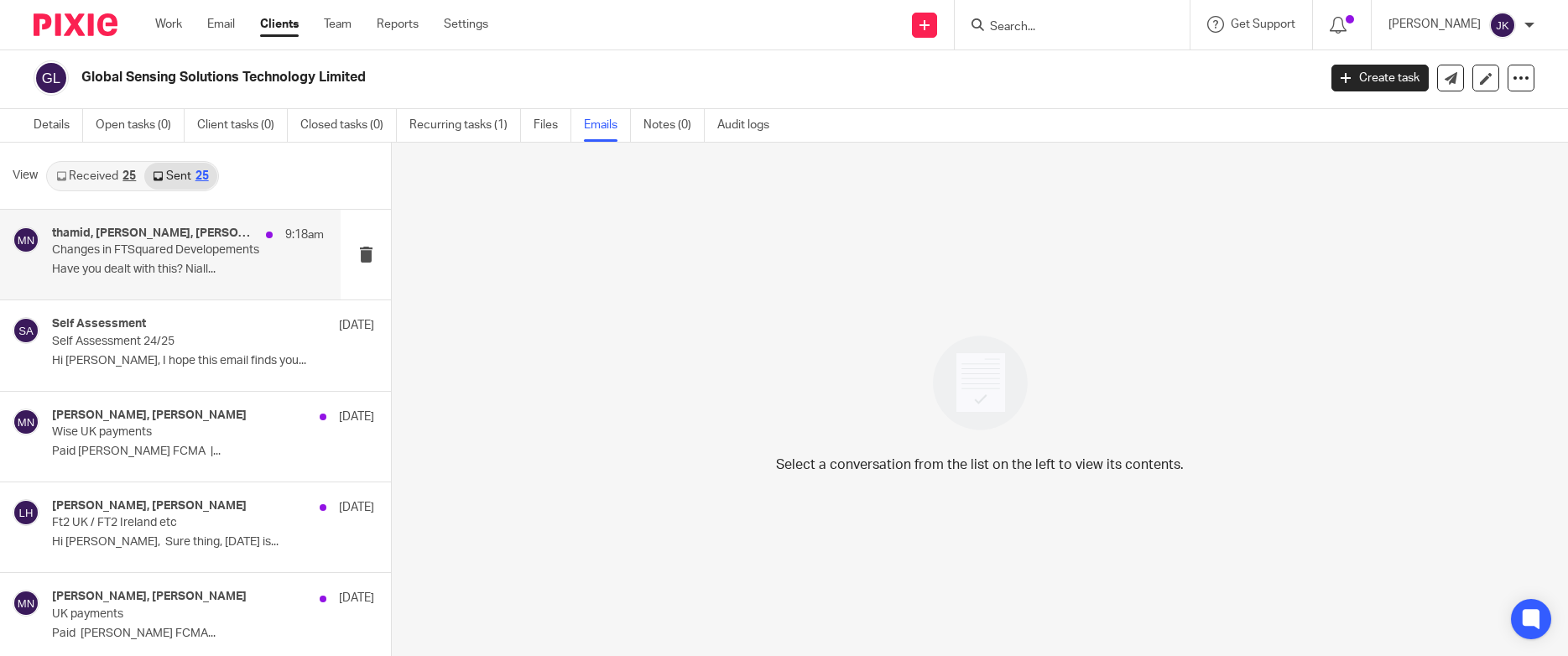
click at [174, 253] on p "Changes in FTSquared Developements" at bounding box center [160, 250] width 217 height 14
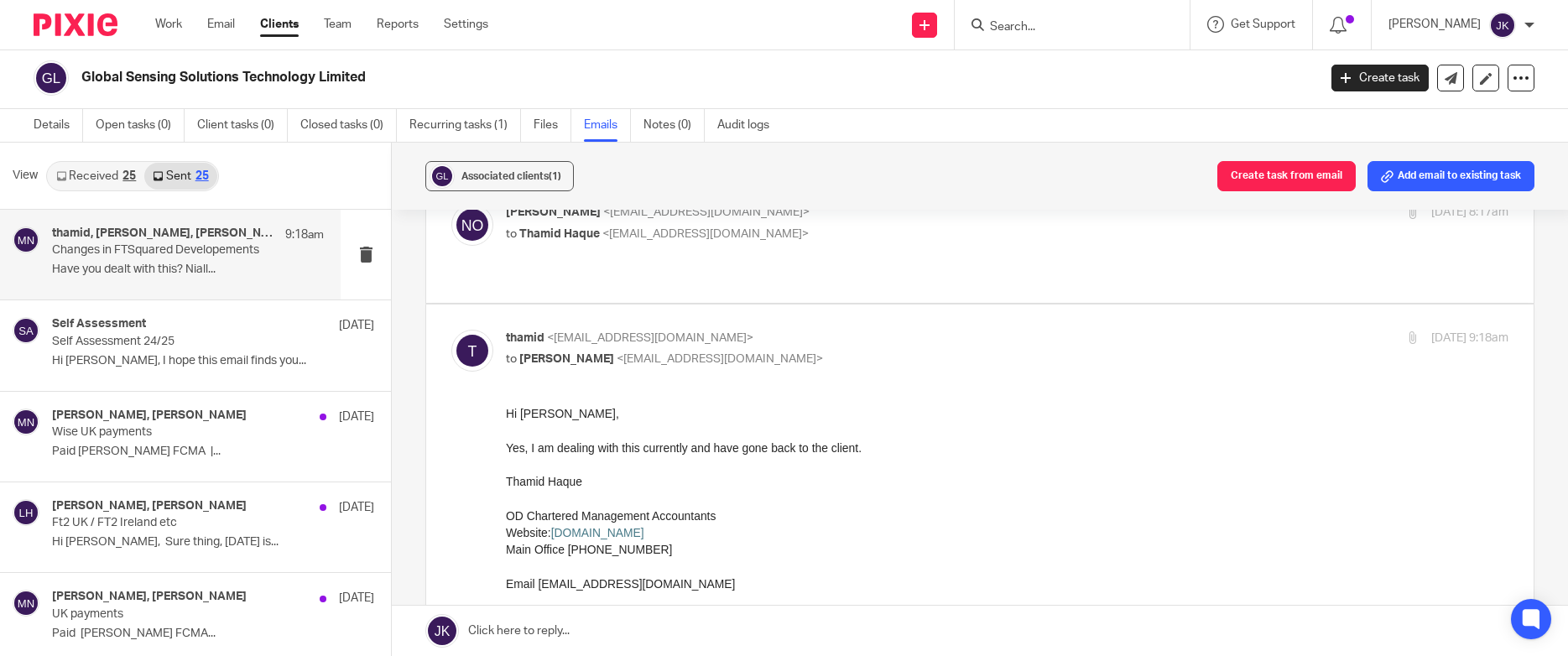
scroll to position [504, 0]
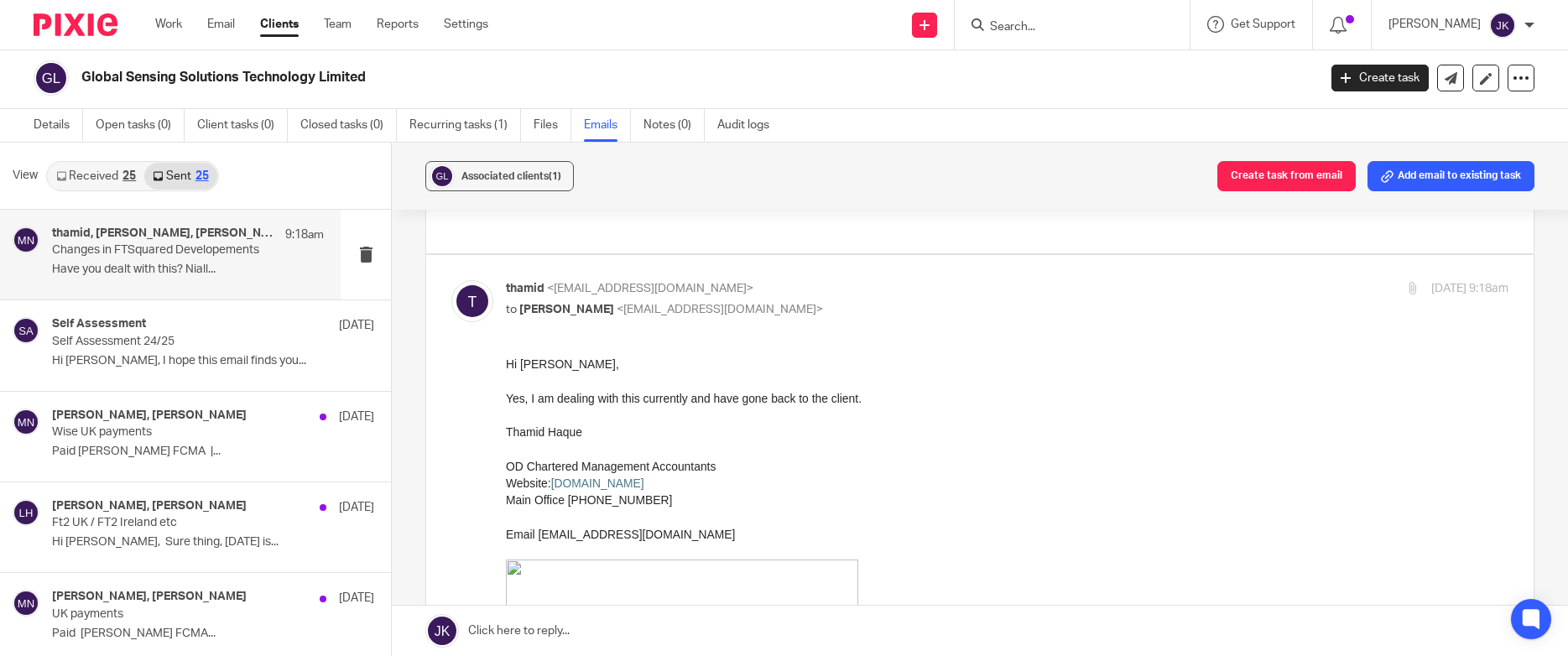
click at [988, 34] on input "Search" at bounding box center [1064, 28] width 151 height 15
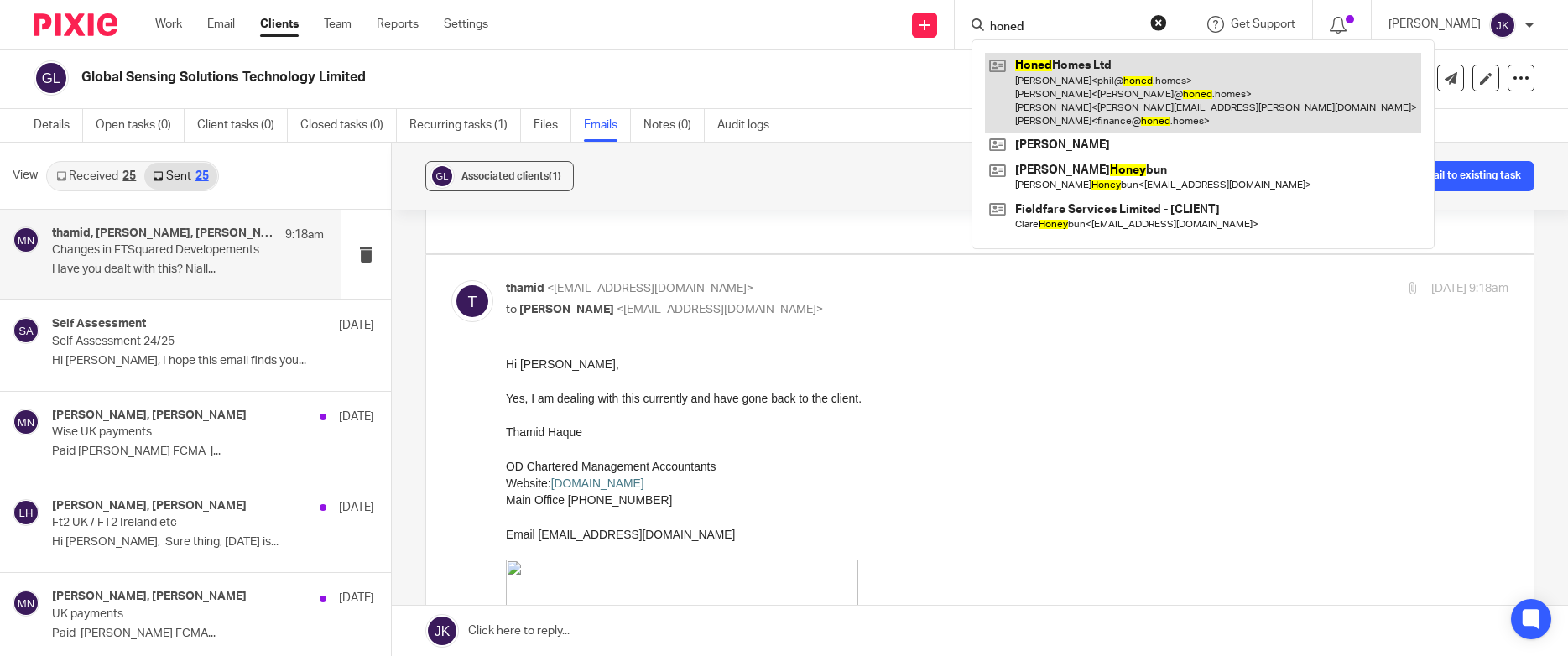
type input "honed"
click at [994, 81] on link at bounding box center [1203, 92] width 436 height 80
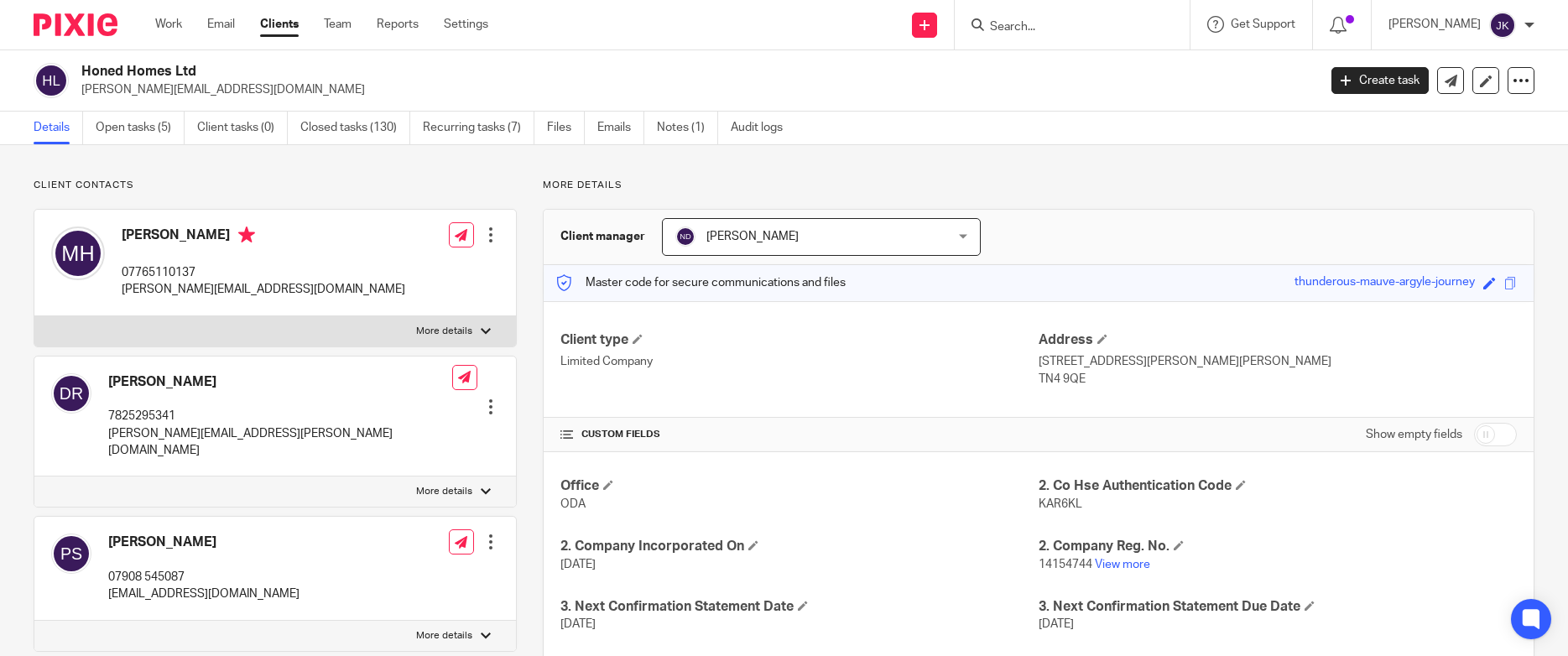
click at [994, 81] on p "[PERSON_NAME][EMAIL_ADDRESS][DOMAIN_NAME]" at bounding box center [693, 90] width 1225 height 17
drag, startPoint x: 222, startPoint y: 91, endPoint x: 66, endPoint y: 92, distance: 156.0
click at [66, 92] on div "Honed Homes Ltd [PERSON_NAME][EMAIL_ADDRESS][DOMAIN_NAME]" at bounding box center [670, 81] width 1273 height 35
click at [259, 97] on p "[PERSON_NAME][EMAIL_ADDRESS][DOMAIN_NAME]" at bounding box center [693, 90] width 1225 height 17
drag, startPoint x: 237, startPoint y: 97, endPoint x: 79, endPoint y: 96, distance: 158.0
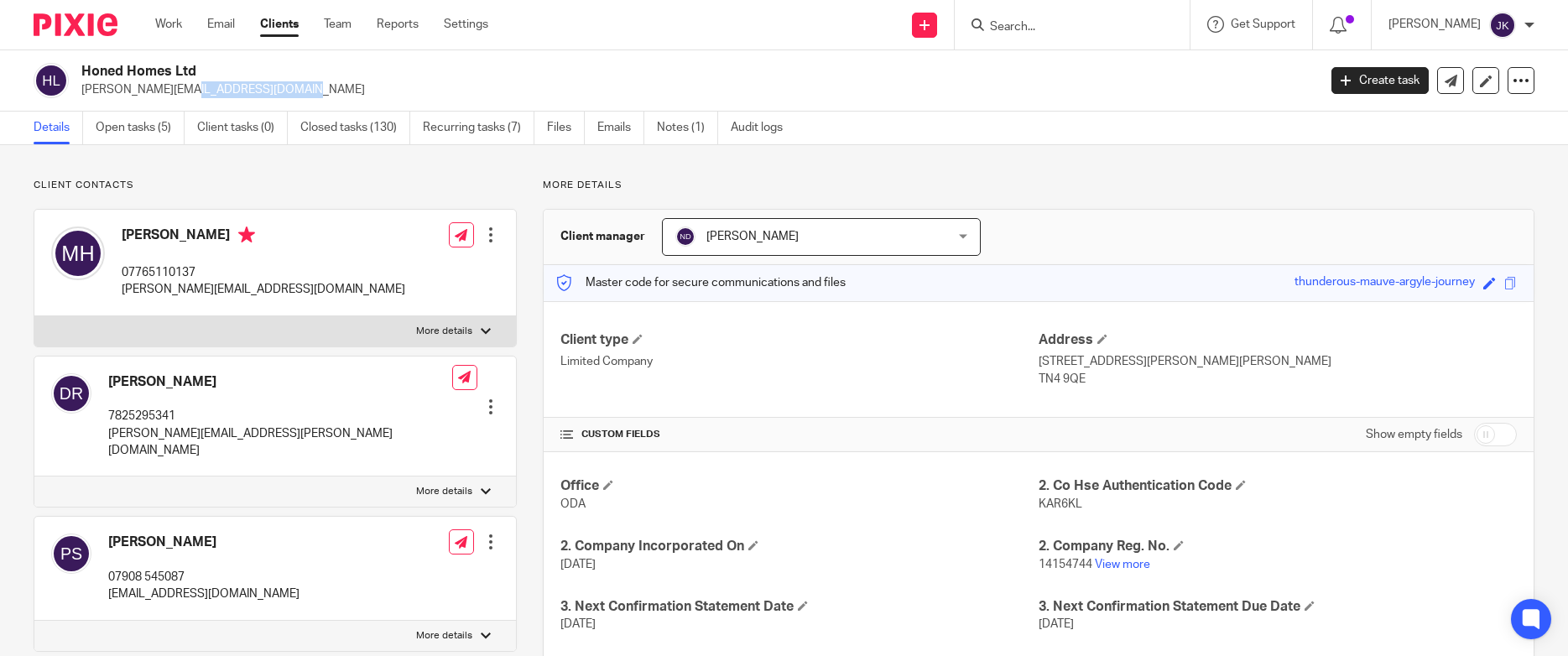
click at [79, 96] on div "Honed Homes Ltd [PERSON_NAME][EMAIL_ADDRESS][DOMAIN_NAME]" at bounding box center [670, 81] width 1273 height 35
copy p "[PERSON_NAME][EMAIL_ADDRESS][DOMAIN_NAME]"
click at [297, 92] on p "[PERSON_NAME][EMAIL_ADDRESS][DOMAIN_NAME]" at bounding box center [693, 90] width 1225 height 17
drag, startPoint x: 215, startPoint y: 71, endPoint x: 71, endPoint y: 66, distance: 144.1
click at [71, 66] on div "Honed Homes Ltd [PERSON_NAME][EMAIL_ADDRESS][DOMAIN_NAME]" at bounding box center [670, 81] width 1273 height 35
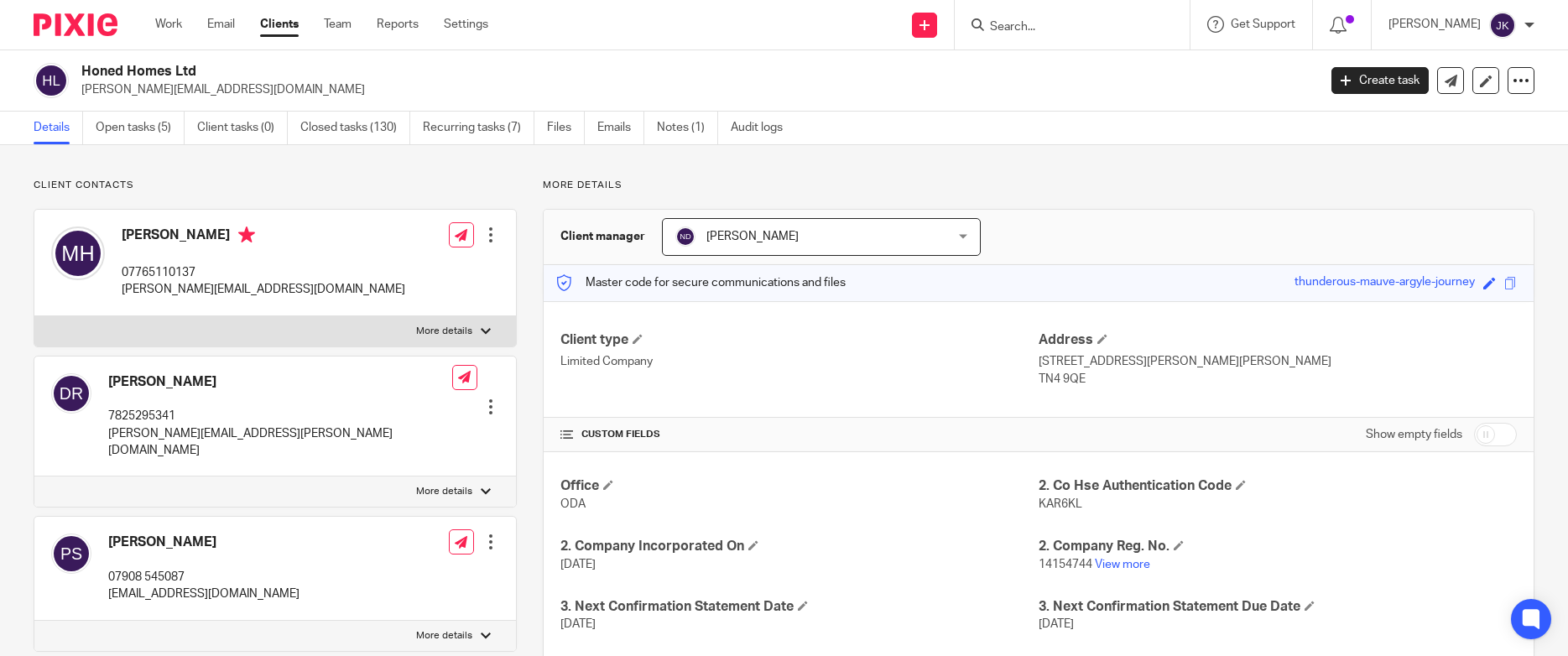
copy div "Honed Homes Ltd"
click at [995, 29] on input "Search" at bounding box center [1064, 28] width 151 height 15
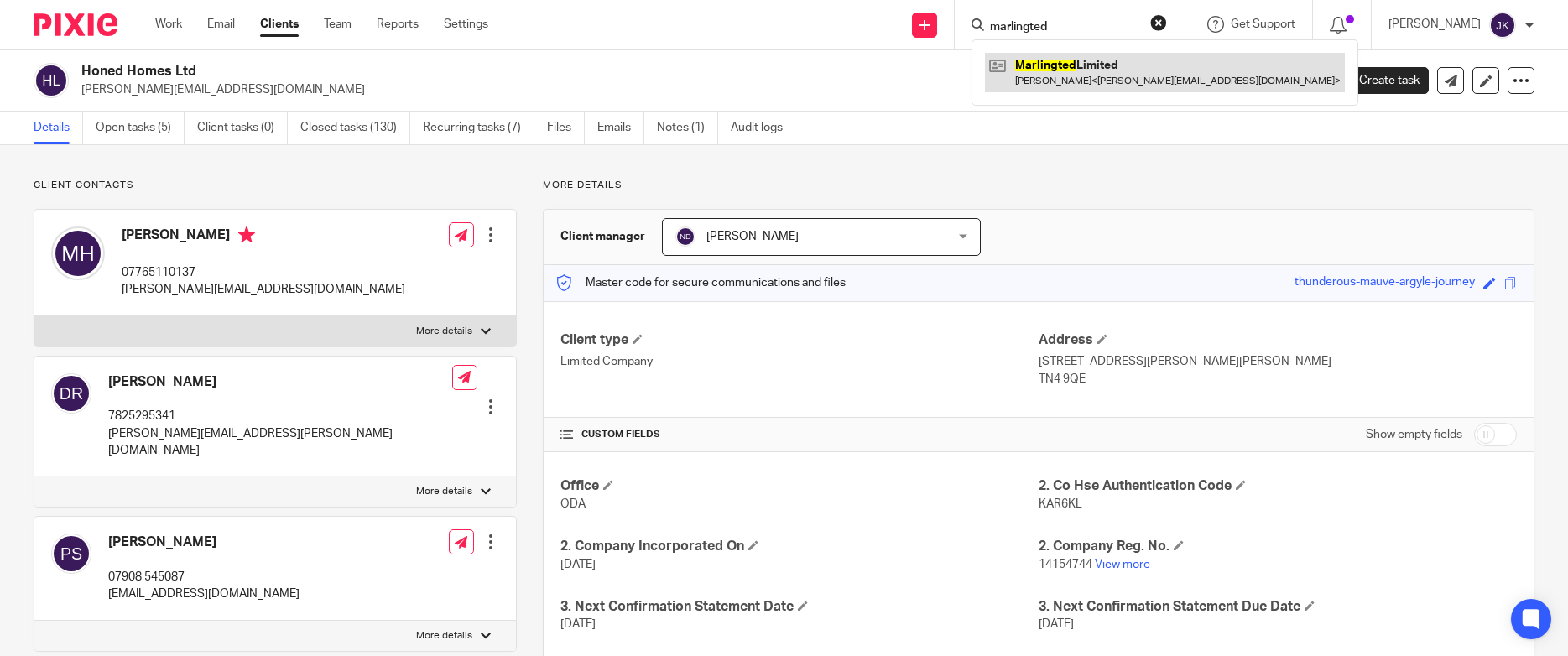
type input "marlingted"
click at [1011, 58] on link at bounding box center [1164, 72] width 360 height 39
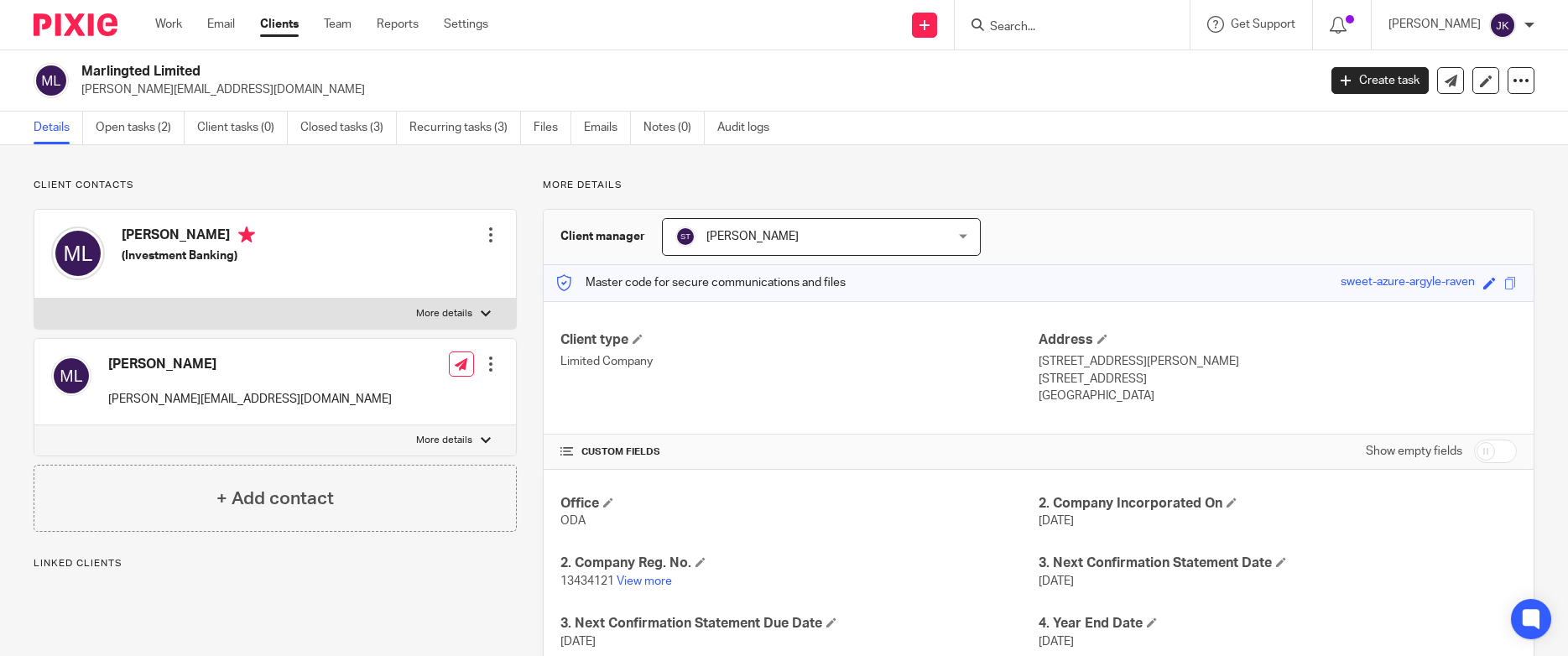
click at [1008, 31] on input "Search" at bounding box center [1064, 28] width 151 height 15
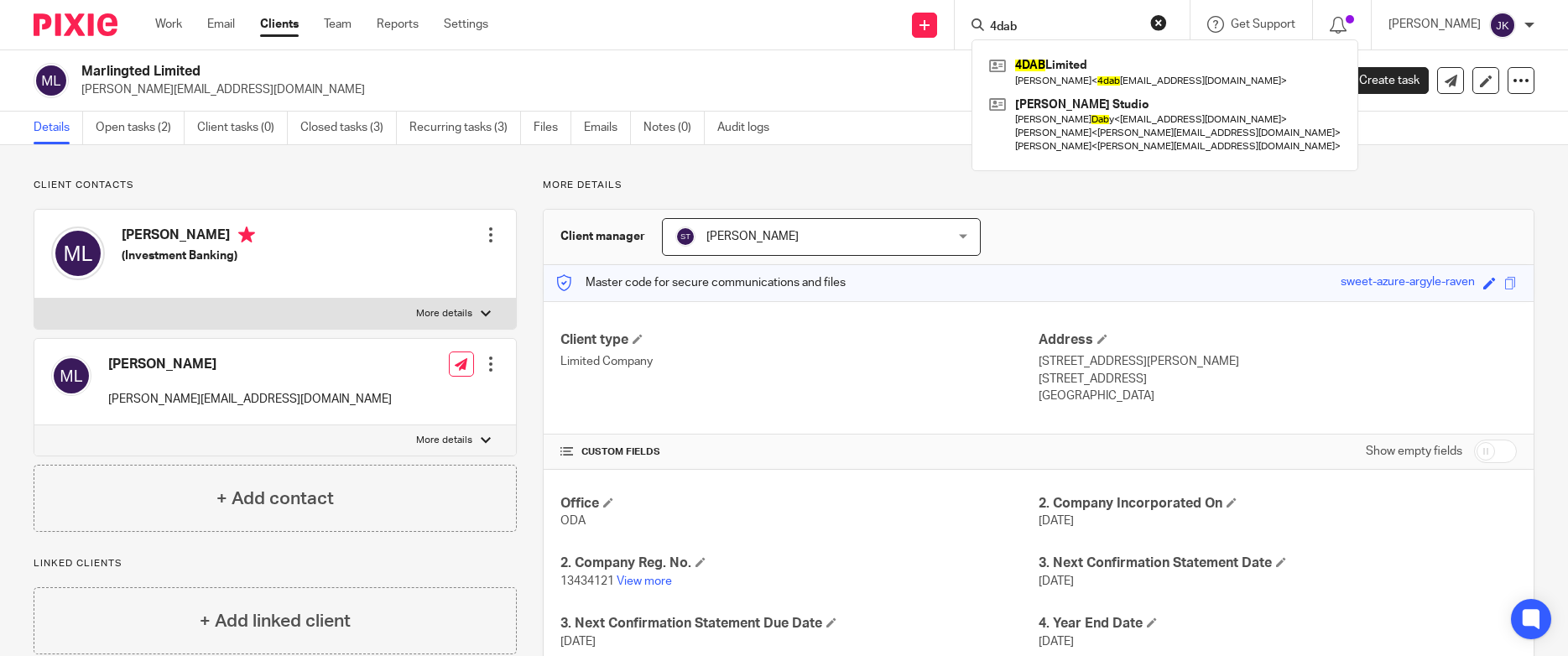
drag, startPoint x: 1004, startPoint y: 27, endPoint x: 973, endPoint y: 29, distance: 31.1
click at [988, 29] on input "4dab" at bounding box center [1064, 28] width 151 height 15
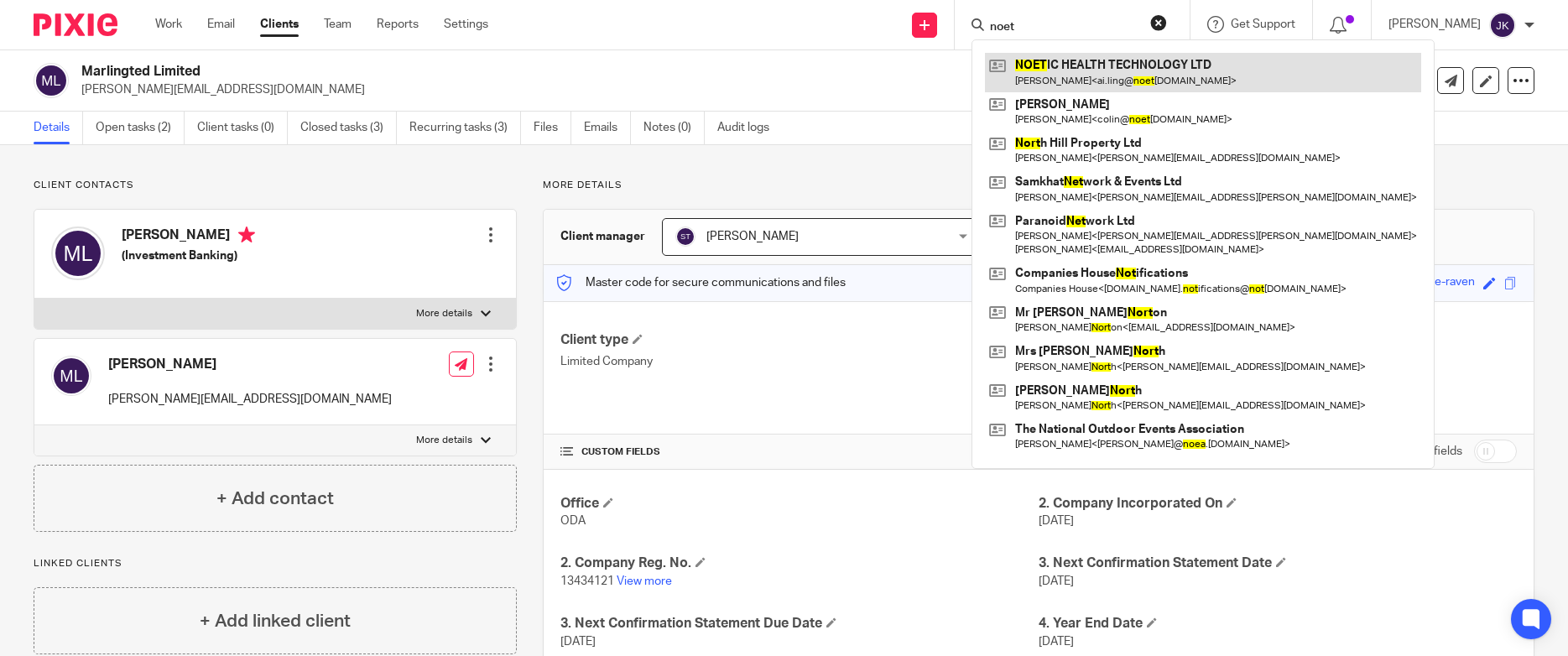
type input "noet"
click at [1042, 55] on link at bounding box center [1203, 72] width 436 height 39
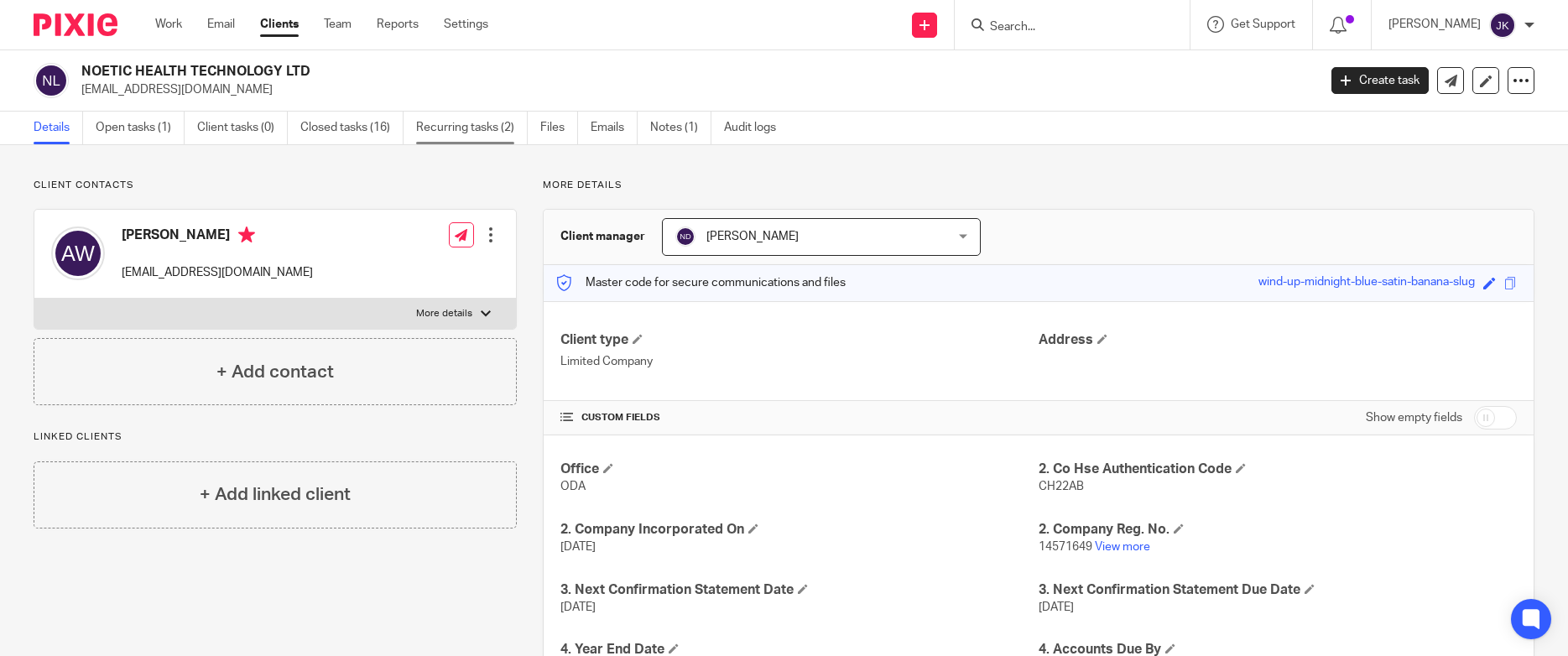
click at [446, 129] on link "Recurring tasks (2)" at bounding box center [472, 128] width 112 height 33
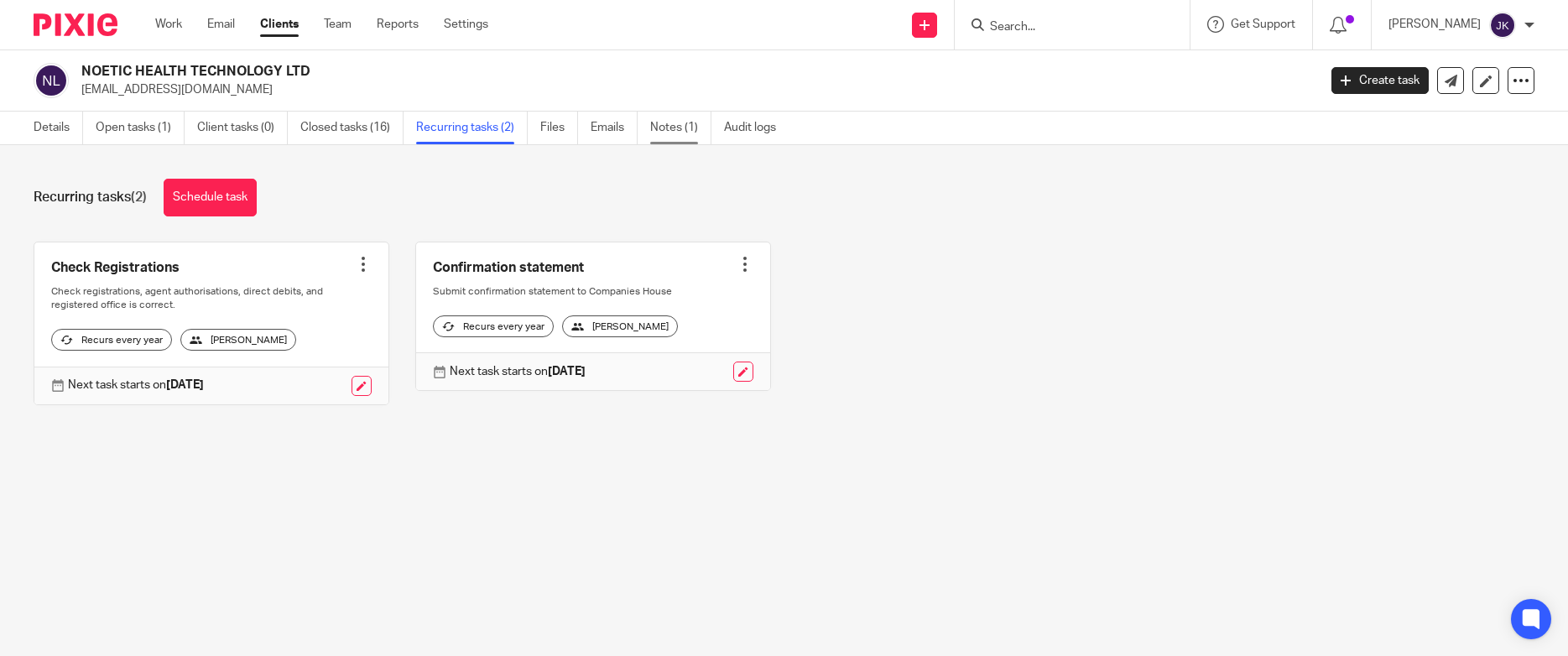
click at [669, 133] on link "Notes (1)" at bounding box center [680, 128] width 61 height 33
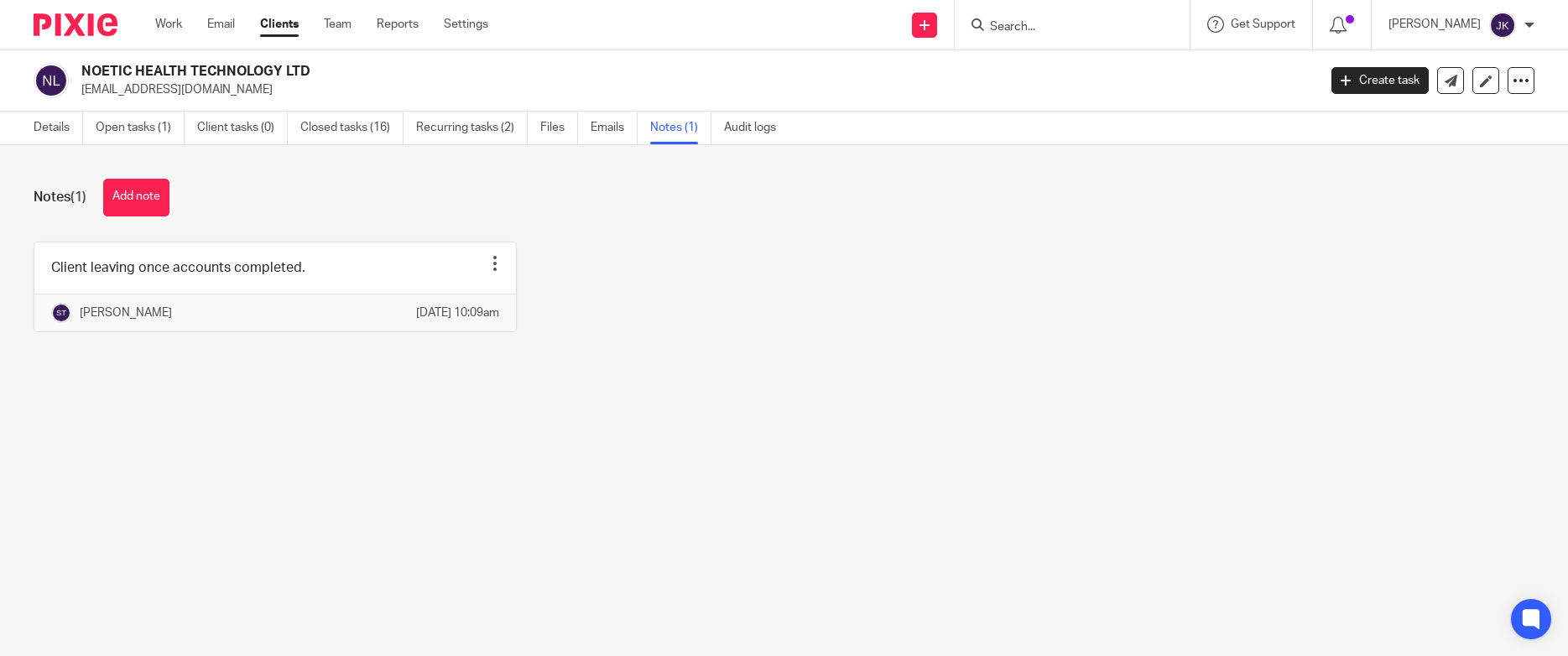
click at [1037, 18] on form at bounding box center [1077, 24] width 179 height 21
click at [1034, 24] on input "Search" at bounding box center [1064, 28] width 151 height 15
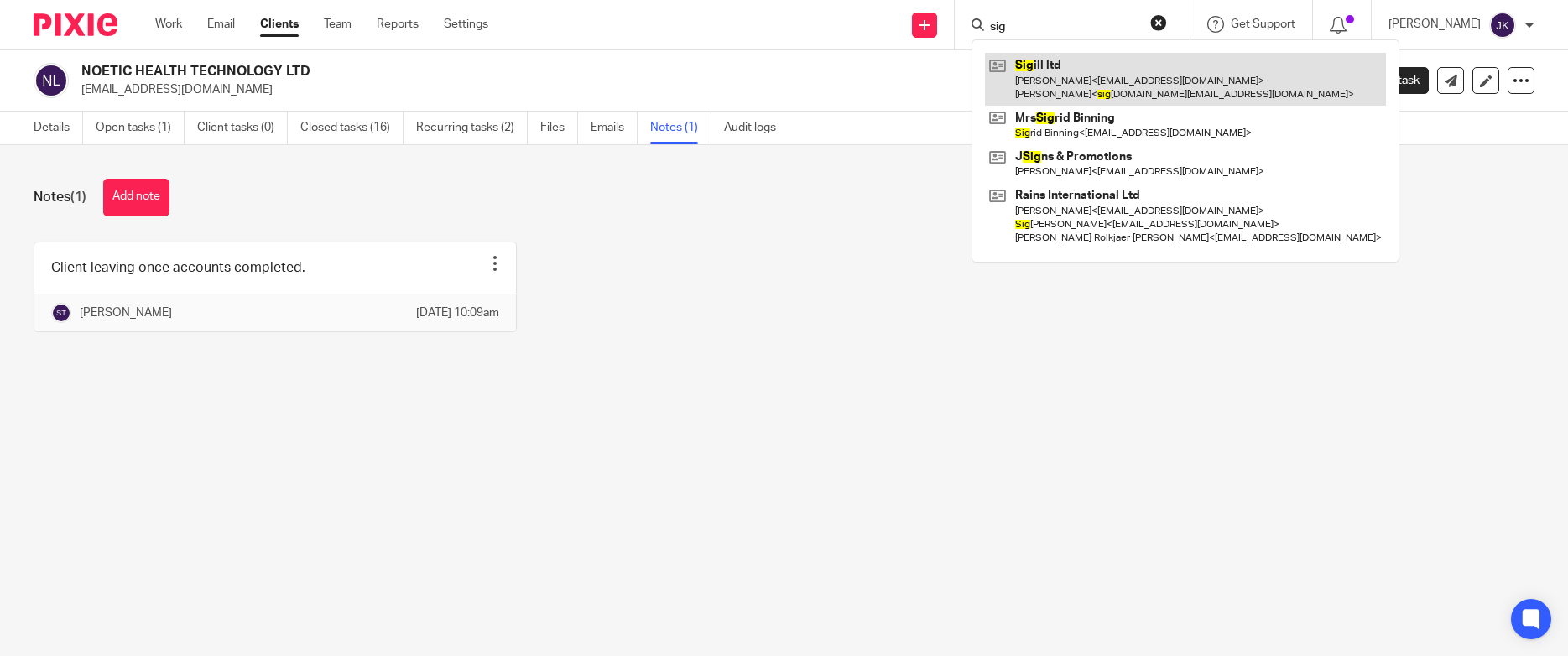
type input "sig"
click at [1047, 62] on link at bounding box center [1185, 79] width 401 height 52
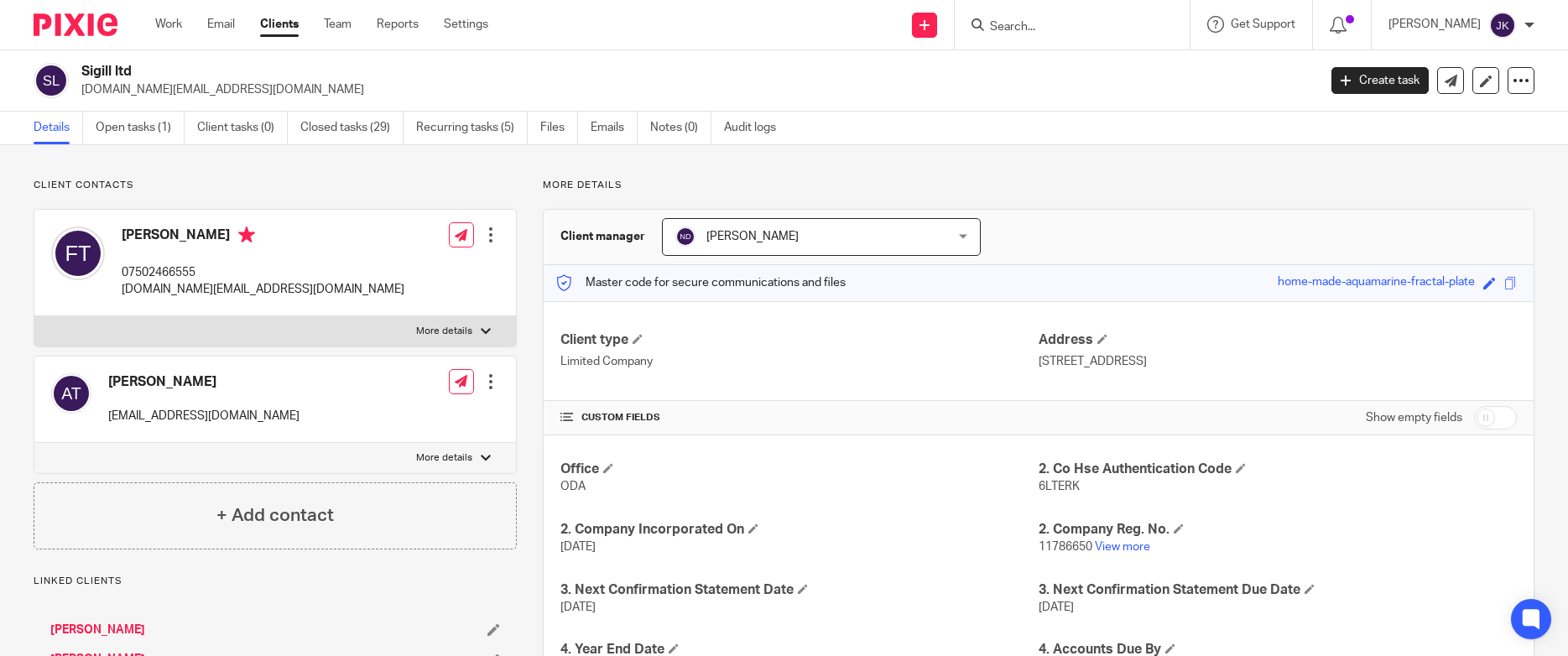
click at [1028, 25] on input "Search" at bounding box center [1064, 28] width 151 height 15
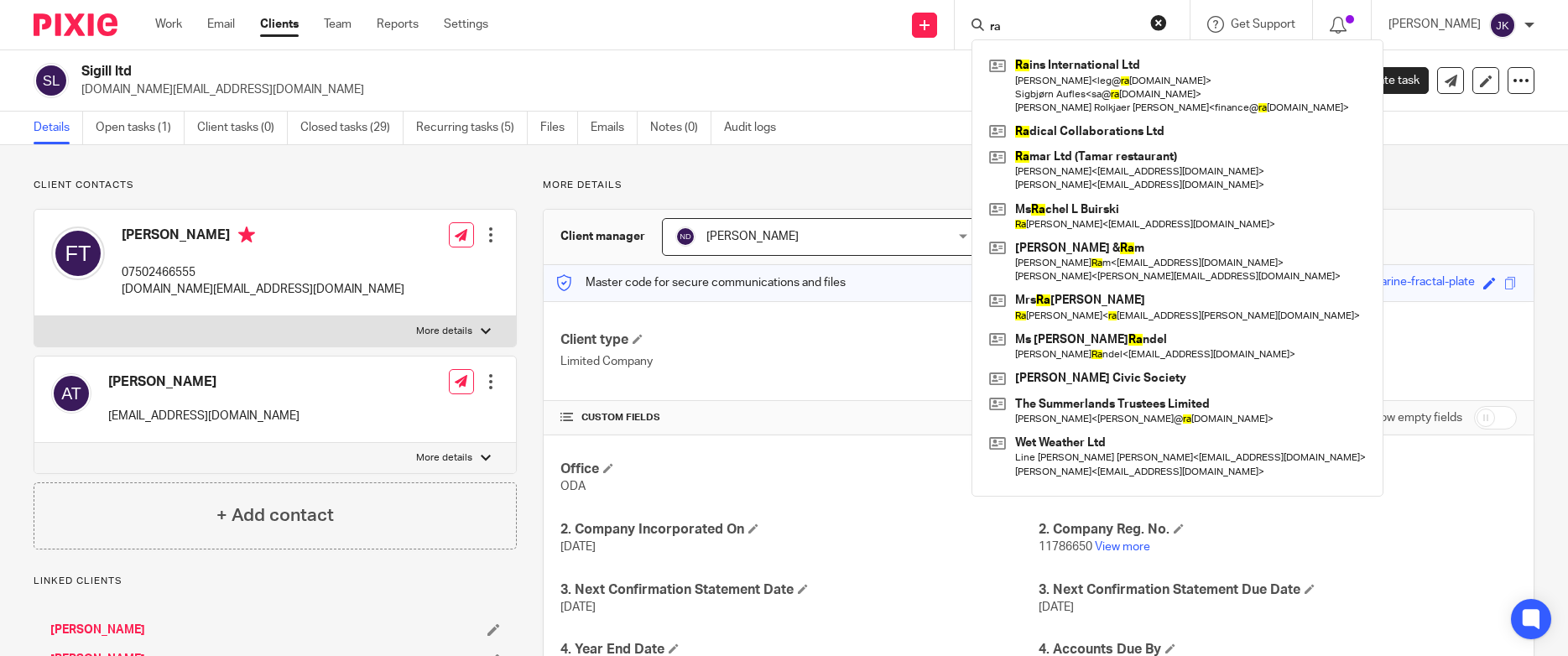
type input "r"
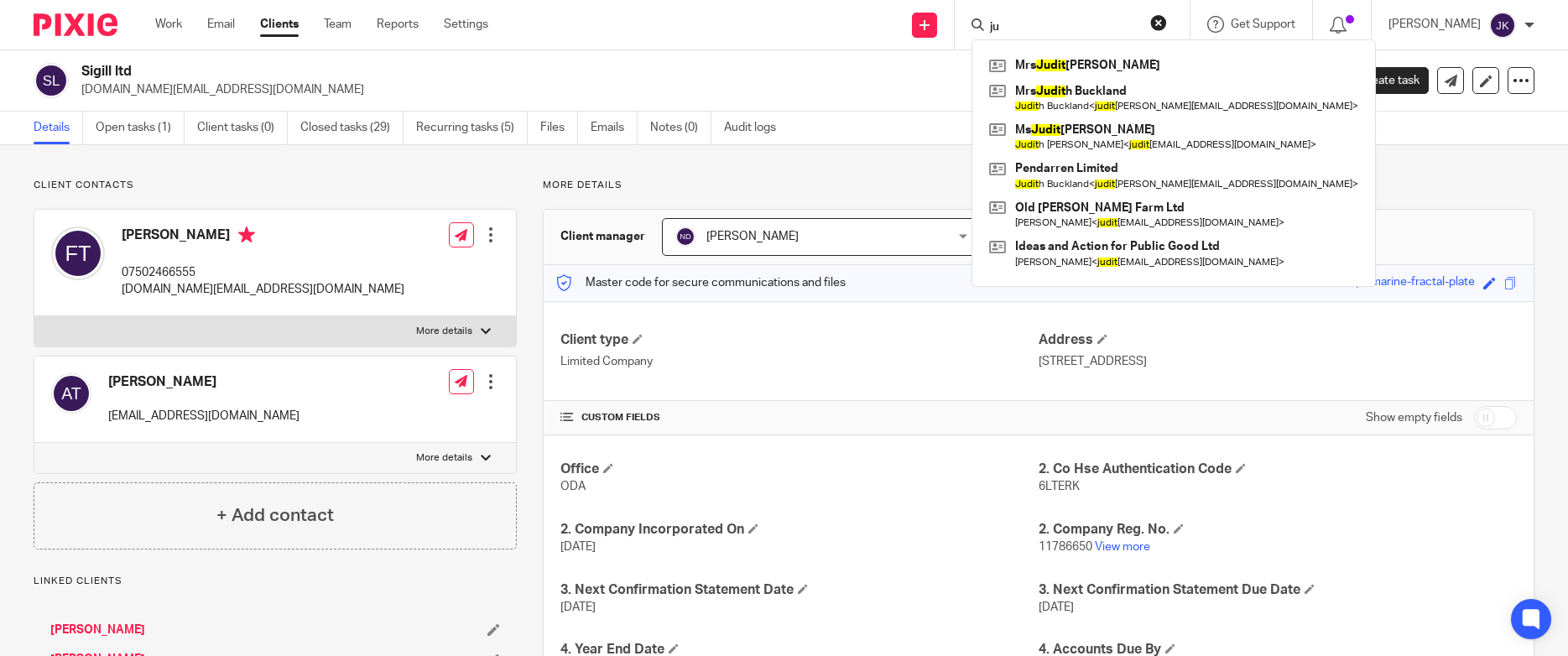
type input "j"
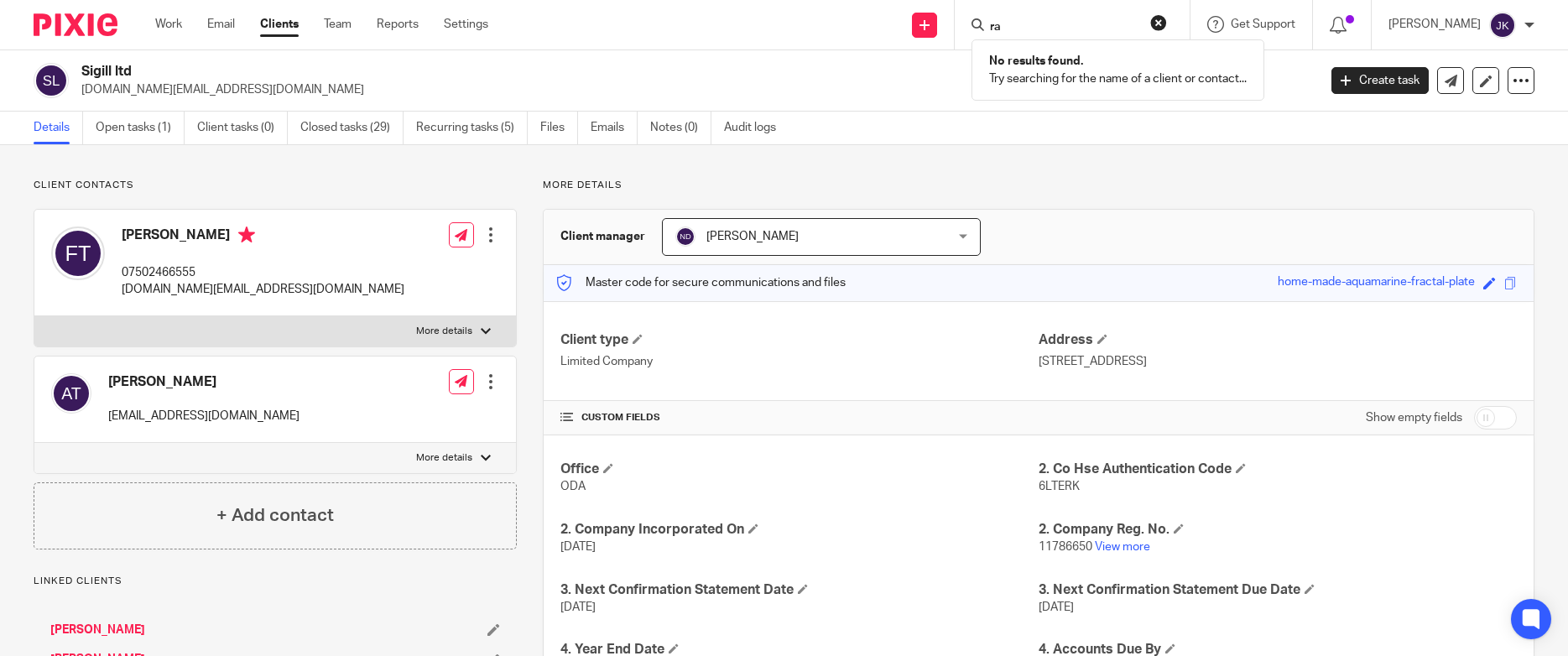
type input "r"
click at [274, 23] on link "Clients" at bounding box center [280, 24] width 39 height 17
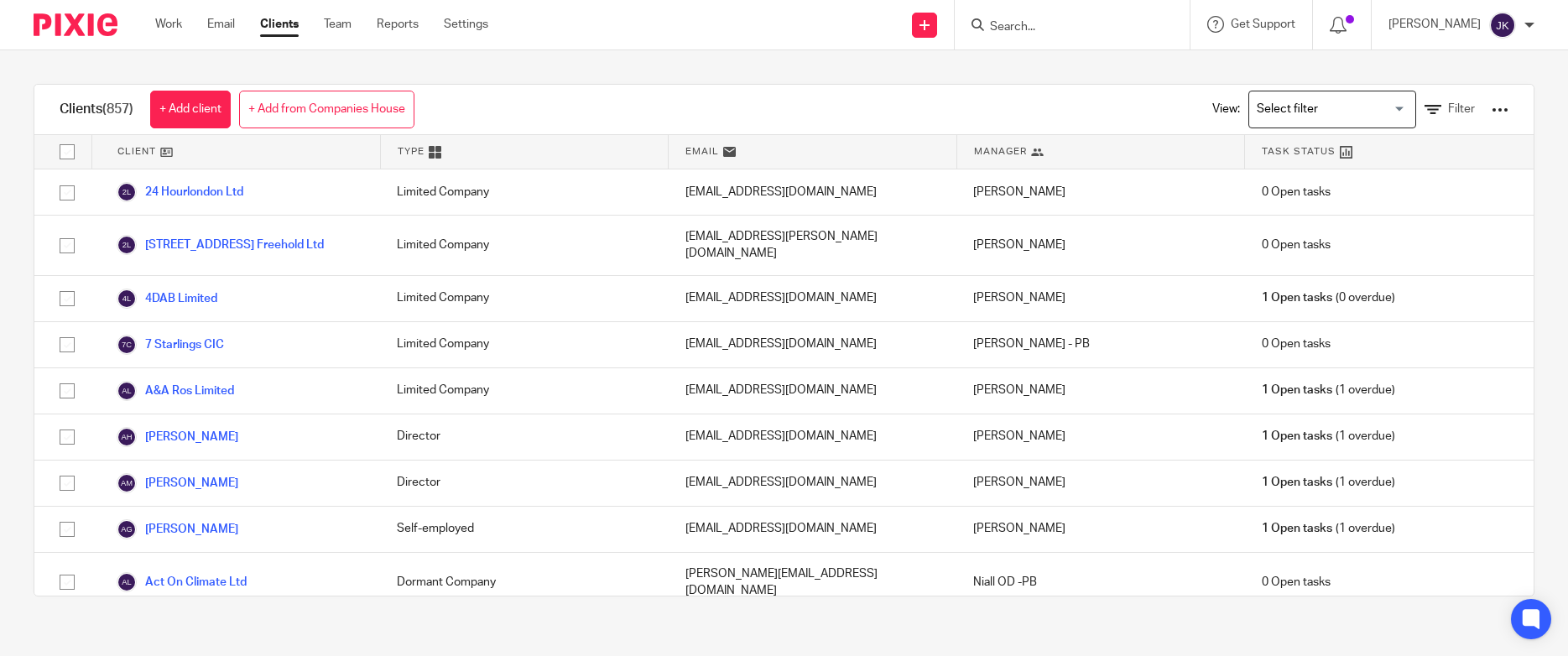
click at [1299, 102] on input "Search for option" at bounding box center [1328, 109] width 155 height 29
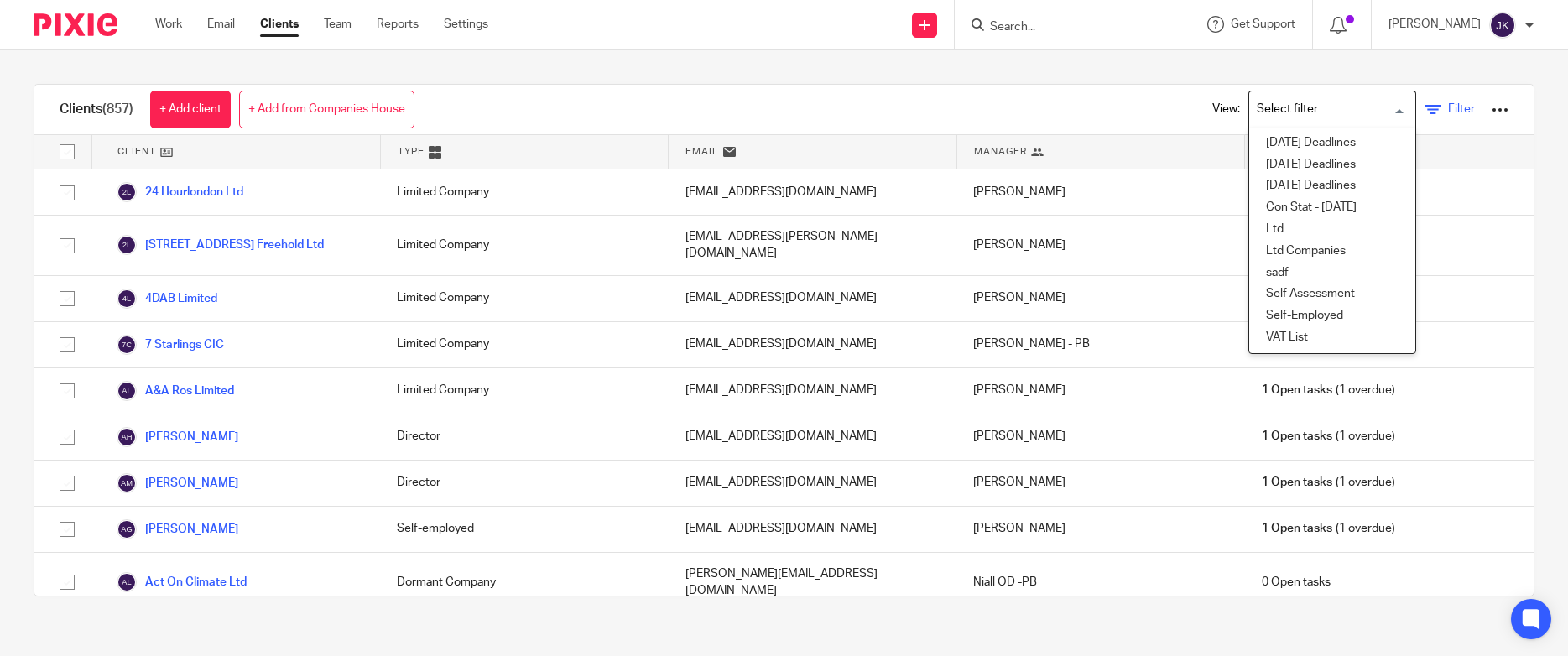
click at [1448, 105] on span "Filter" at bounding box center [1461, 109] width 27 height 12
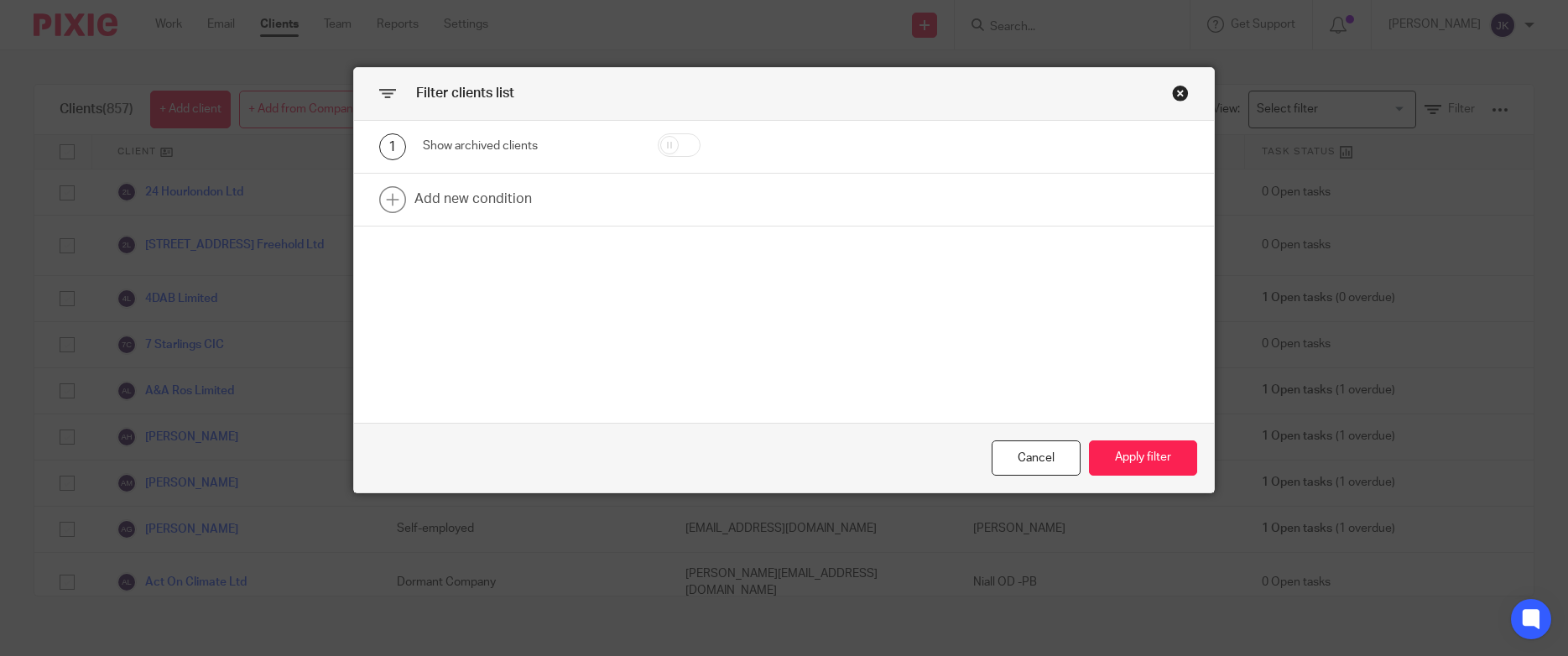
click at [677, 150] on input "checkbox" at bounding box center [678, 145] width 43 height 24
checkbox input "true"
click at [1114, 456] on button "Apply filter" at bounding box center [1142, 459] width 108 height 36
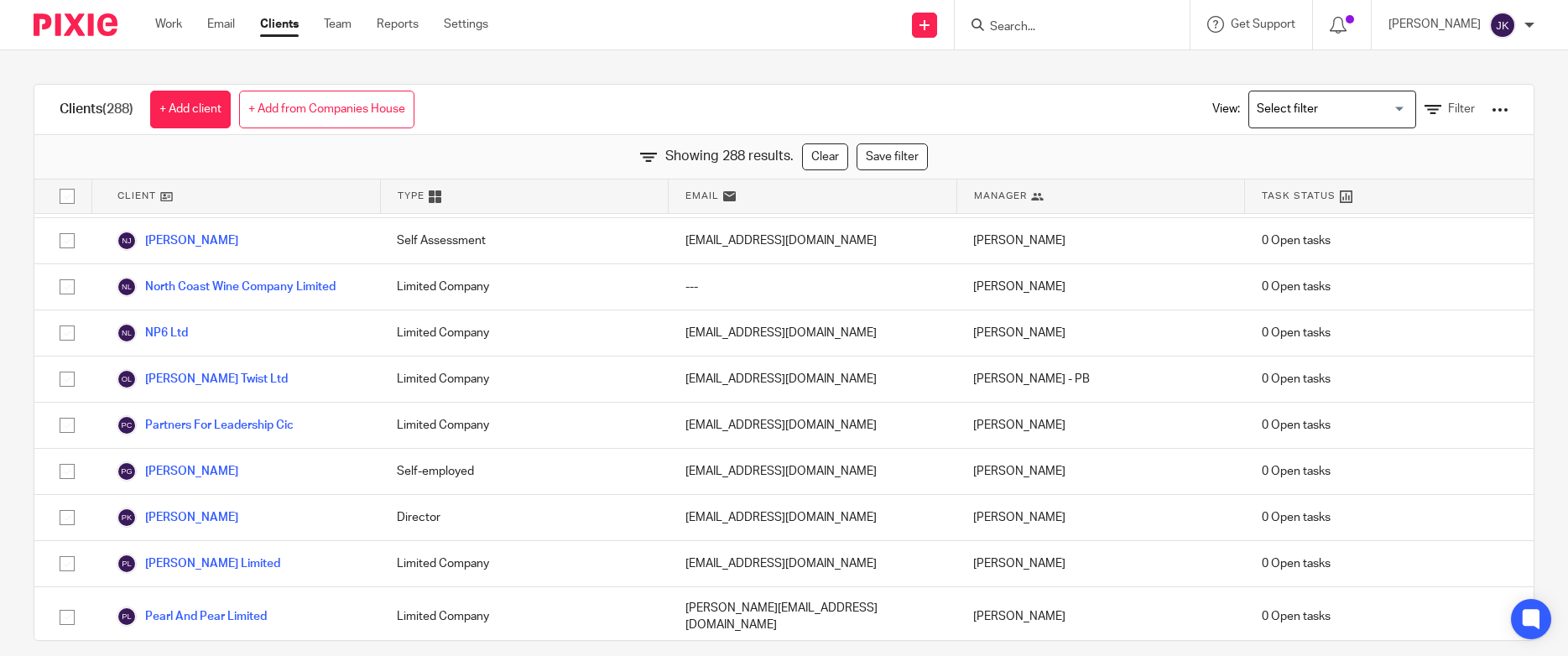
scroll to position [10071, 0]
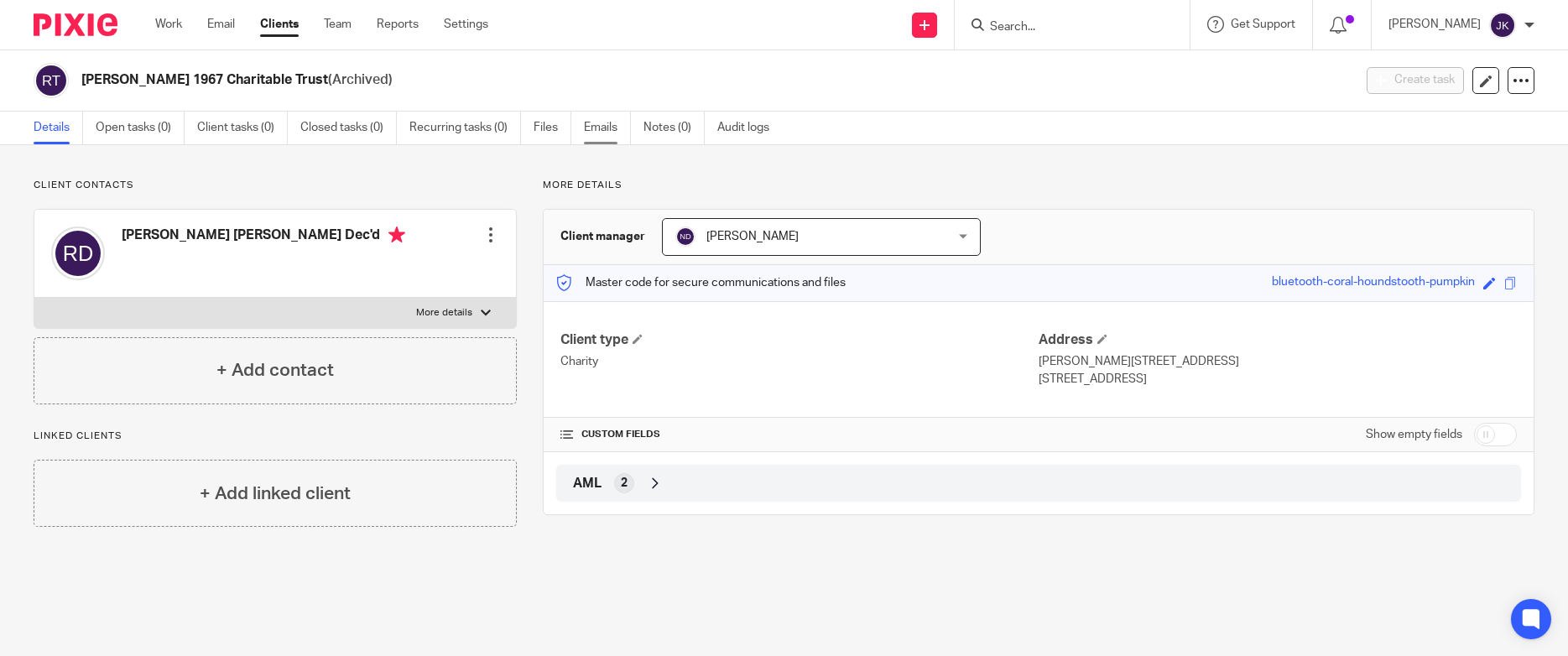
click at [588, 136] on link "Emails" at bounding box center [607, 128] width 47 height 33
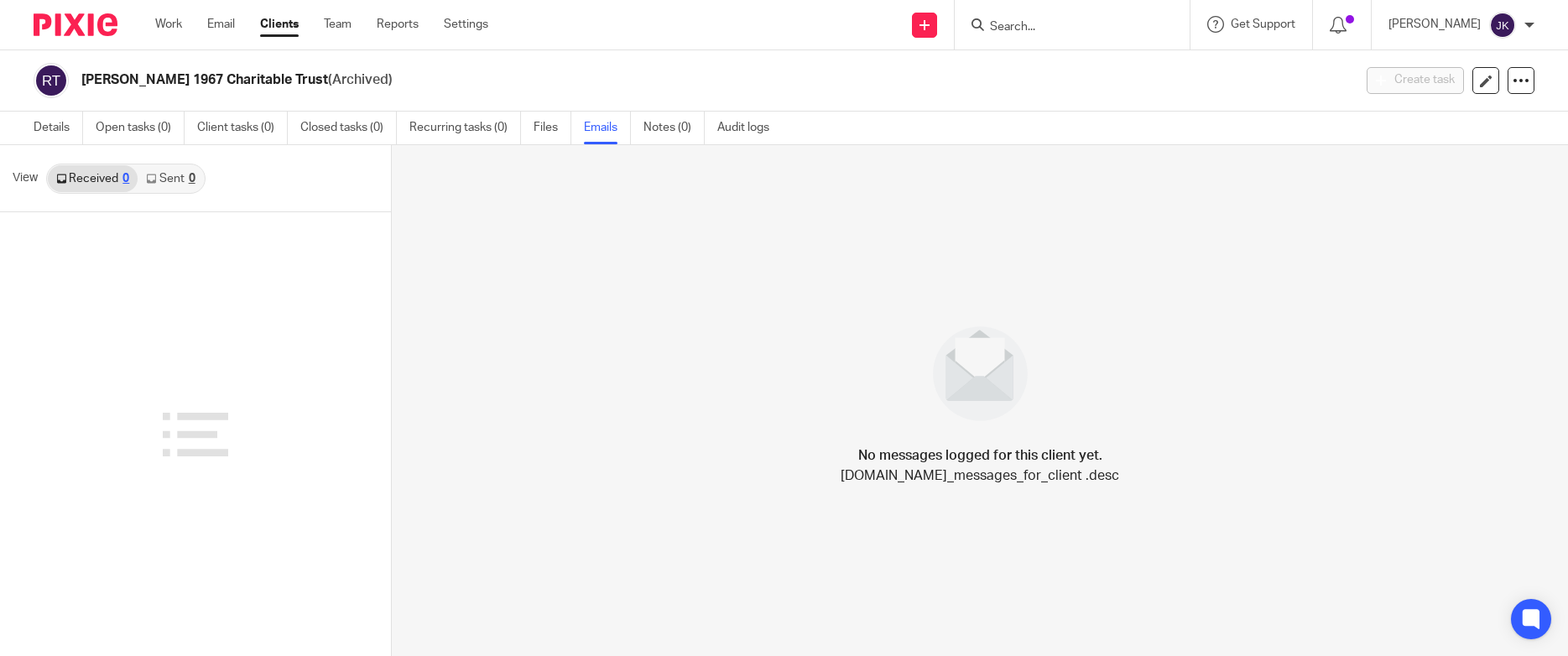
click at [172, 185] on link "Sent 0" at bounding box center [170, 179] width 65 height 27
click at [70, 126] on link "Details" at bounding box center [58, 128] width 50 height 33
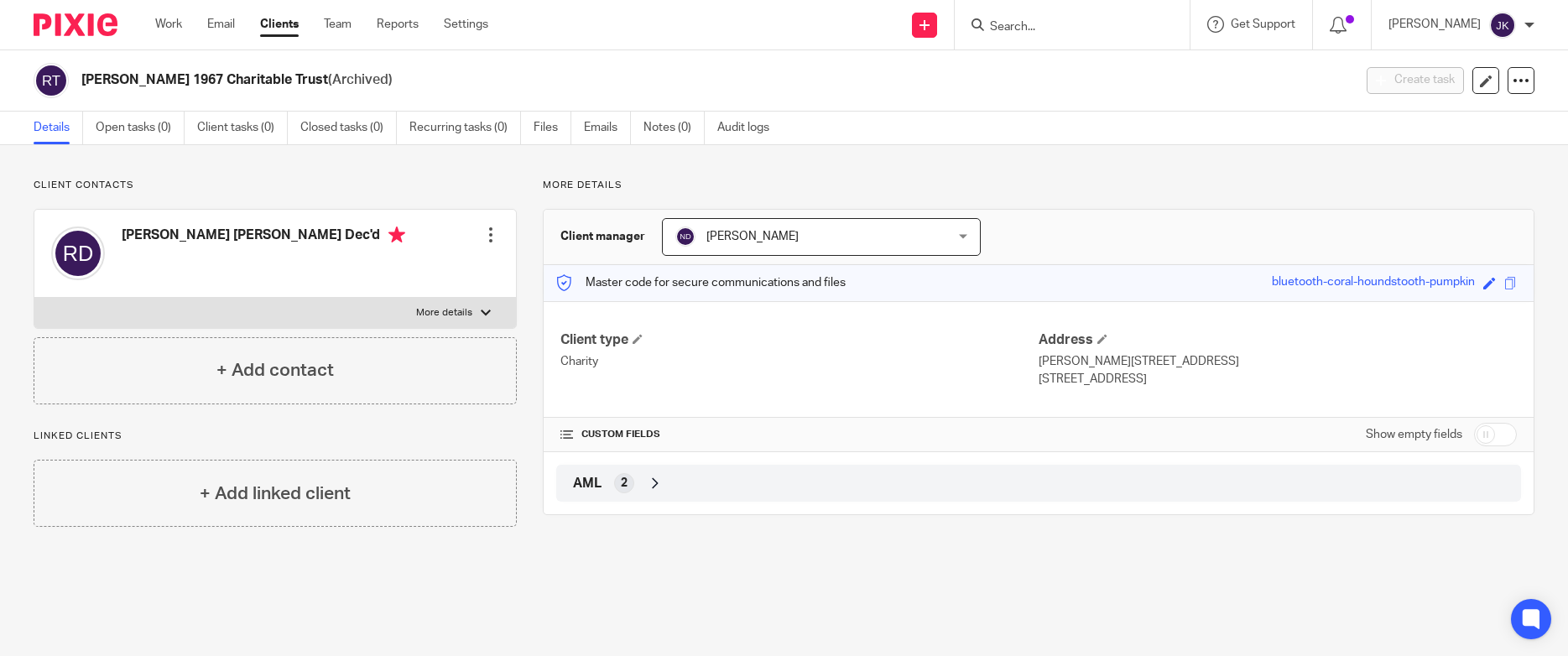
drag, startPoint x: 81, startPoint y: 83, endPoint x: 295, endPoint y: 85, distance: 214.0
click at [295, 85] on h2 "[PERSON_NAME] 1967 Charitable Trust (Archived)" at bounding box center [585, 80] width 1008 height 18
copy h2 "[PERSON_NAME] 1967 Charitable Trust"
click at [173, 19] on link "Work" at bounding box center [169, 24] width 27 height 17
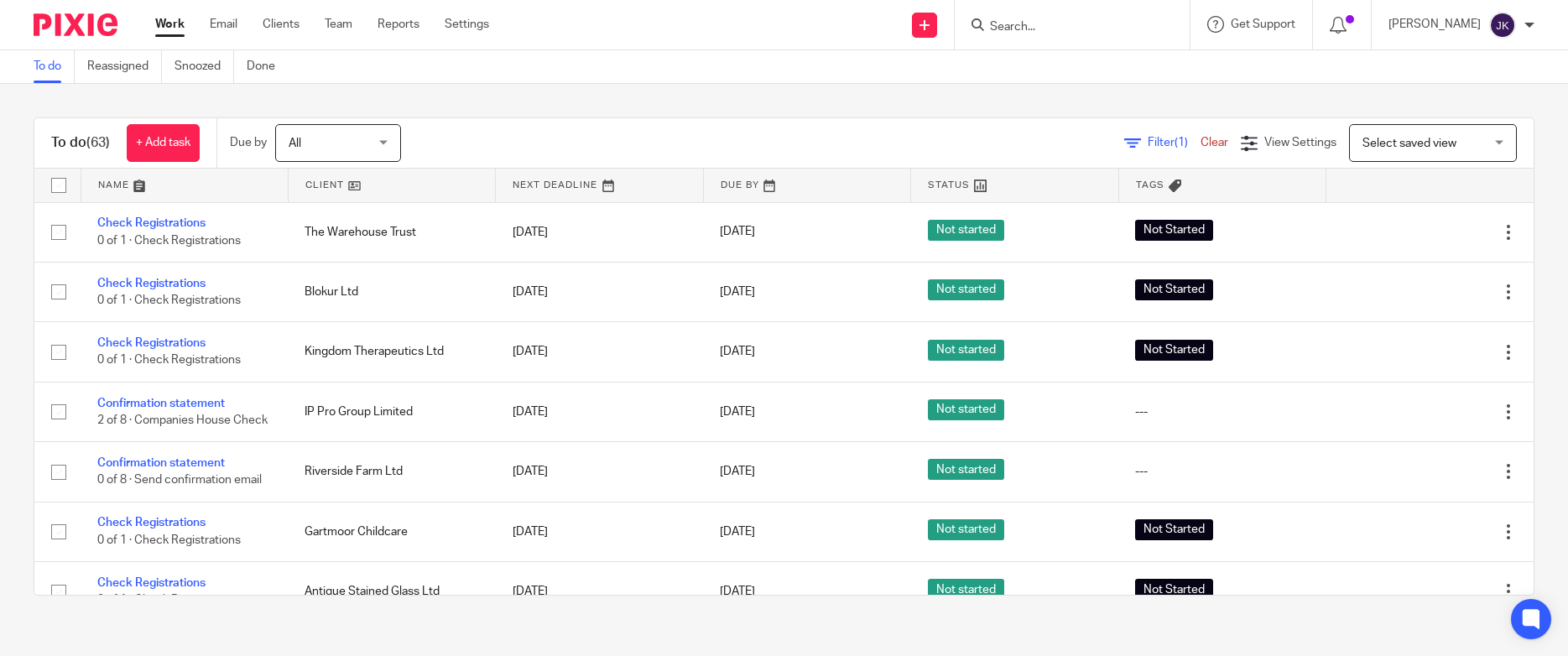
click at [1002, 31] on input "Search" at bounding box center [1064, 28] width 151 height 15
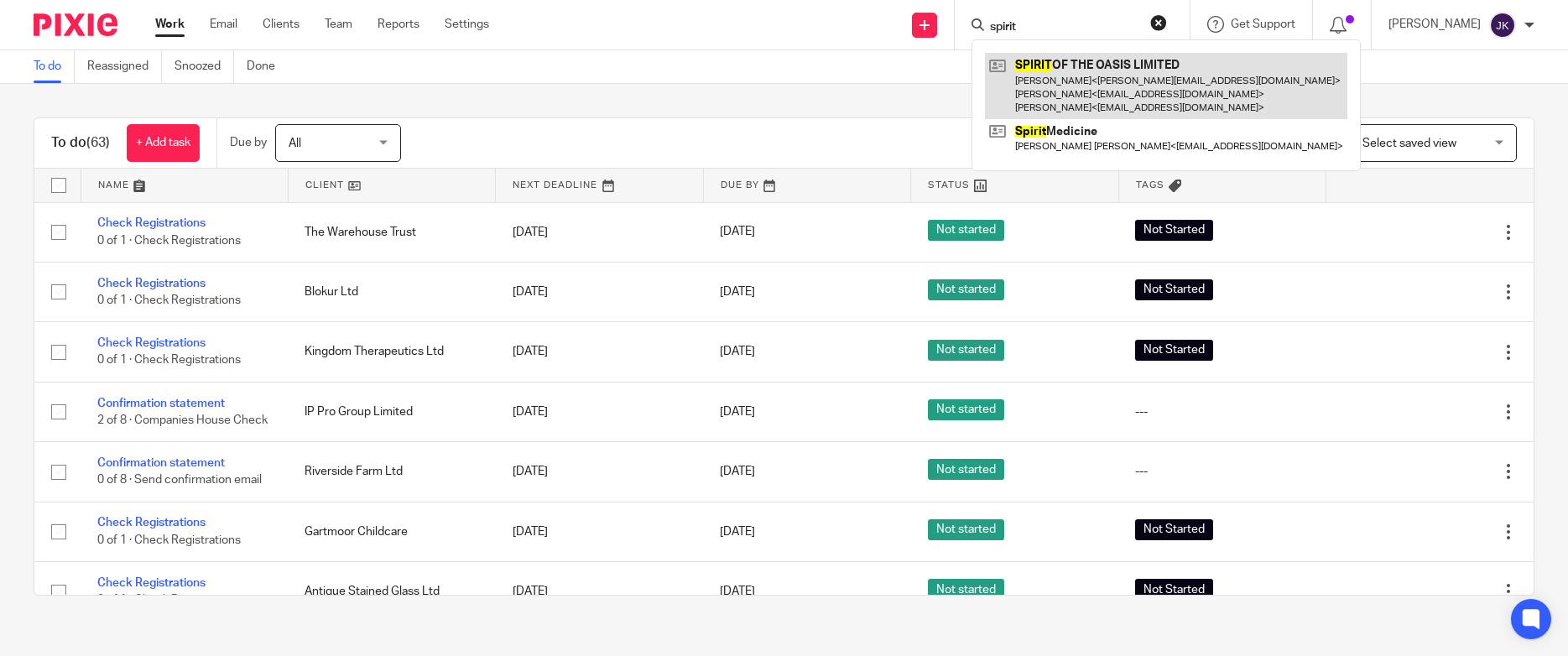
type input "spirit"
click at [996, 70] on link at bounding box center [1166, 86] width 363 height 66
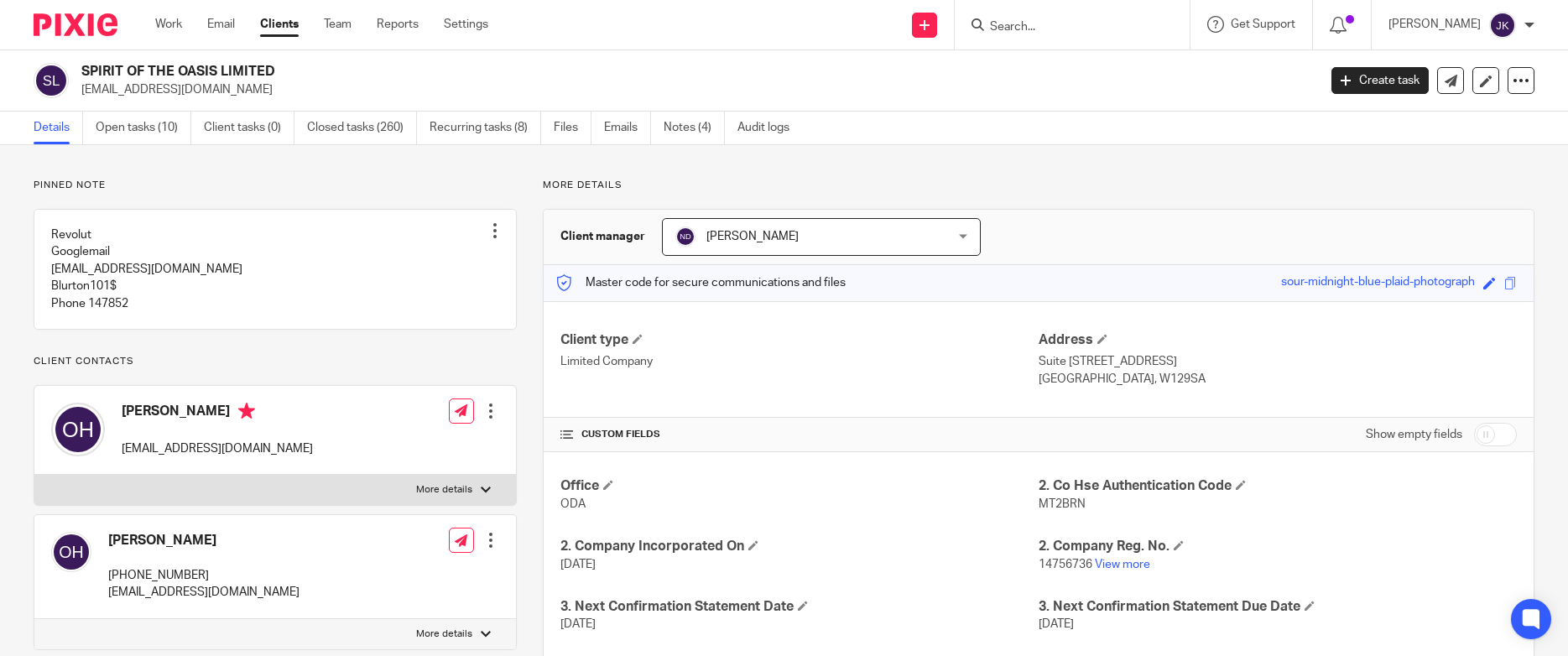
click at [1011, 25] on input "Search" at bounding box center [1064, 28] width 151 height 15
type input "tvf"
click at [154, 18] on div "Work Email Clients Team Reports Settings Work Email Clients Team Reports Settin…" at bounding box center [326, 24] width 375 height 50
click at [190, 25] on ul "Work Email Clients Team Reports Settings" at bounding box center [334, 24] width 358 height 17
click at [176, 25] on link "Work" at bounding box center [169, 24] width 27 height 17
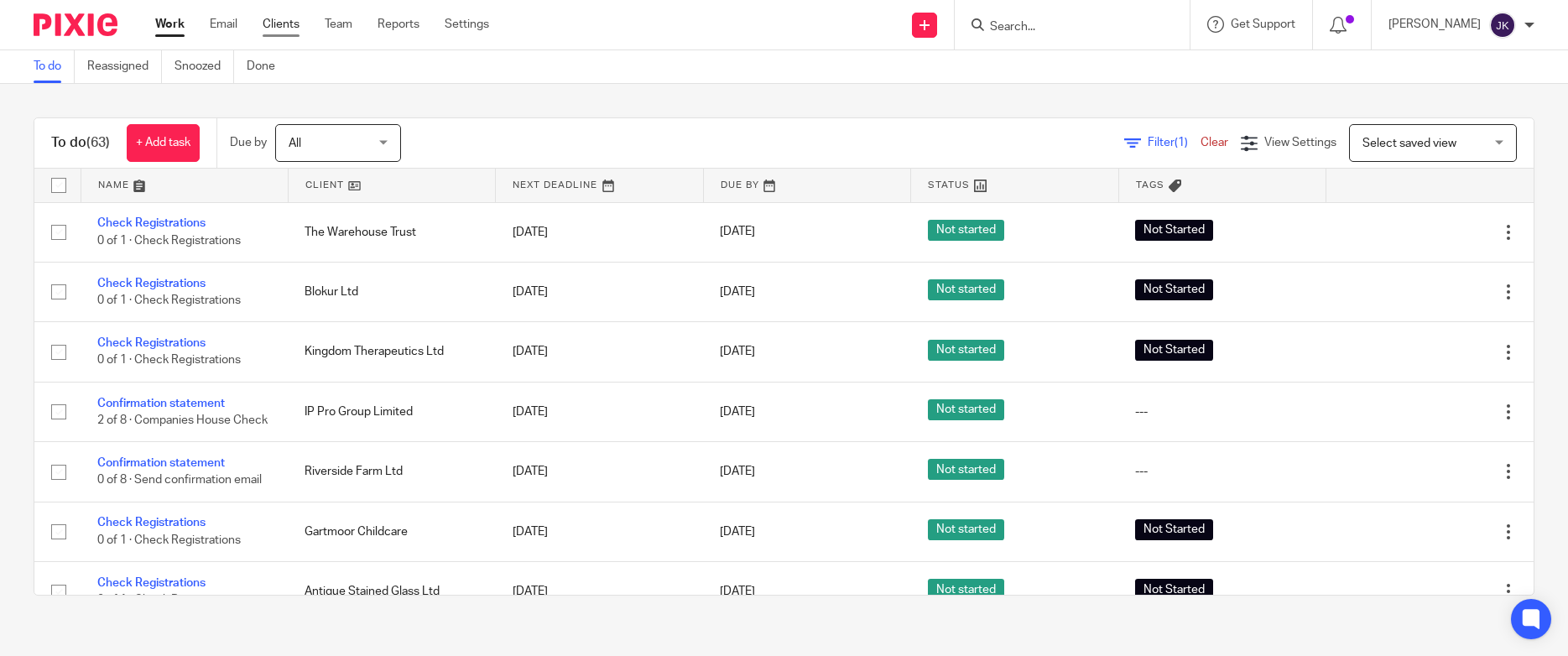
click at [285, 29] on link "Clients" at bounding box center [281, 24] width 37 height 17
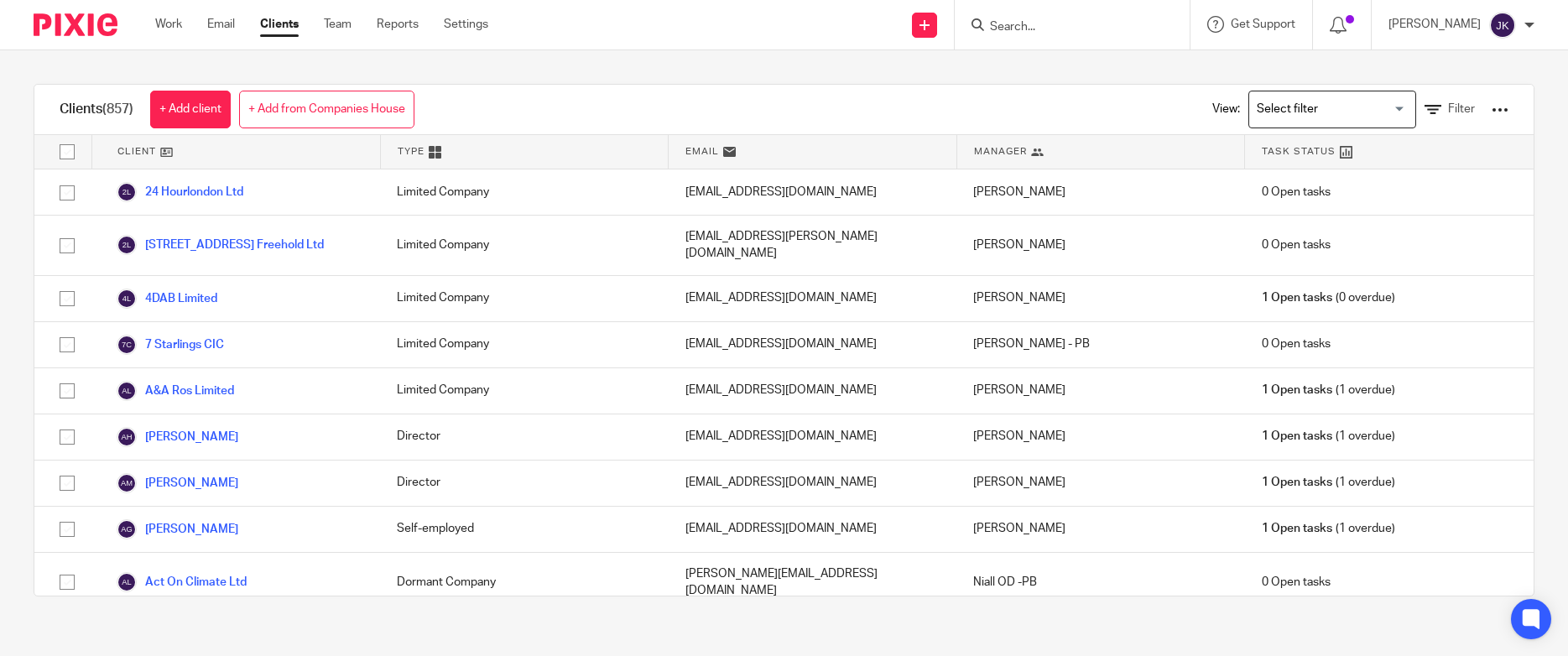
click at [1466, 104] on div "View: Loading... Filter" at bounding box center [1347, 109] width 321 height 50
click at [1448, 110] on span "Filter" at bounding box center [1461, 109] width 27 height 12
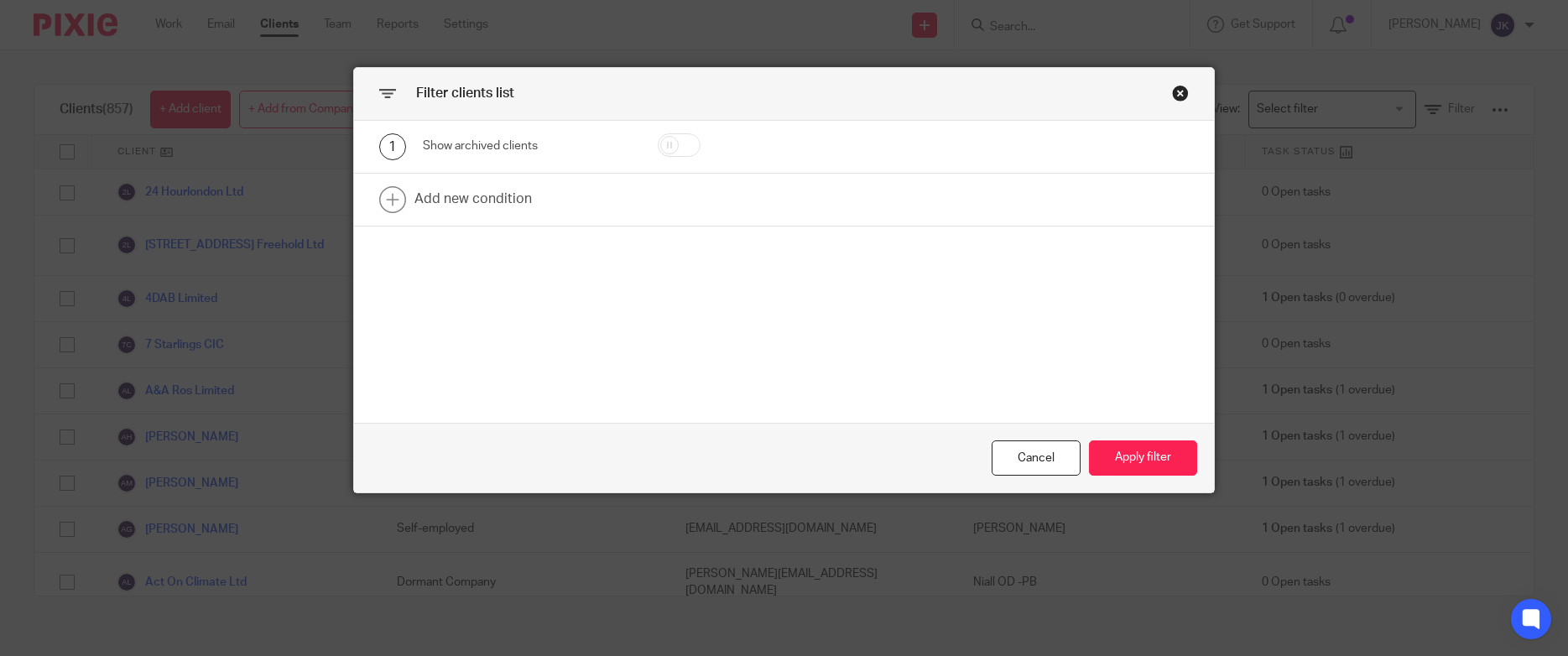
click at [677, 137] on input "checkbox" at bounding box center [678, 145] width 43 height 24
checkbox input "true"
click at [1143, 458] on button "Apply filter" at bounding box center [1142, 459] width 108 height 36
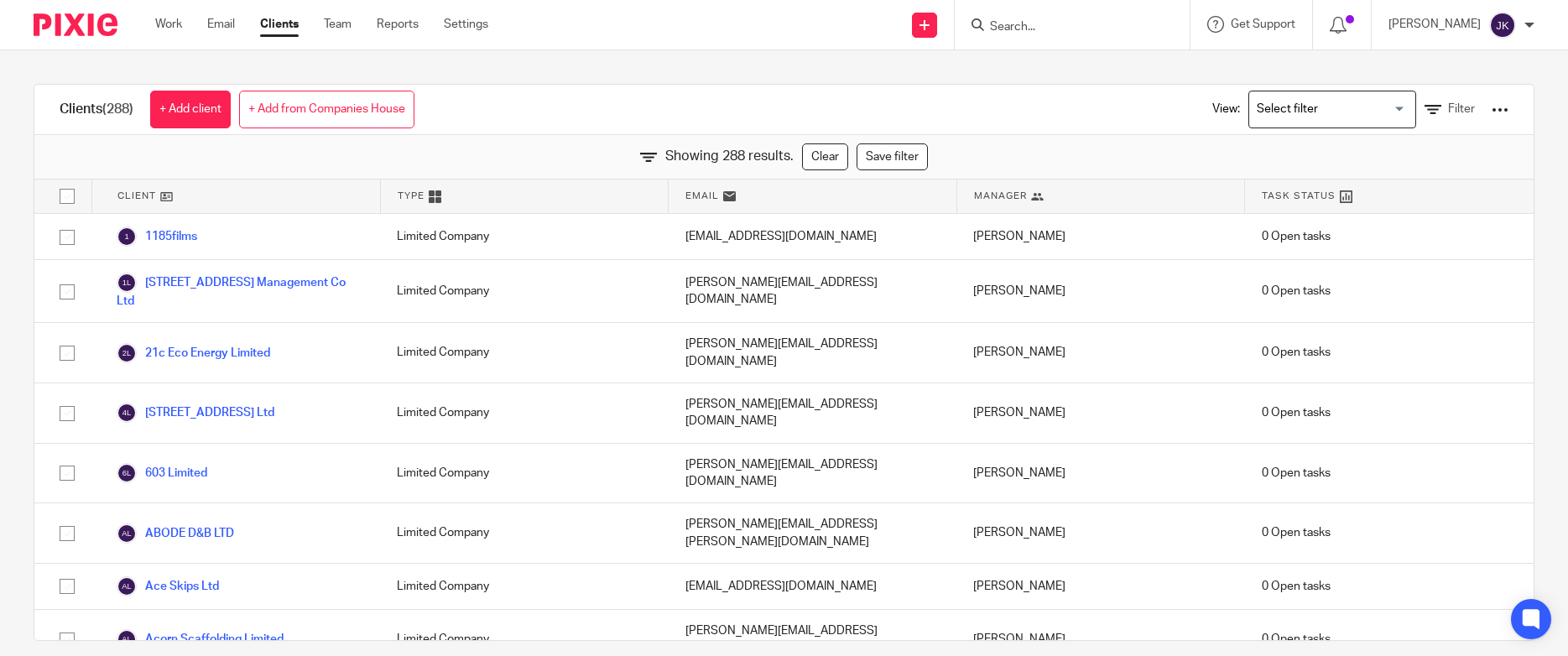
click at [1129, 456] on div "Niall O'Driscoll" at bounding box center [1100, 474] width 289 height 60
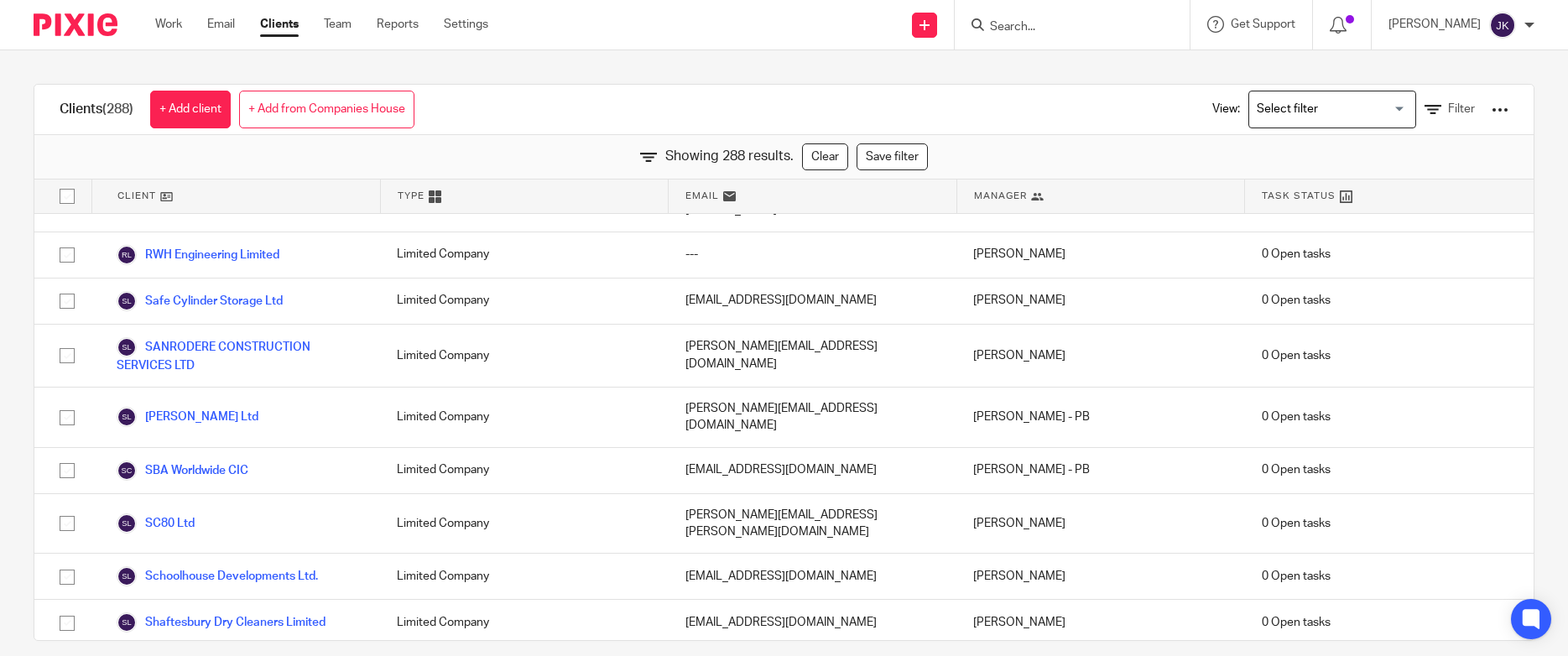
scroll to position [12169, 0]
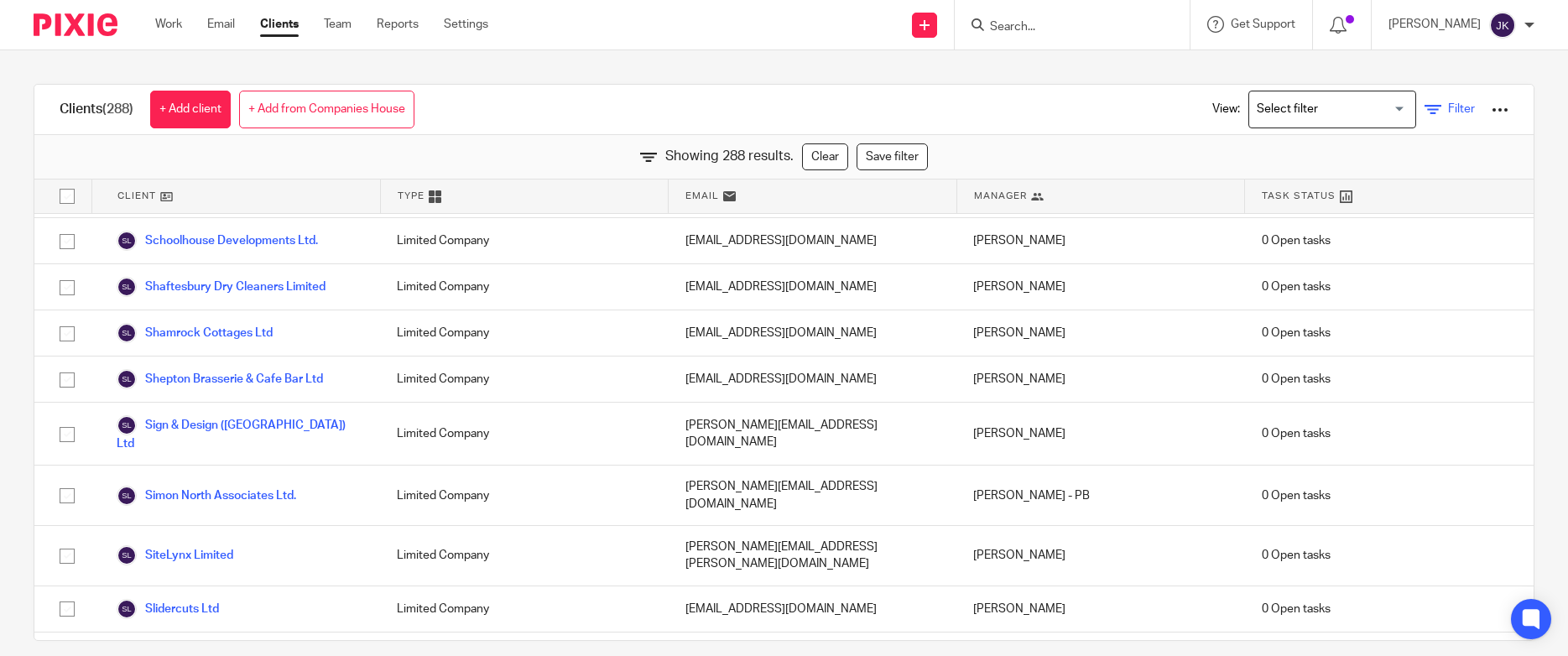
click at [1449, 110] on span "Filter" at bounding box center [1461, 109] width 27 height 12
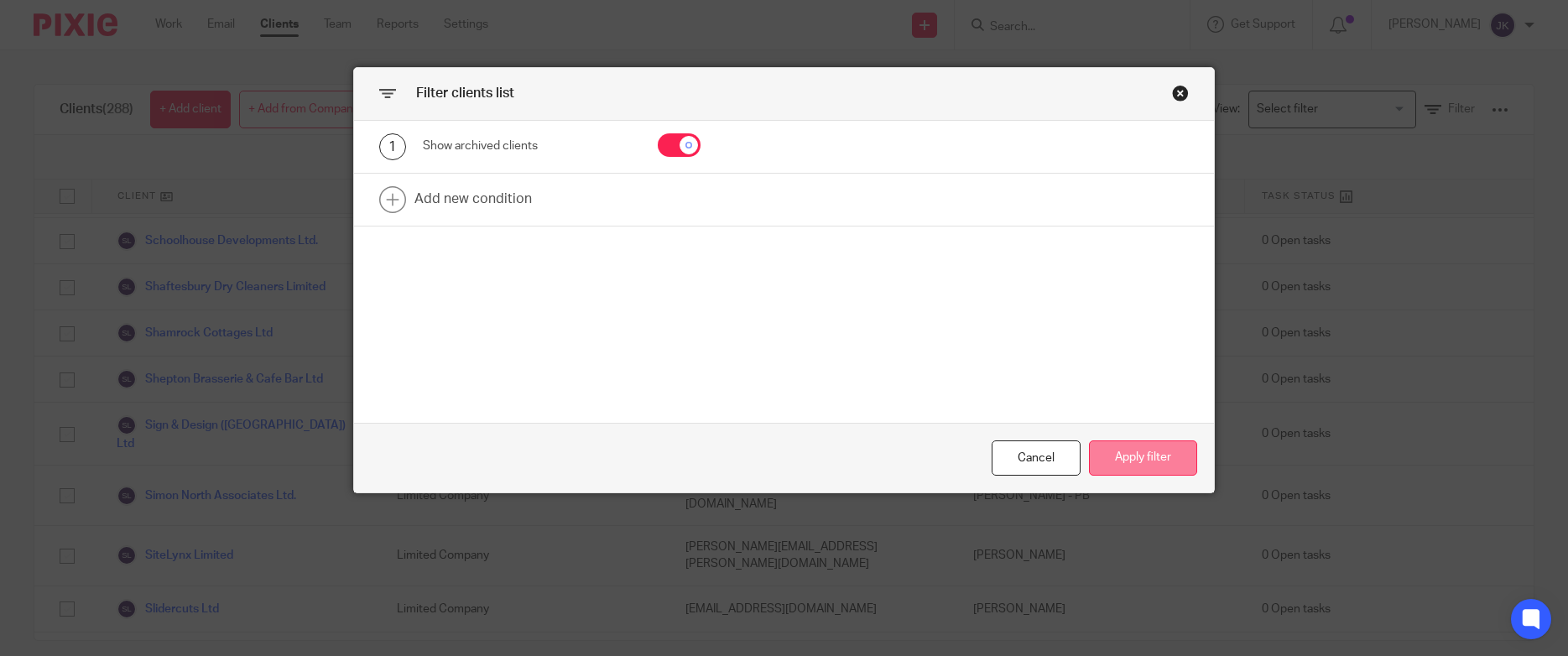
click at [1144, 456] on button "Apply filter" at bounding box center [1142, 459] width 108 height 36
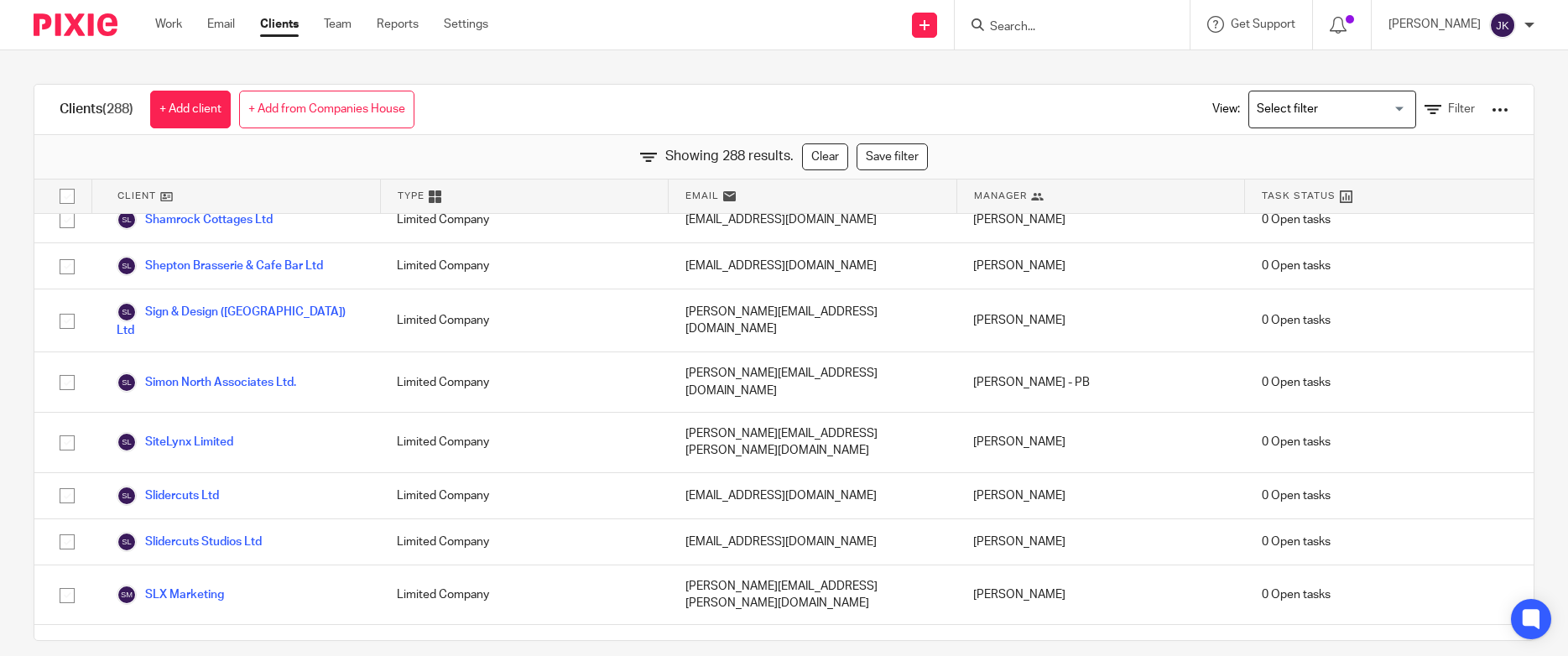
scroll to position [12253, 0]
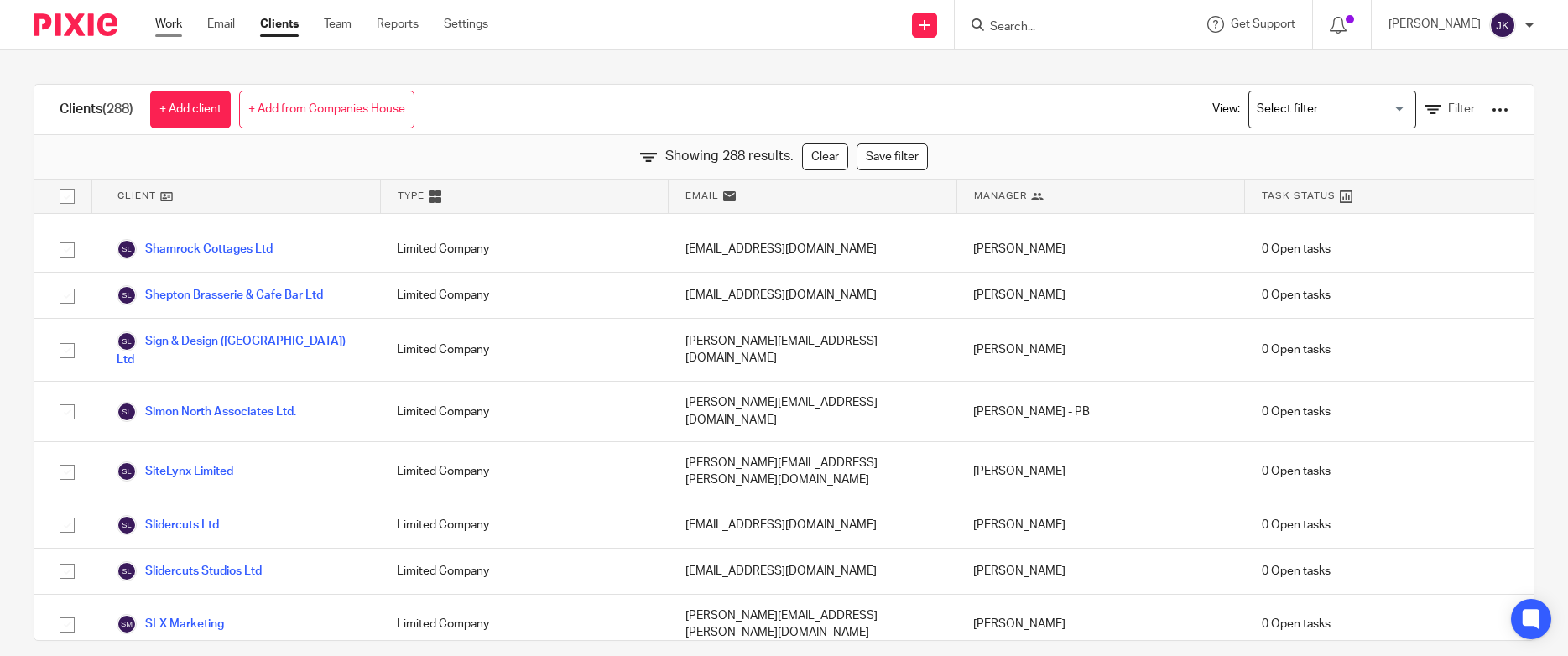
click at [175, 24] on link "Work" at bounding box center [169, 24] width 27 height 17
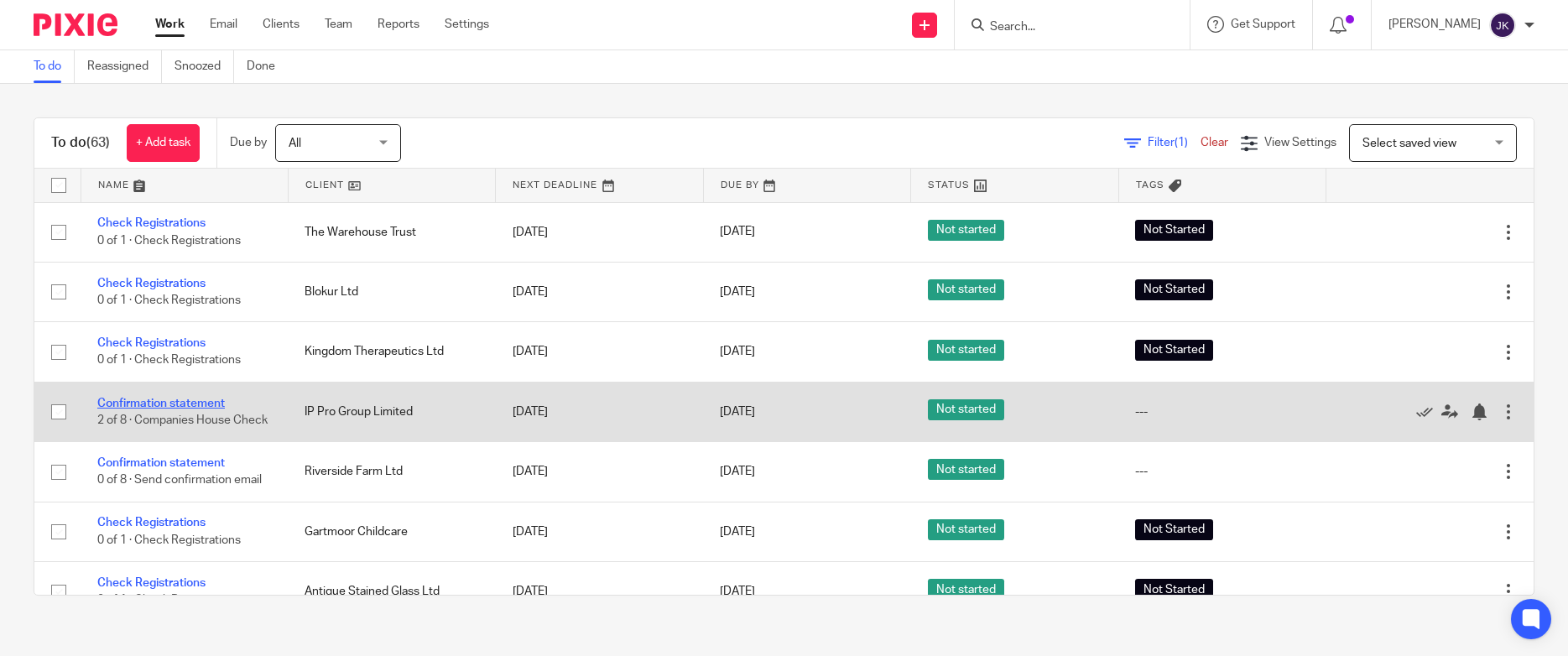
click at [206, 400] on link "Confirmation statement" at bounding box center [161, 404] width 128 height 12
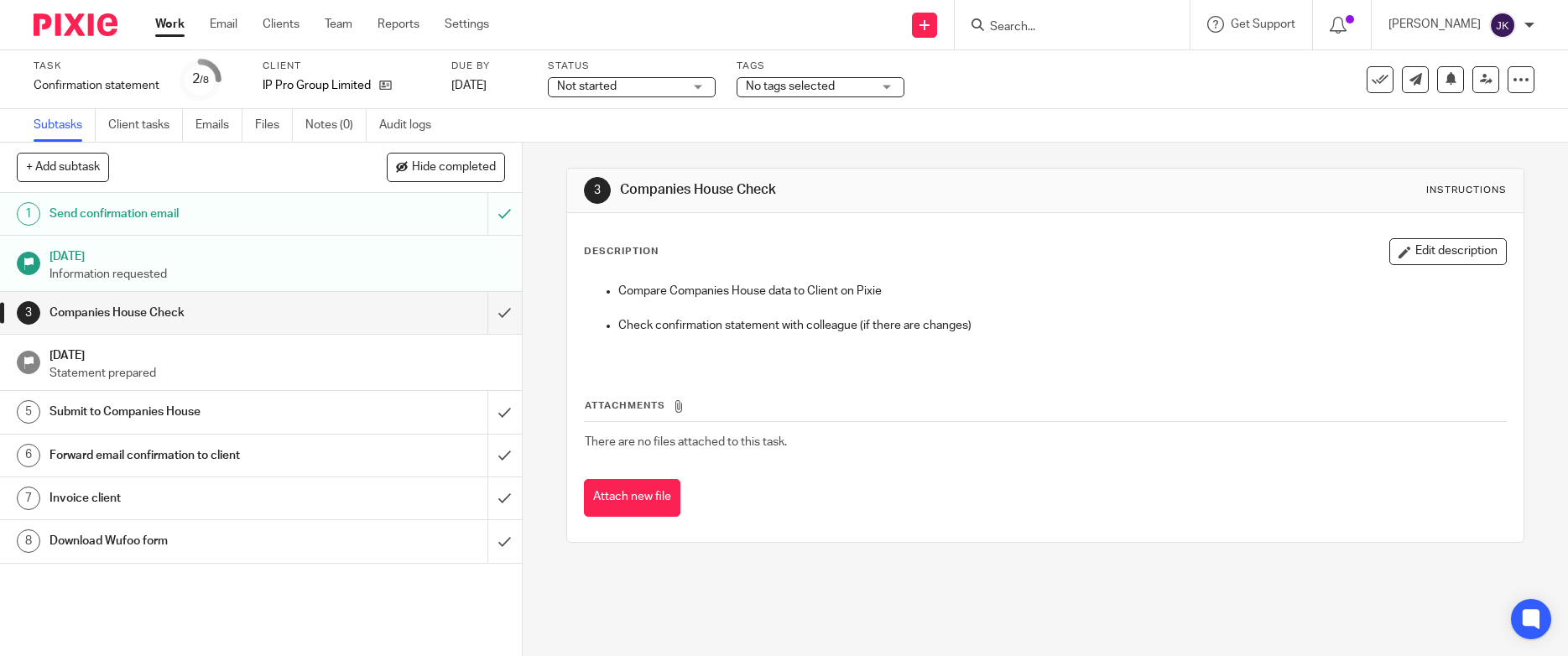
click at [158, 21] on link "Work" at bounding box center [170, 24] width 29 height 17
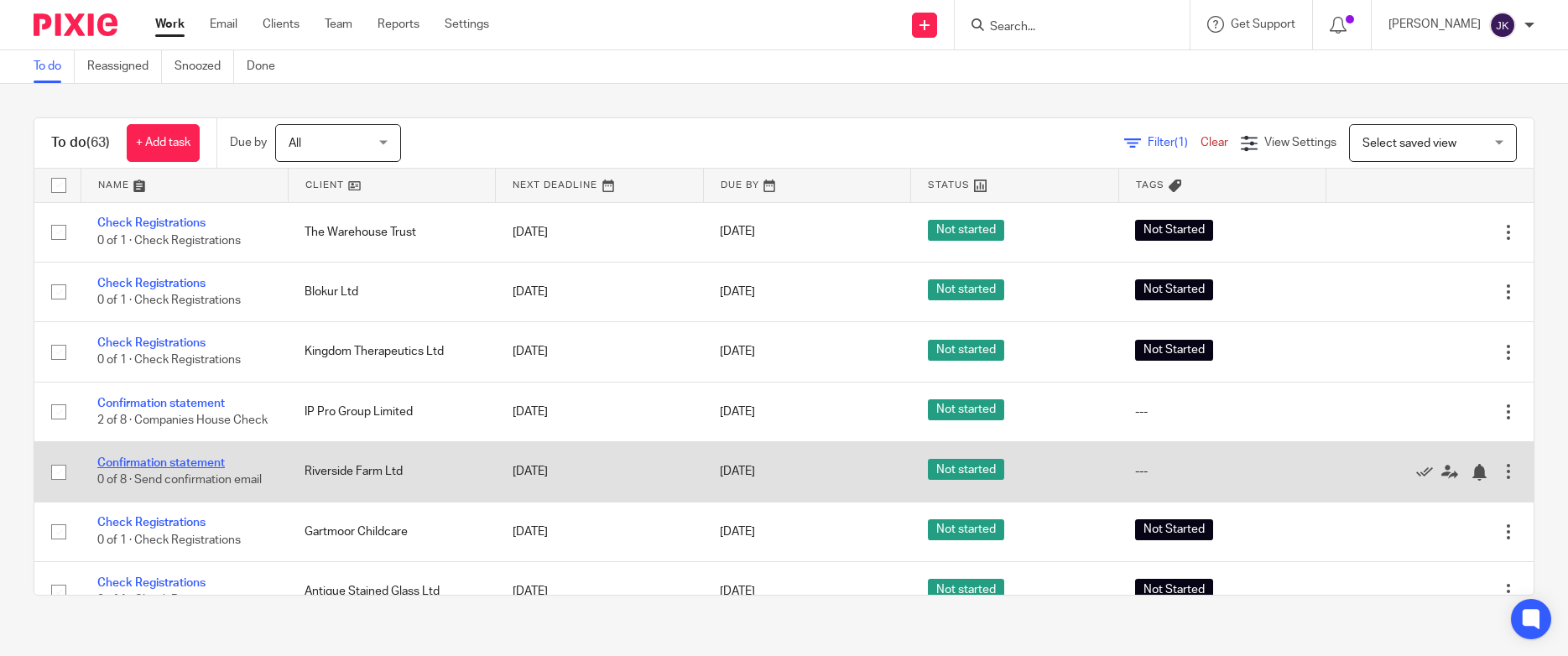
click at [217, 470] on link "Confirmation statement" at bounding box center [161, 464] width 128 height 12
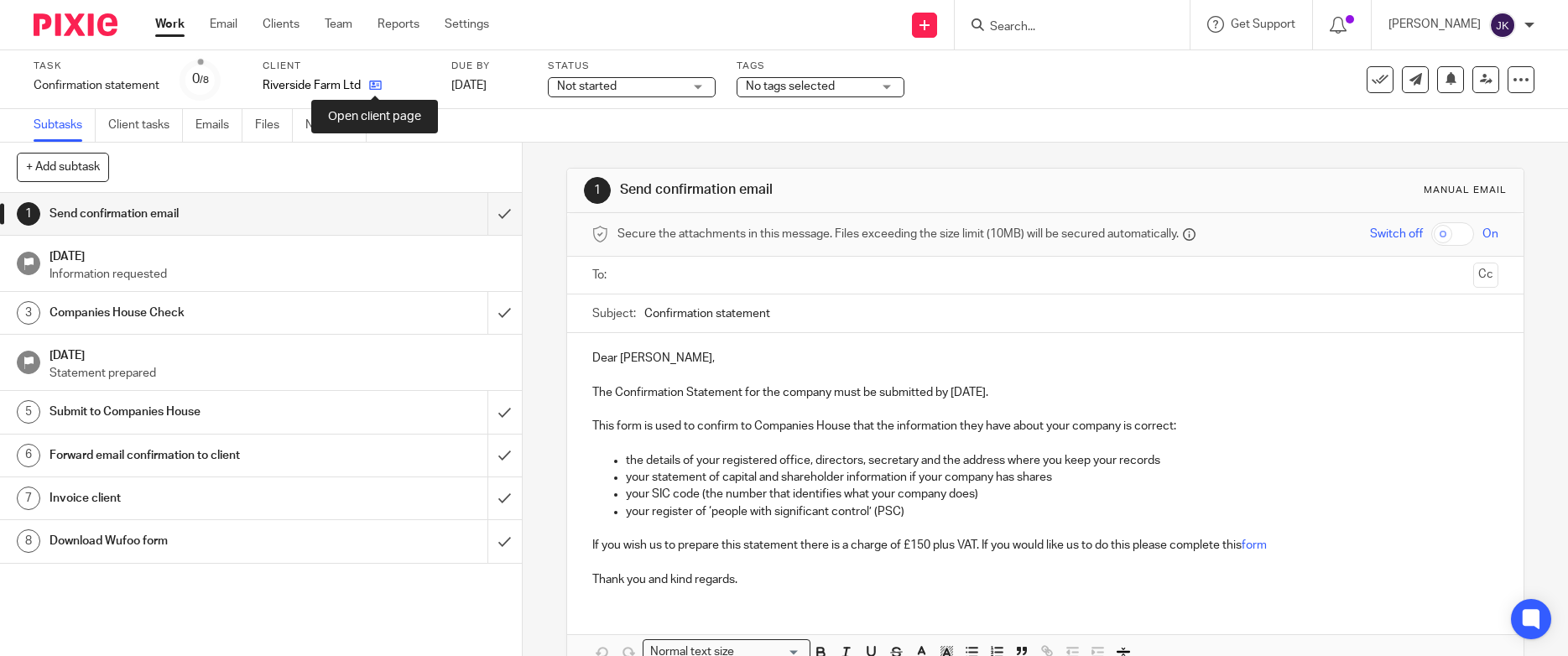
click at [374, 81] on icon at bounding box center [375, 85] width 13 height 13
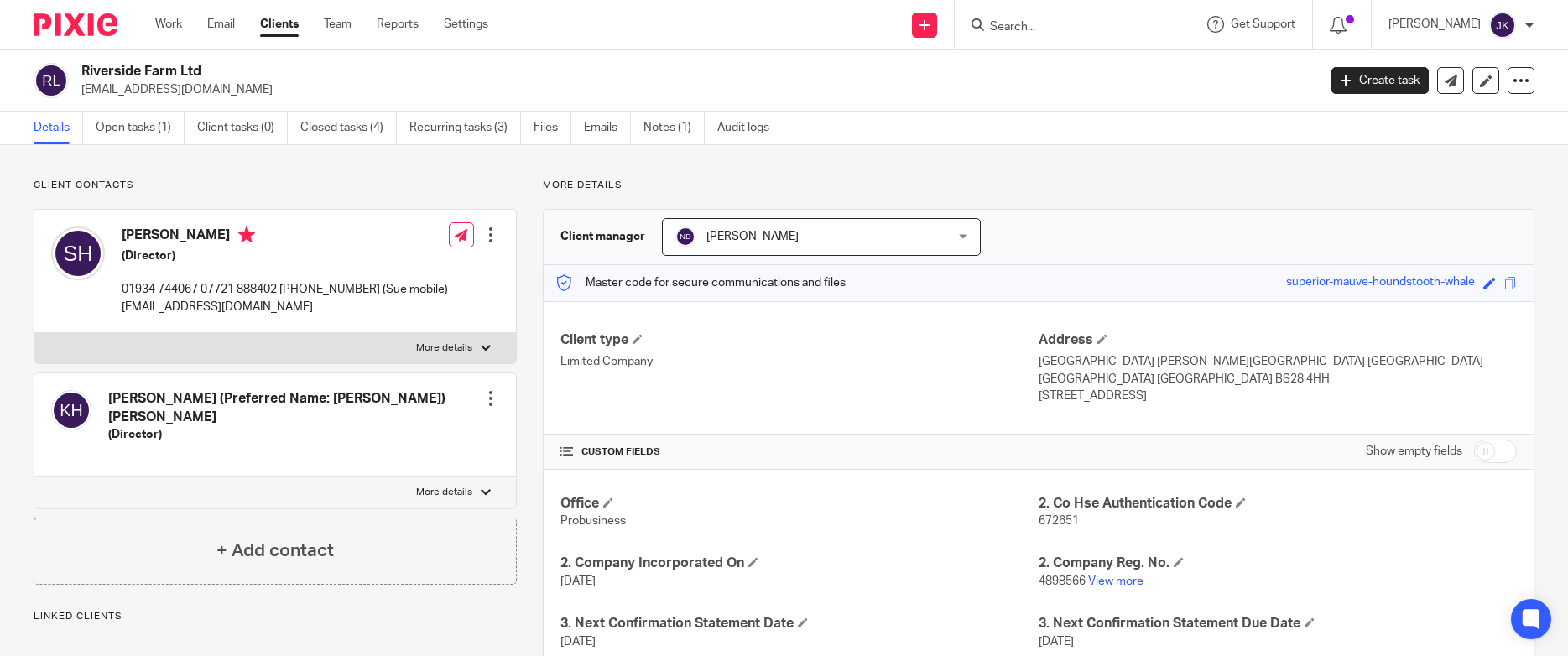
click at [1095, 575] on link "View more" at bounding box center [1116, 581] width 55 height 12
click at [154, 35] on div "Work Email Clients Team Reports Settings Work Email Clients Team Reports Settin…" at bounding box center [326, 24] width 375 height 50
click at [177, 20] on link "Work" at bounding box center [169, 24] width 27 height 17
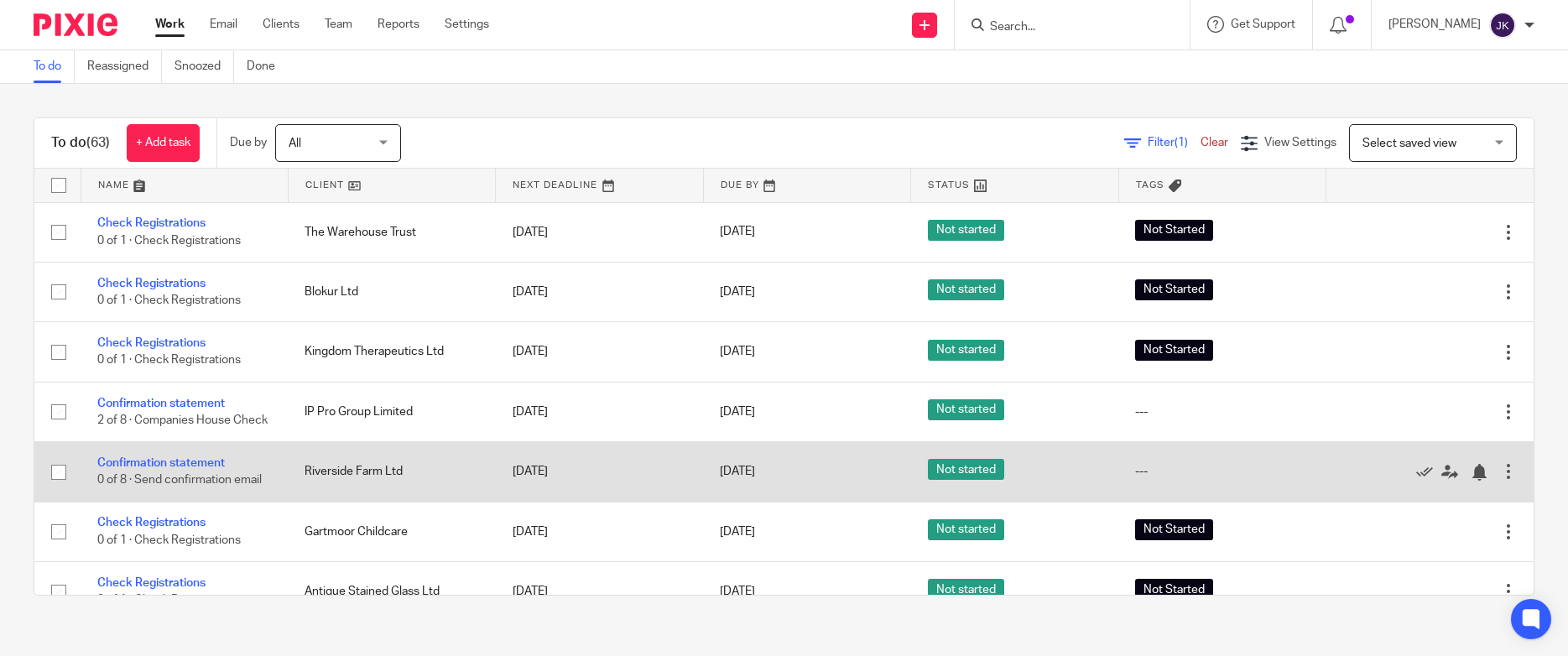
click at [1500, 480] on div at bounding box center [1508, 472] width 17 height 17
click at [195, 468] on link "Confirmation statement" at bounding box center [161, 464] width 128 height 12
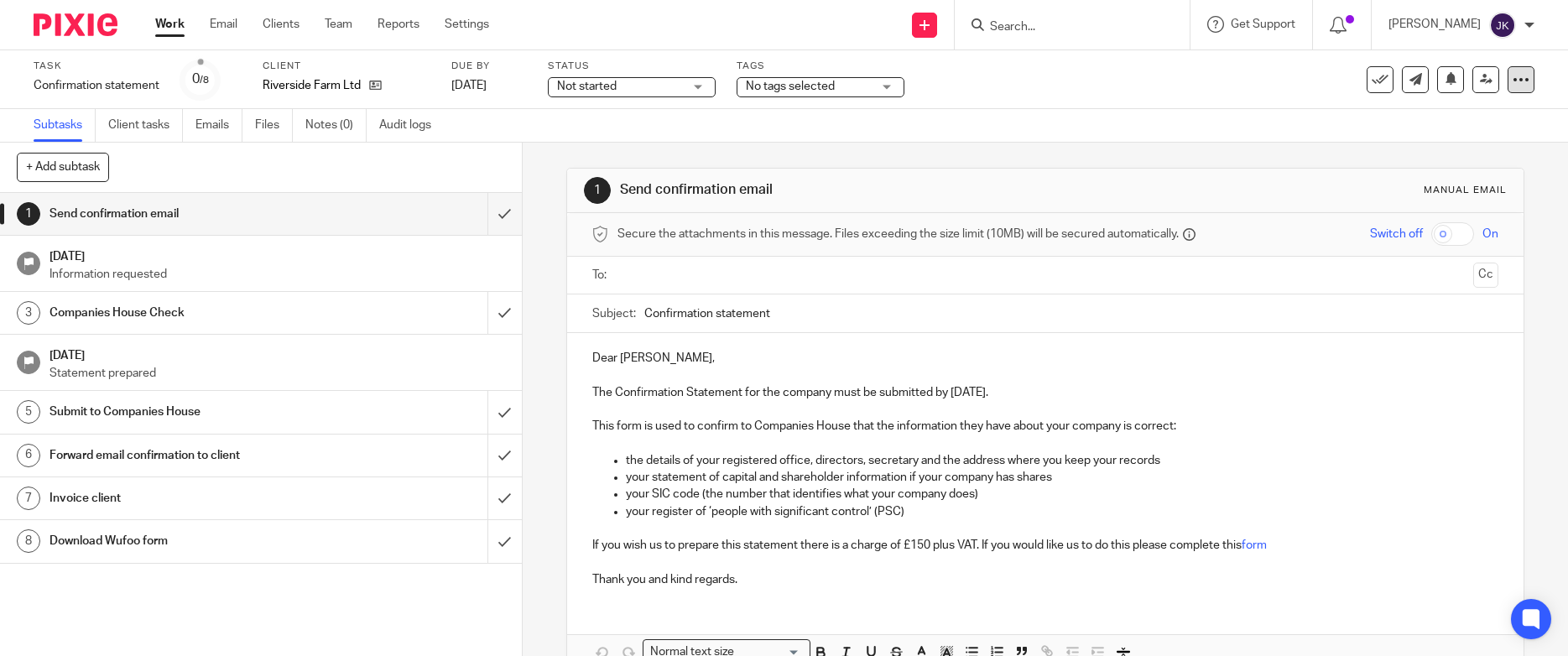
click at [1508, 88] on div at bounding box center [1521, 80] width 27 height 27
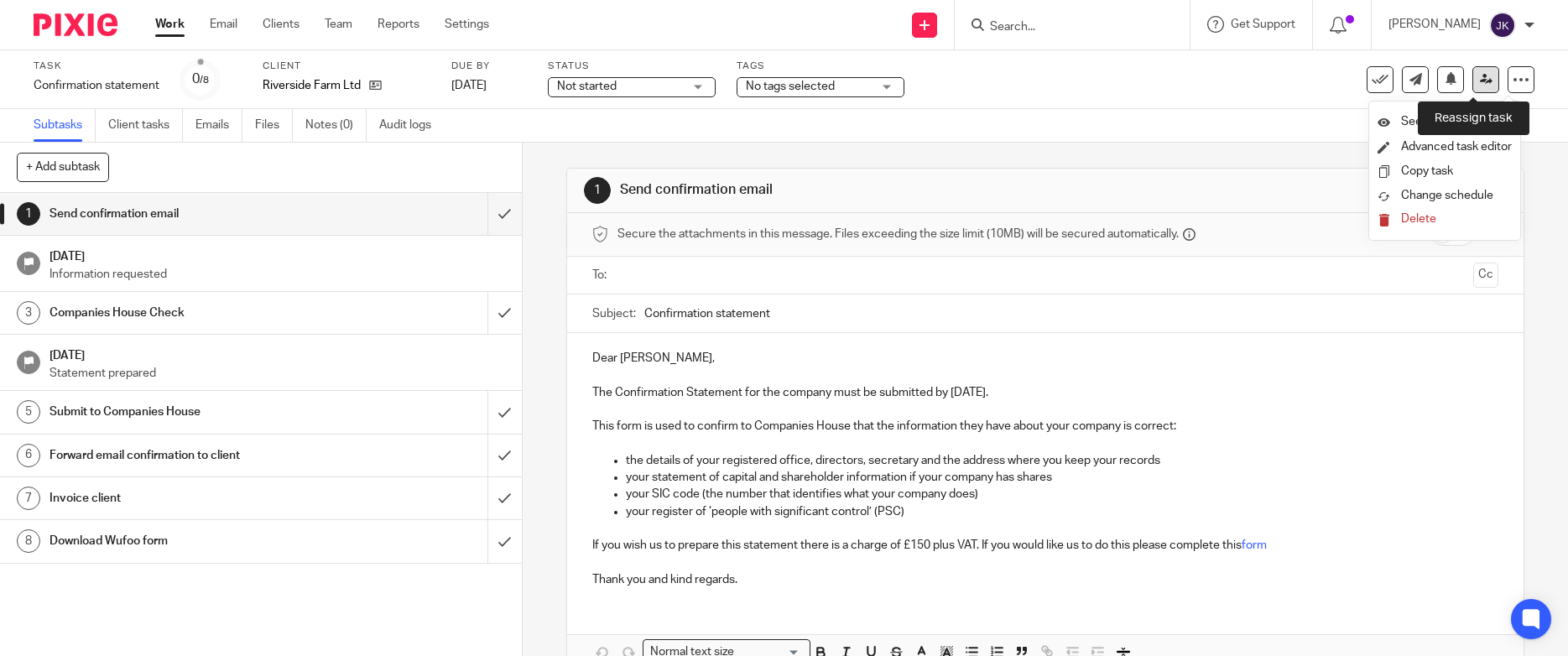
click at [1472, 84] on link at bounding box center [1486, 80] width 27 height 27
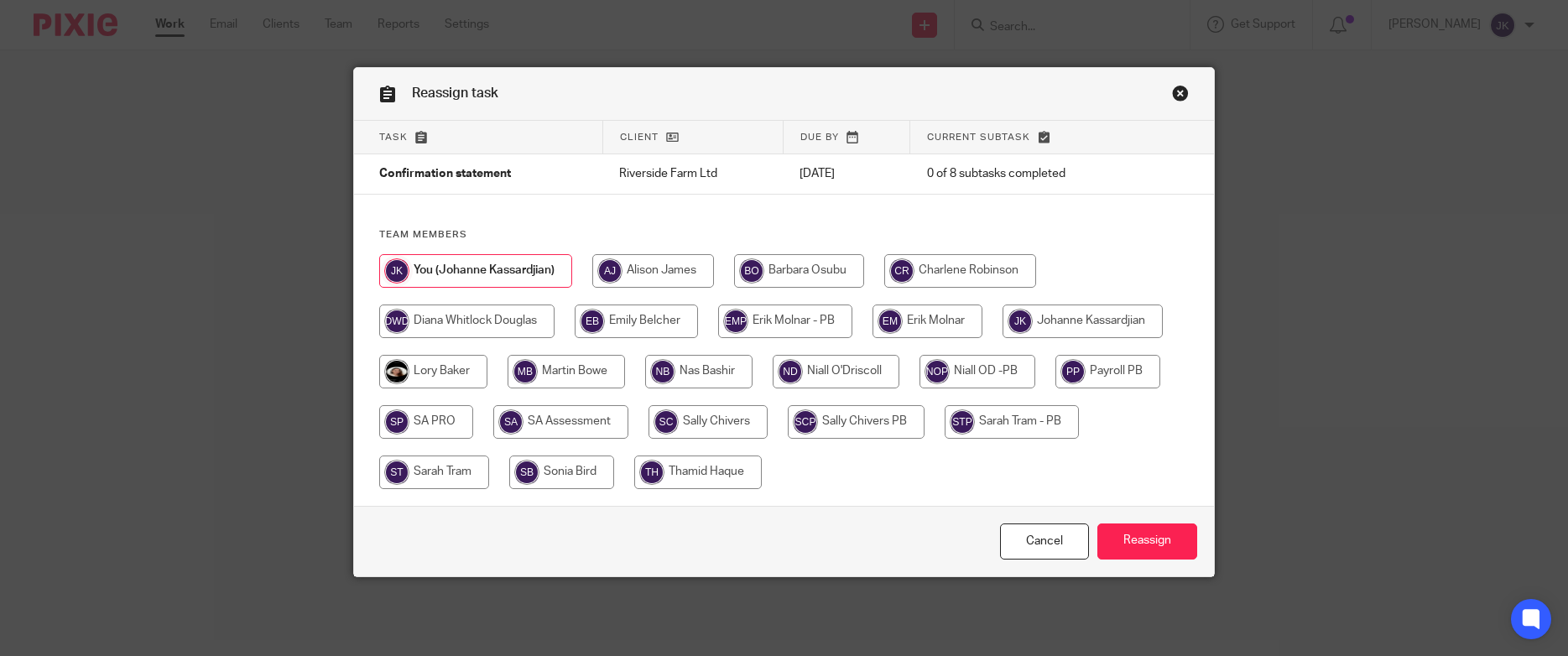
click at [1037, 319] on input "radio" at bounding box center [1082, 322] width 160 height 34
radio input "true"
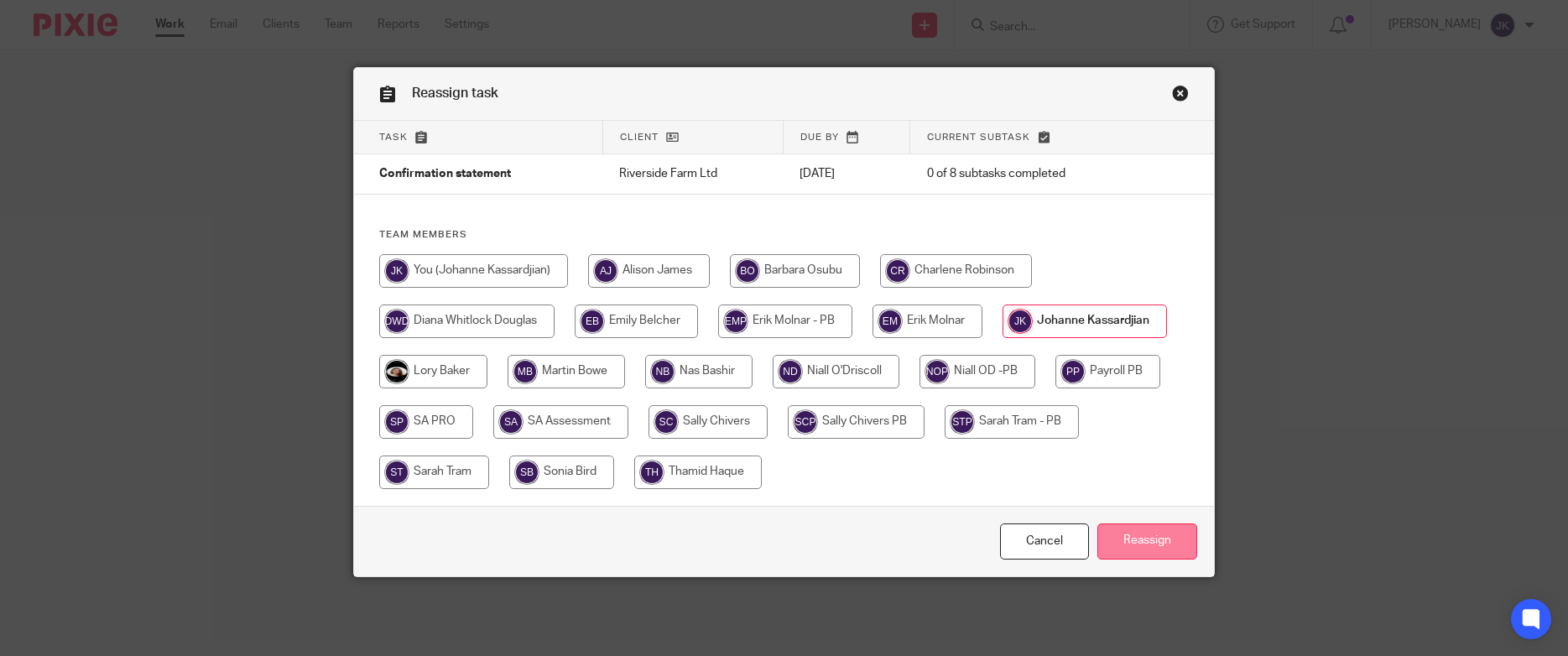
click at [1177, 538] on input "Reassign" at bounding box center [1147, 542] width 100 height 36
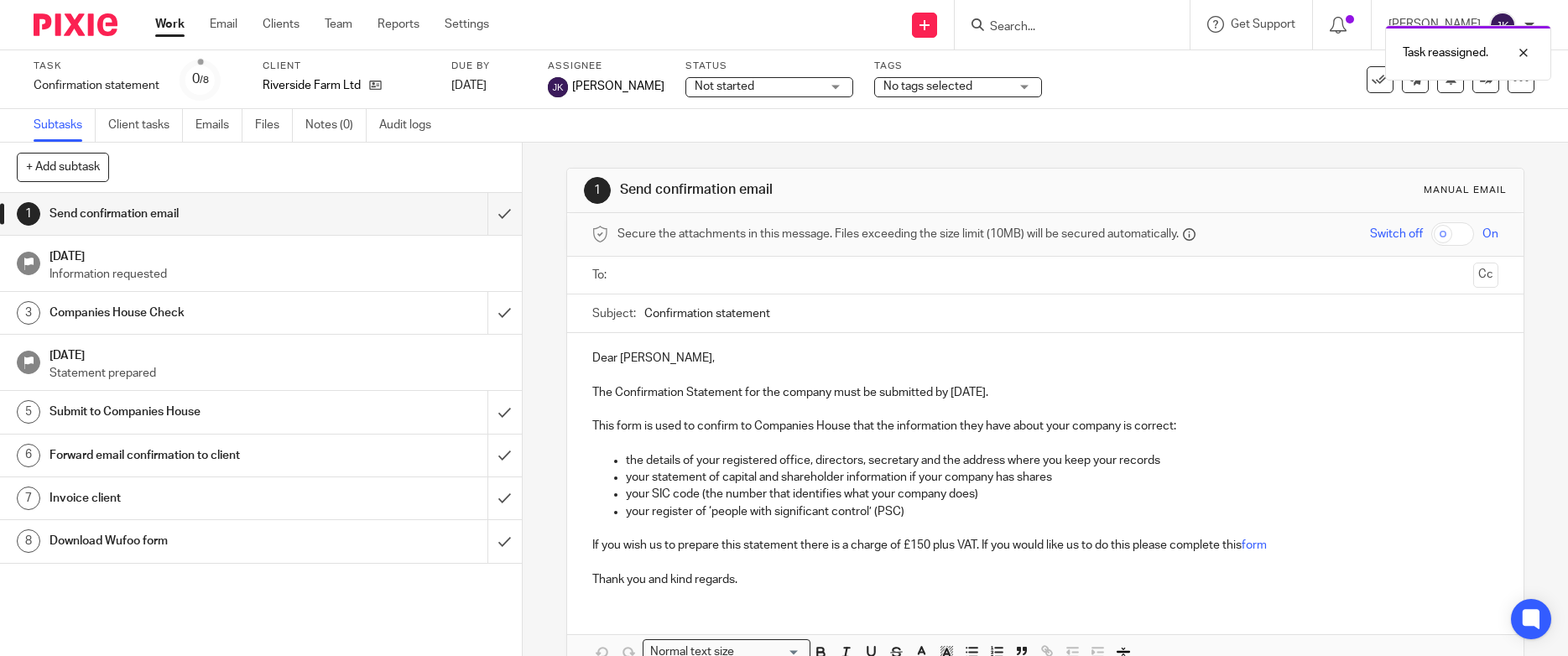
click at [170, 28] on link "Work" at bounding box center [170, 24] width 29 height 17
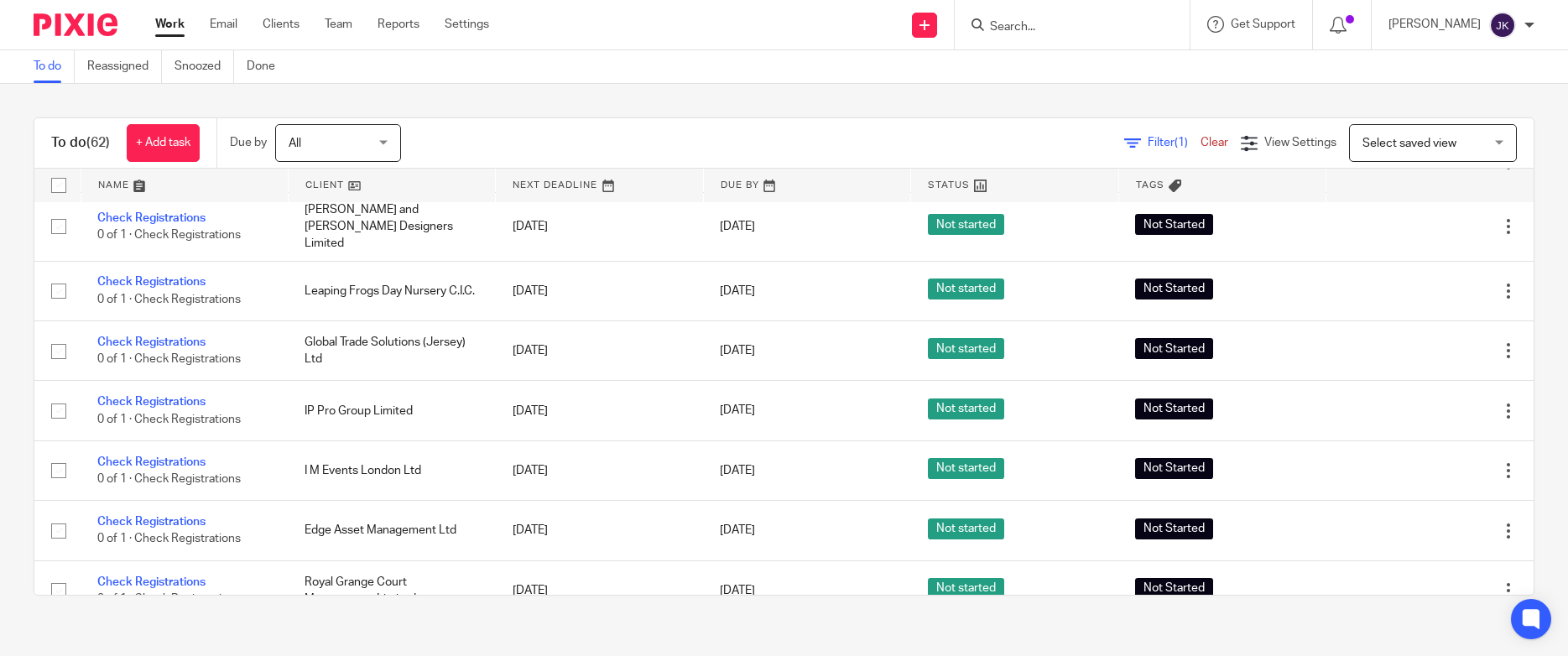
scroll to position [3333, 0]
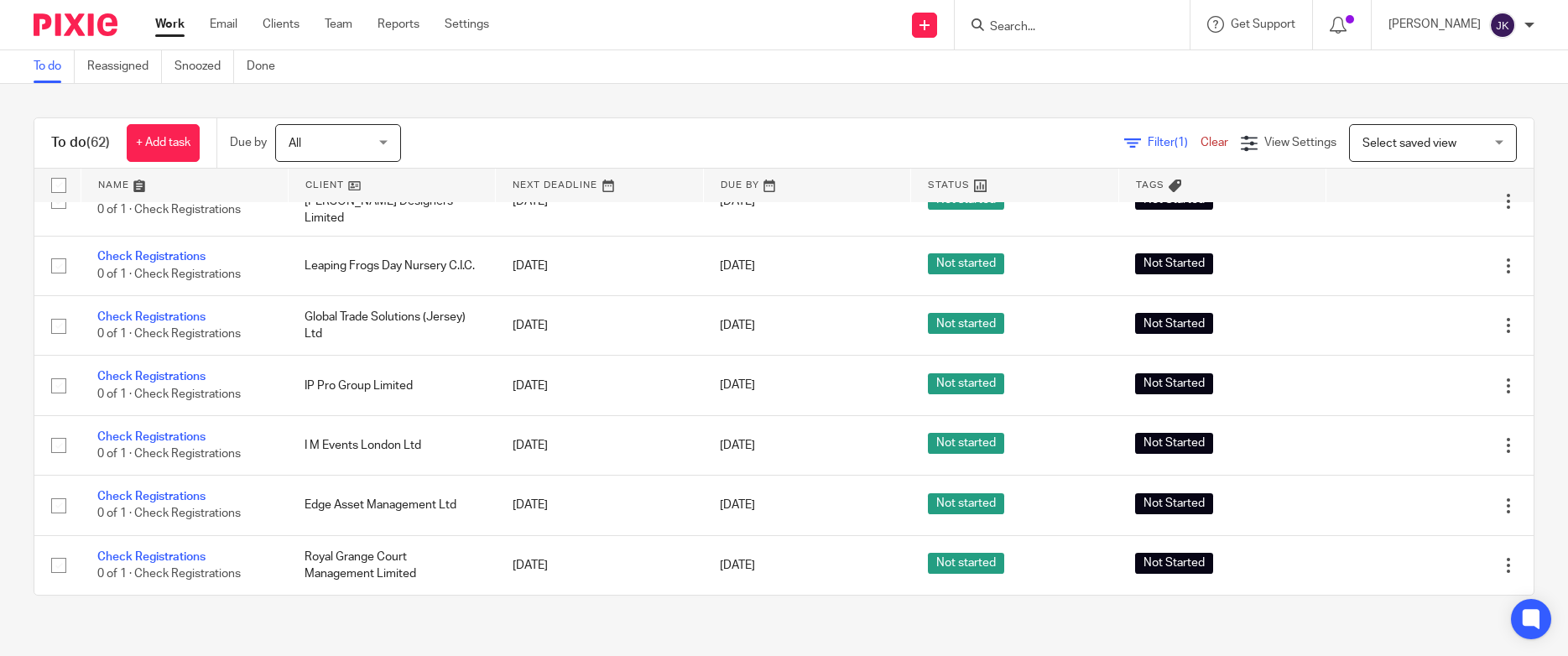
click at [1523, 41] on div "Johanne Kassardjian My profile Email integration Logout" at bounding box center [1461, 24] width 180 height 50
click at [1525, 30] on div "Johanne Kassardjian" at bounding box center [1461, 25] width 146 height 27
click at [1468, 123] on li "Logout" at bounding box center [1470, 117] width 111 height 24
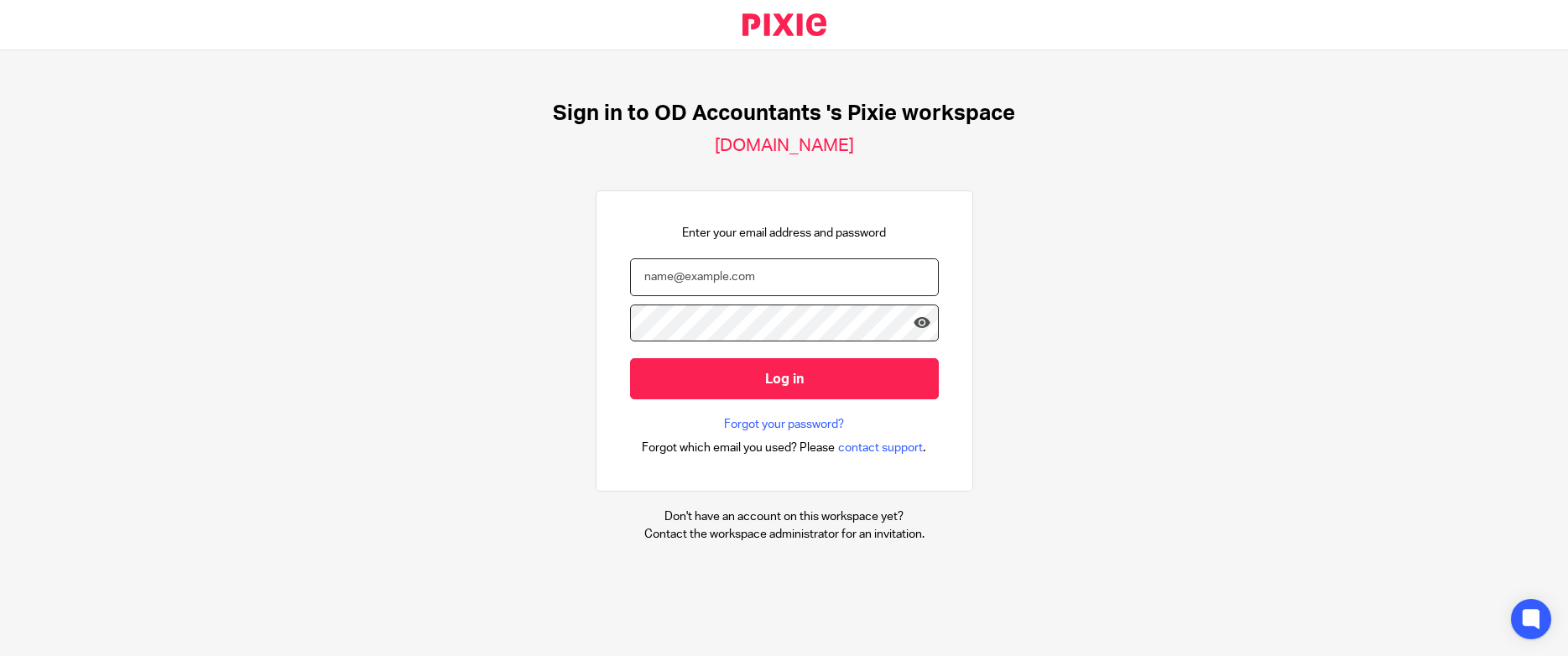
click at [776, 285] on input "email" at bounding box center [784, 277] width 309 height 38
type input "[EMAIL_ADDRESS][DOMAIN_NAME]"
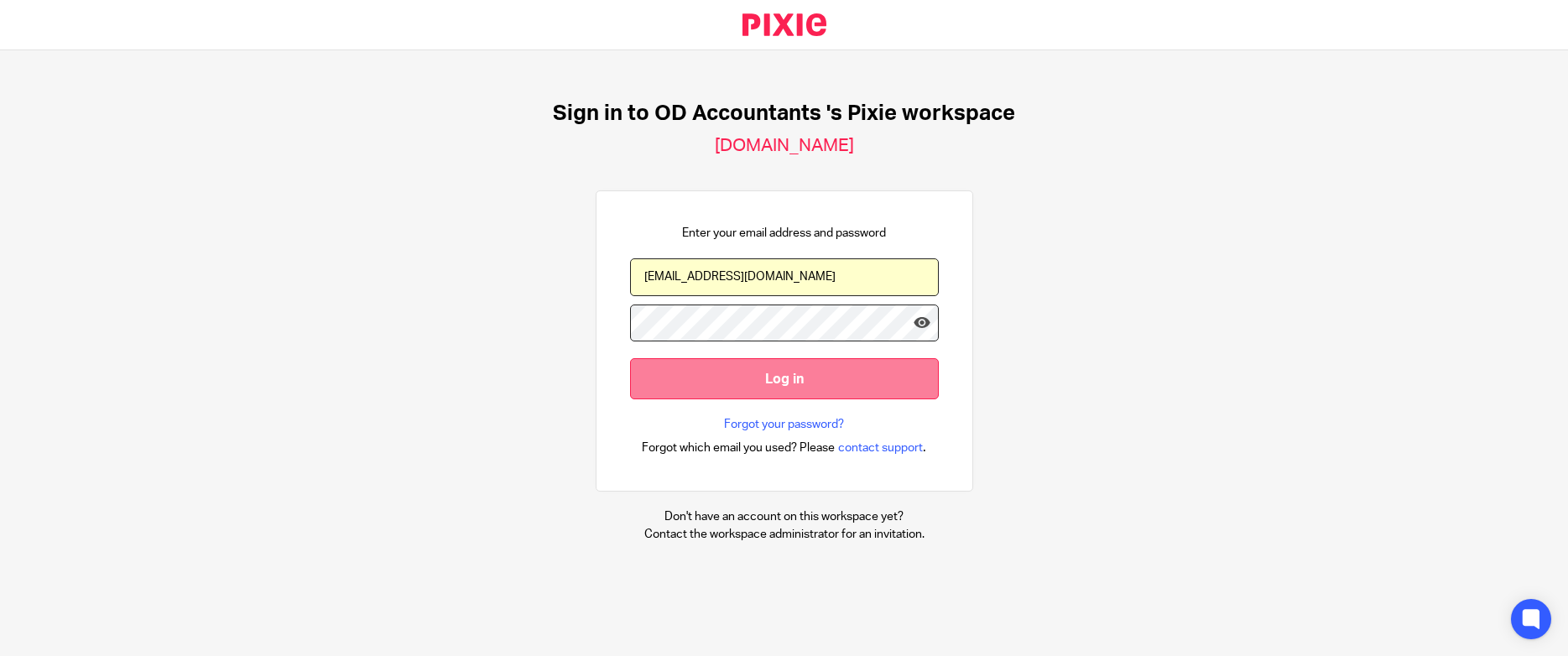
click at [800, 381] on input "Log in" at bounding box center [784, 379] width 309 height 41
